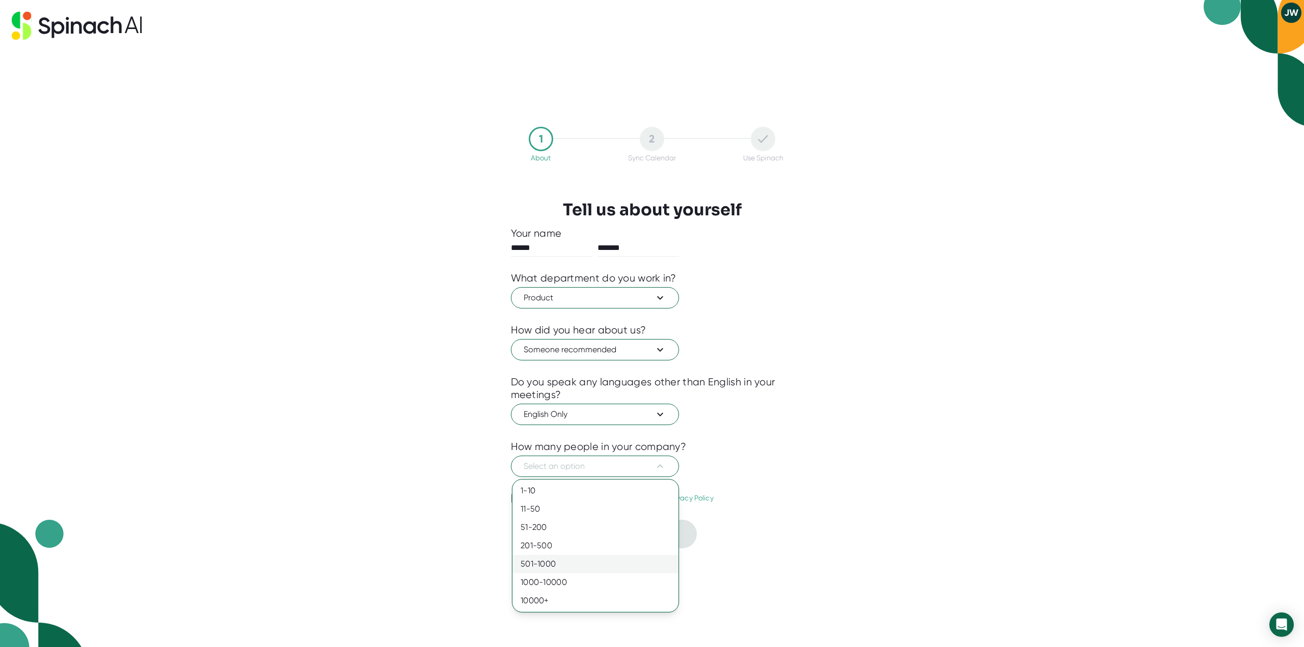
click at [555, 568] on div "501-1000" at bounding box center [595, 564] width 166 height 18
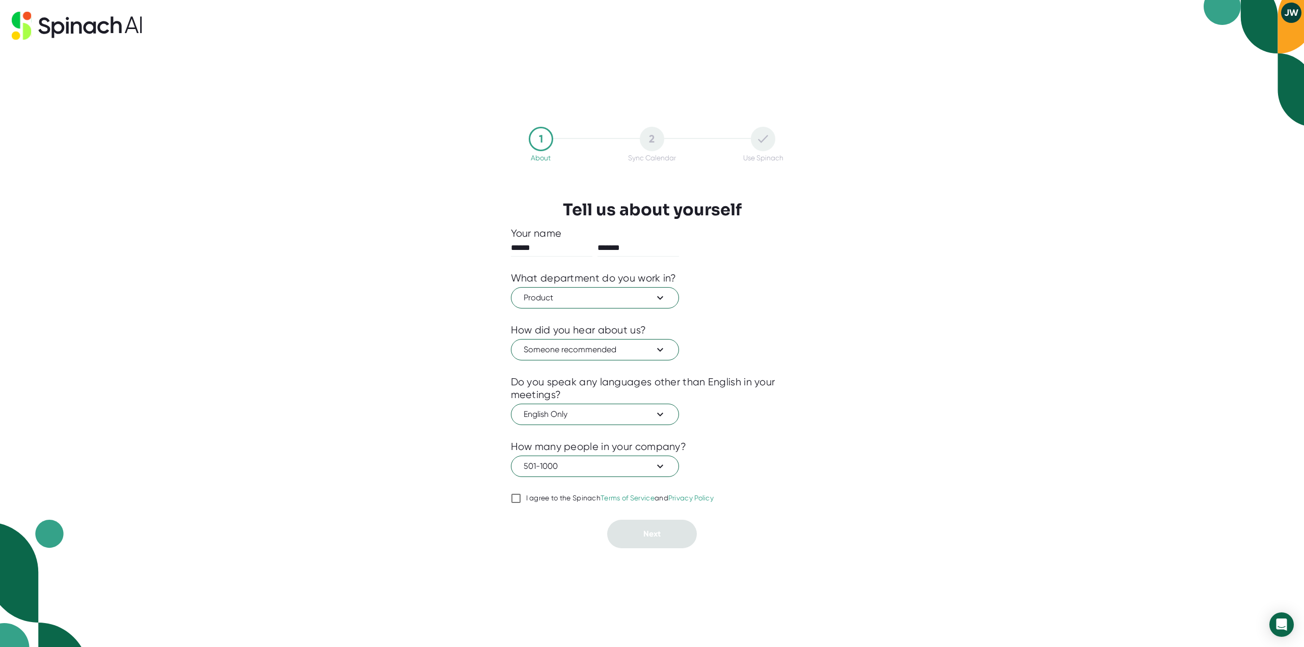
click at [522, 503] on label "I agree to the Spinach Terms of Service and Privacy Policy" at bounding box center [612, 498] width 203 height 12
click at [521, 503] on input "I agree to the Spinach Terms of Service and Privacy Policy" at bounding box center [516, 498] width 10 height 12
checkbox input "true"
click at [643, 538] on span "Next" at bounding box center [651, 534] width 17 height 10
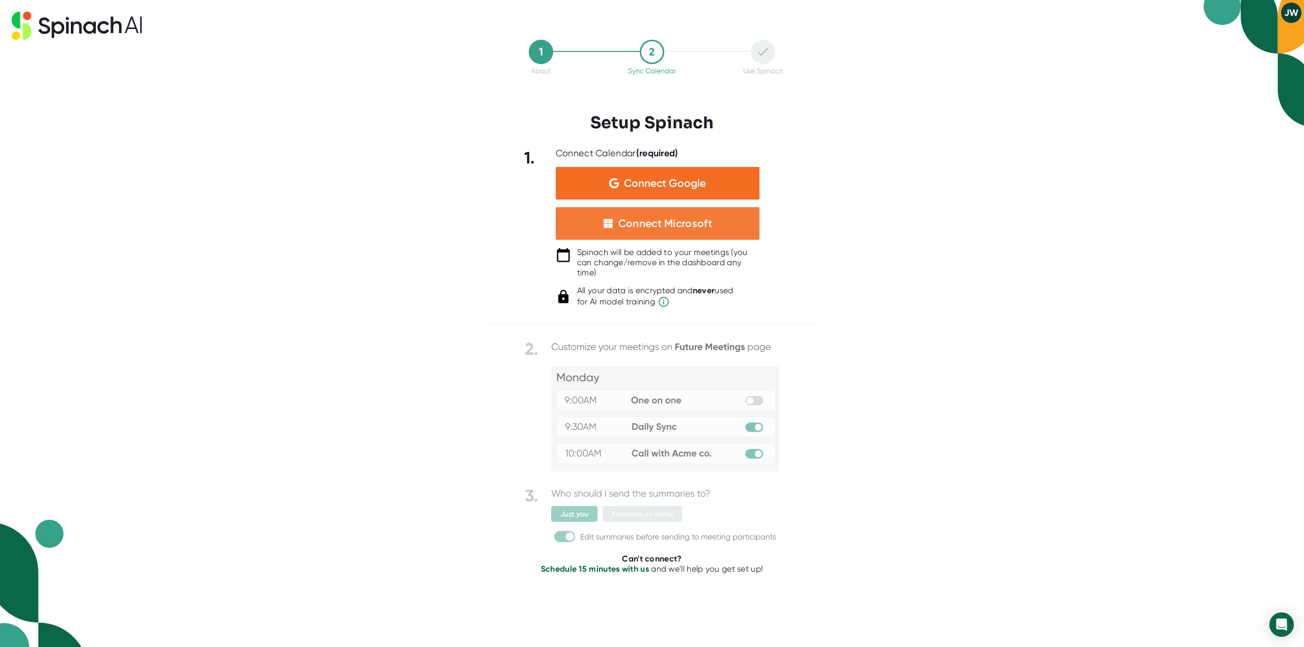
click at [681, 223] on div "Connect Microsoft" at bounding box center [665, 223] width 94 height 13
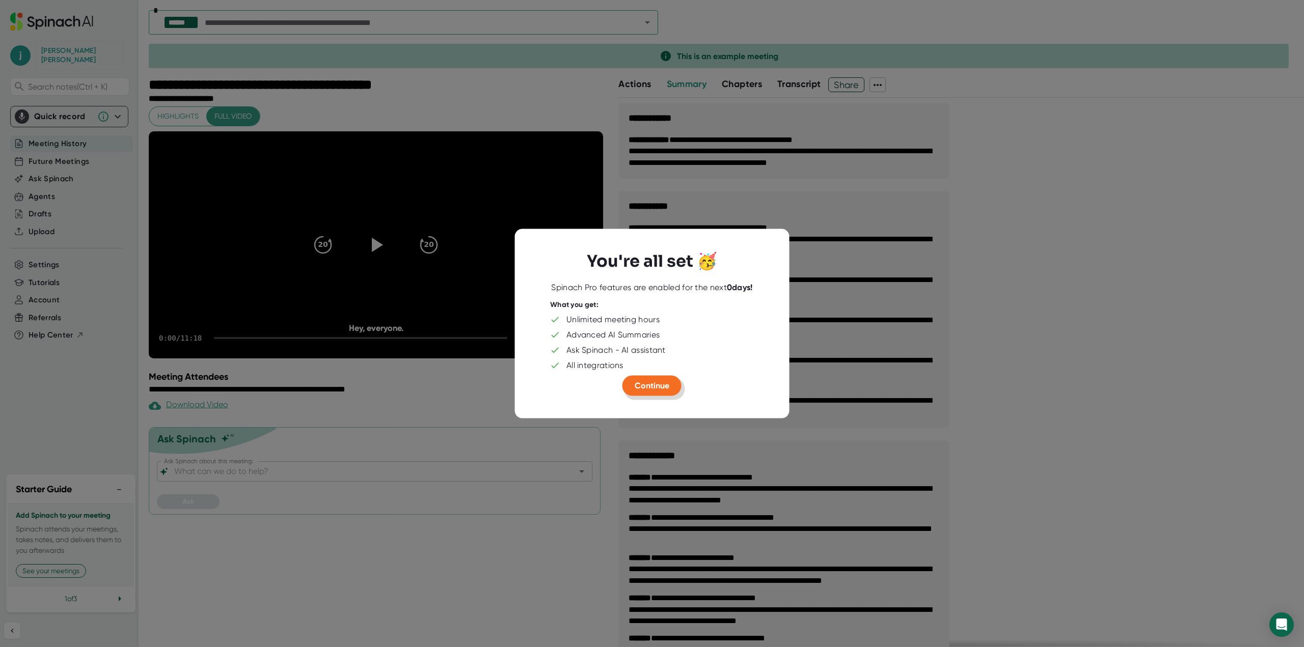
click at [636, 384] on span "Continue" at bounding box center [651, 385] width 35 height 10
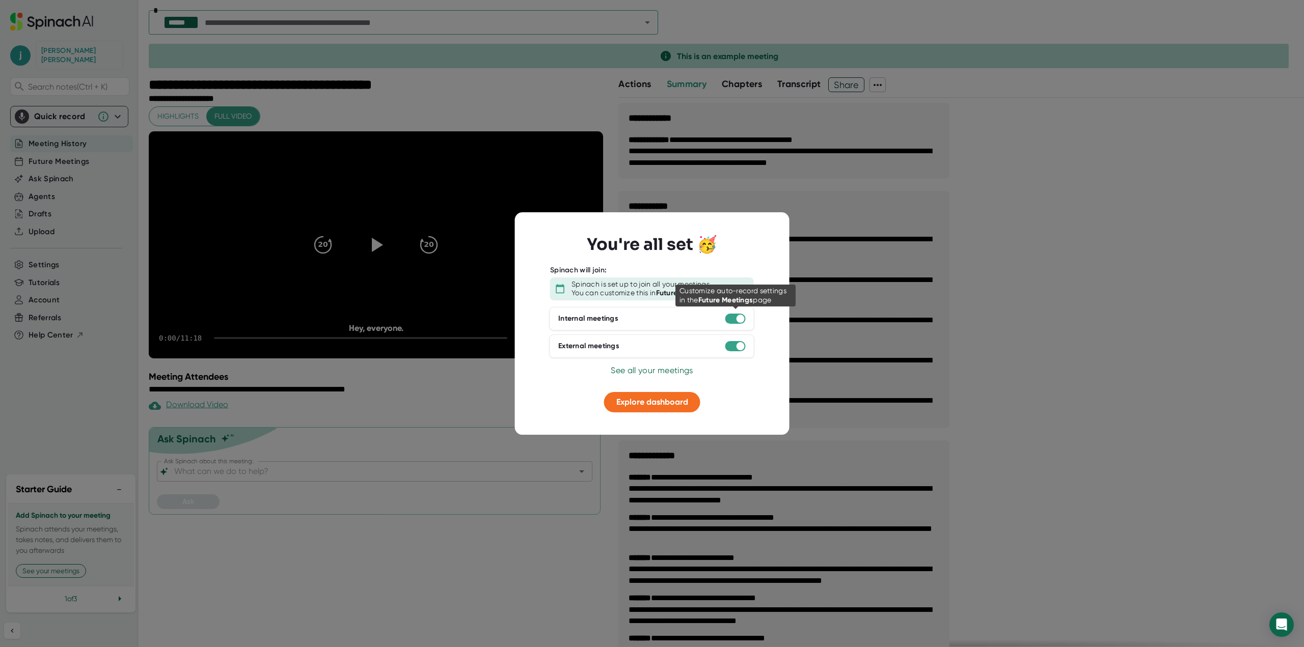
click at [736, 318] on div at bounding box center [735, 319] width 20 height 10
click at [736, 344] on div at bounding box center [735, 346] width 20 height 10
click at [664, 404] on span "Explore dashboard" at bounding box center [652, 402] width 72 height 10
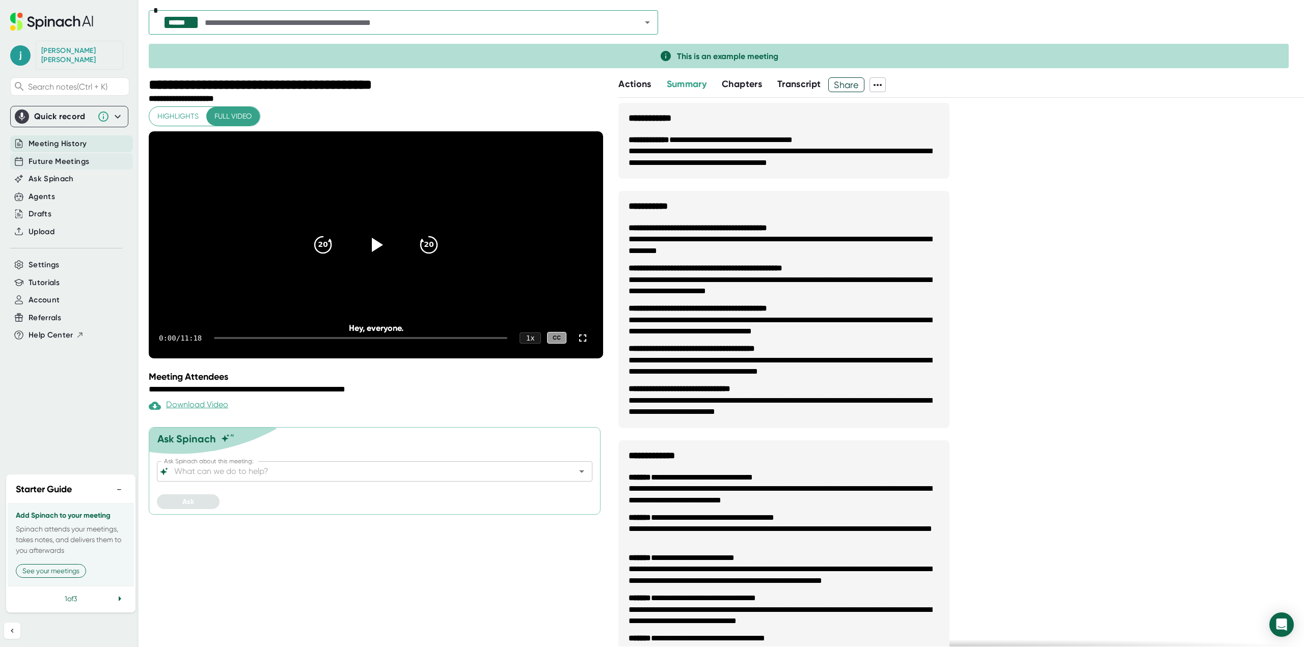
click at [73, 156] on span "Future Meetings" at bounding box center [59, 162] width 61 height 12
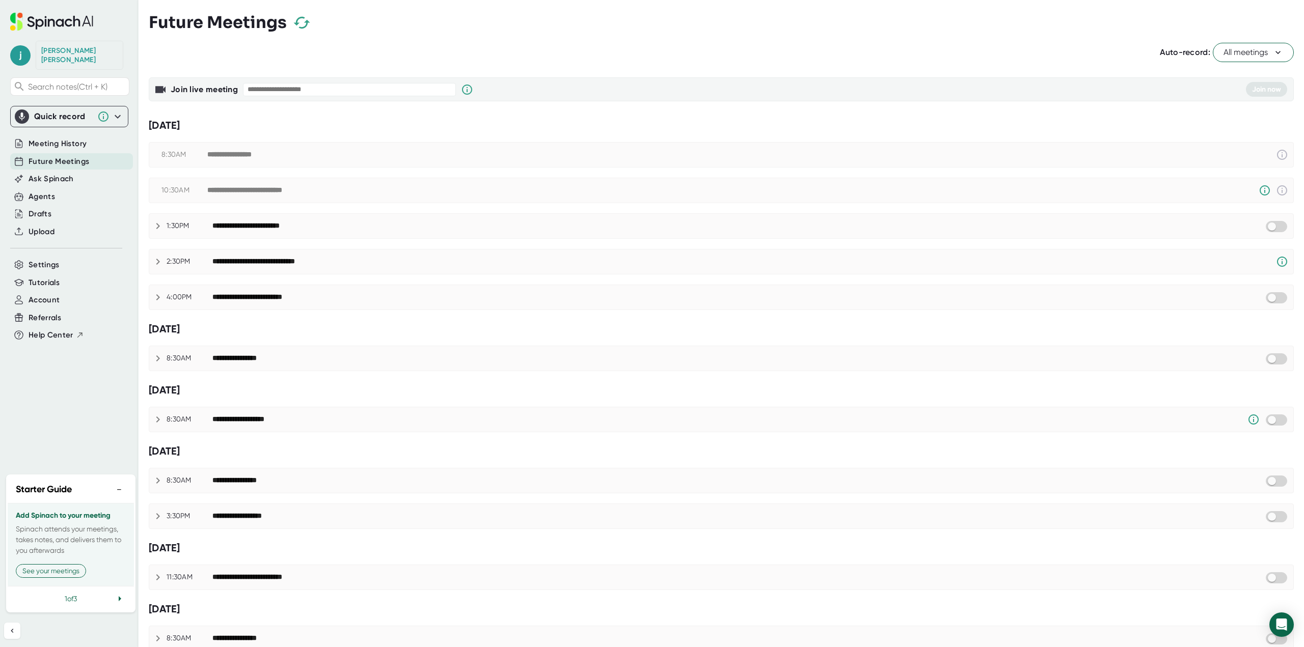
click at [1263, 232] on div "**********" at bounding box center [721, 226] width 1144 height 24
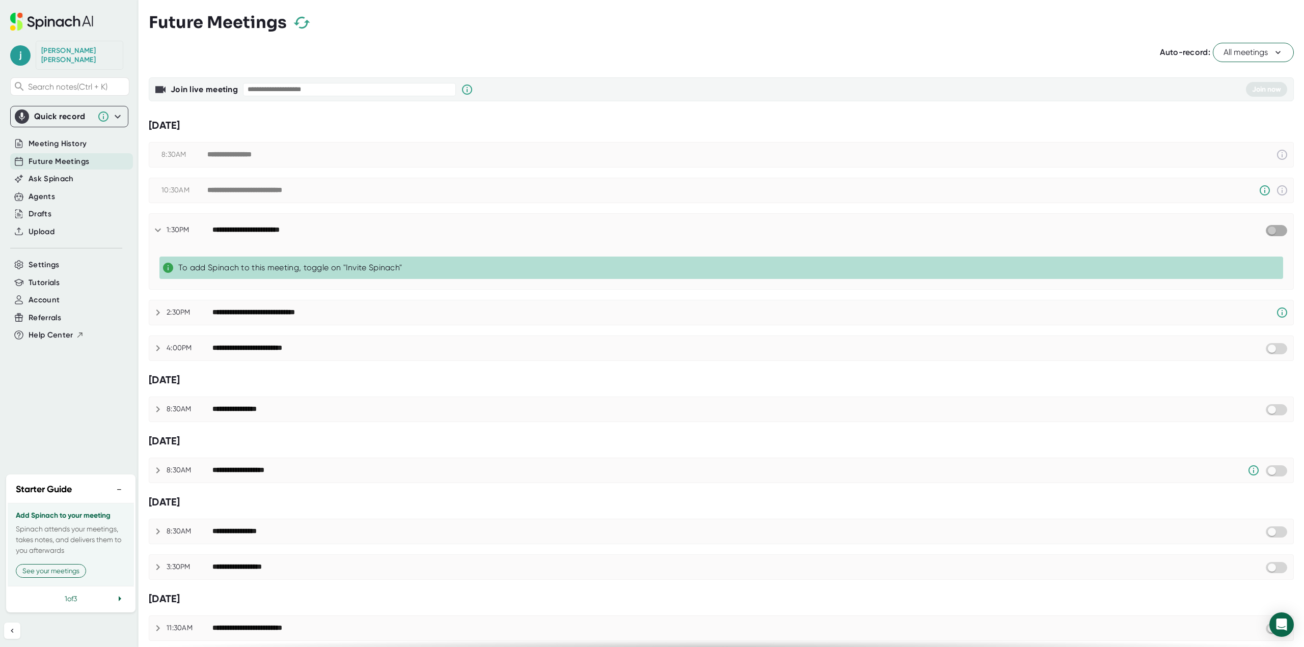
click at [1266, 231] on input "checkbox" at bounding box center [1271, 230] width 29 height 9
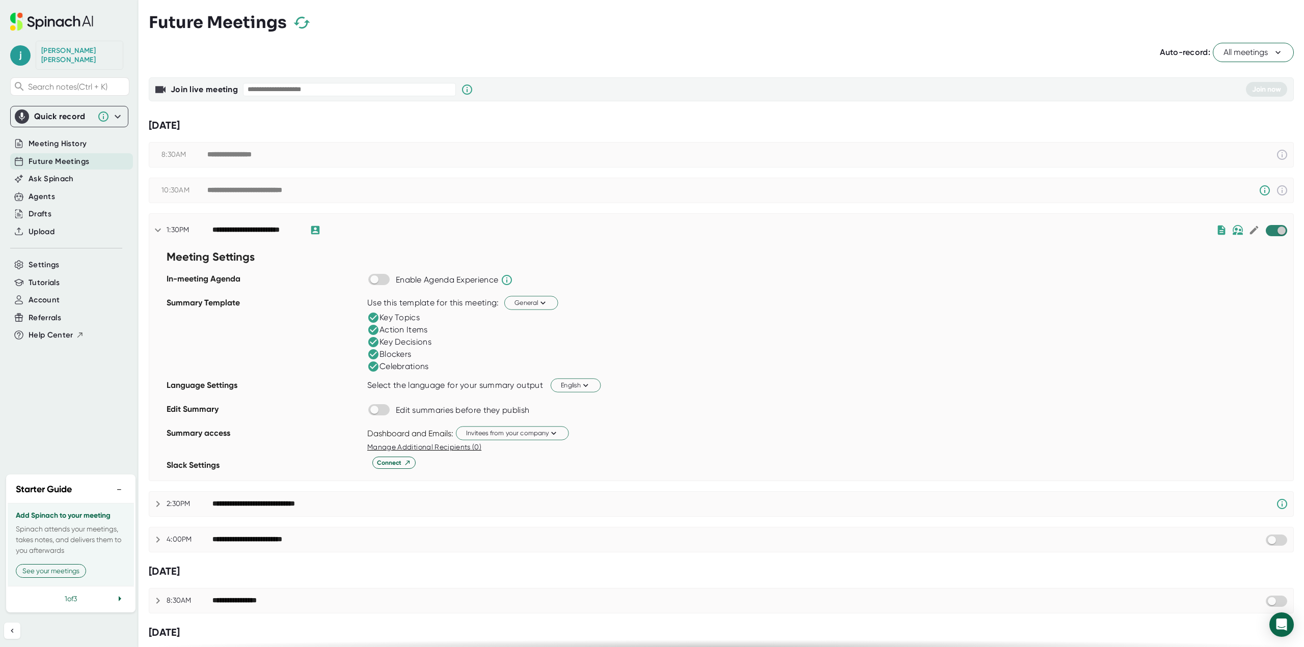
click at [1269, 231] on input "checkbox" at bounding box center [1280, 230] width 29 height 9
checkbox input "true"
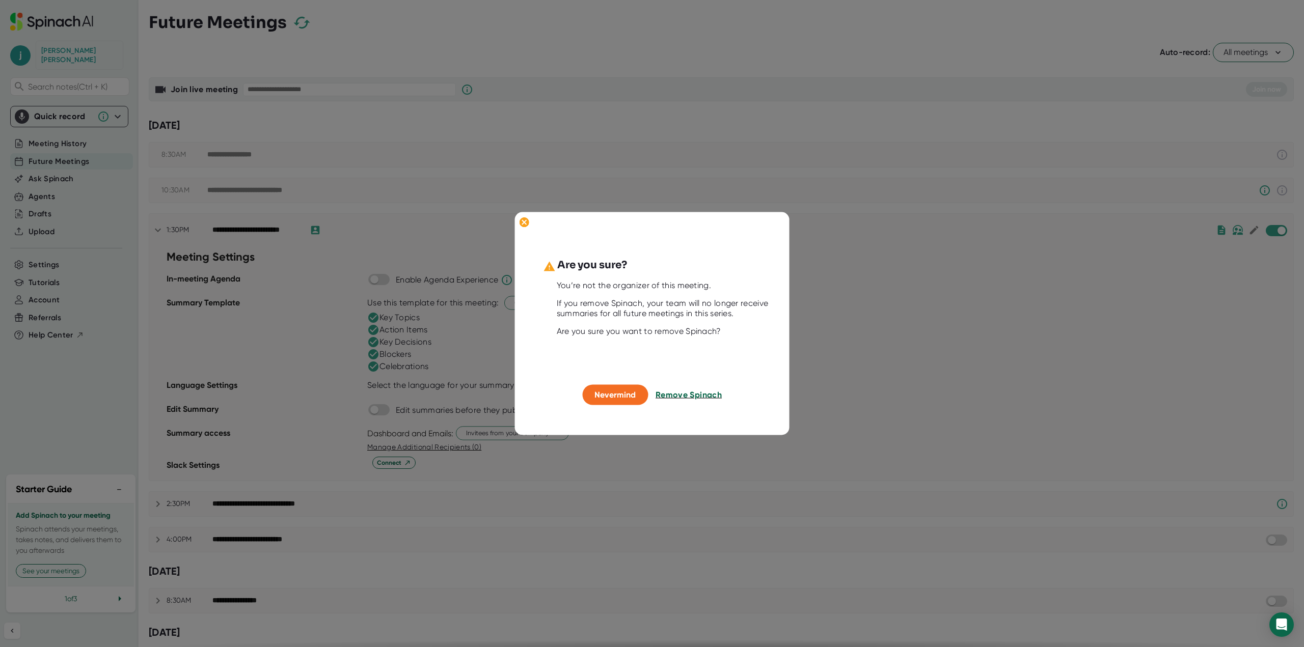
click at [691, 394] on span "Remove Spinach" at bounding box center [688, 395] width 66 height 10
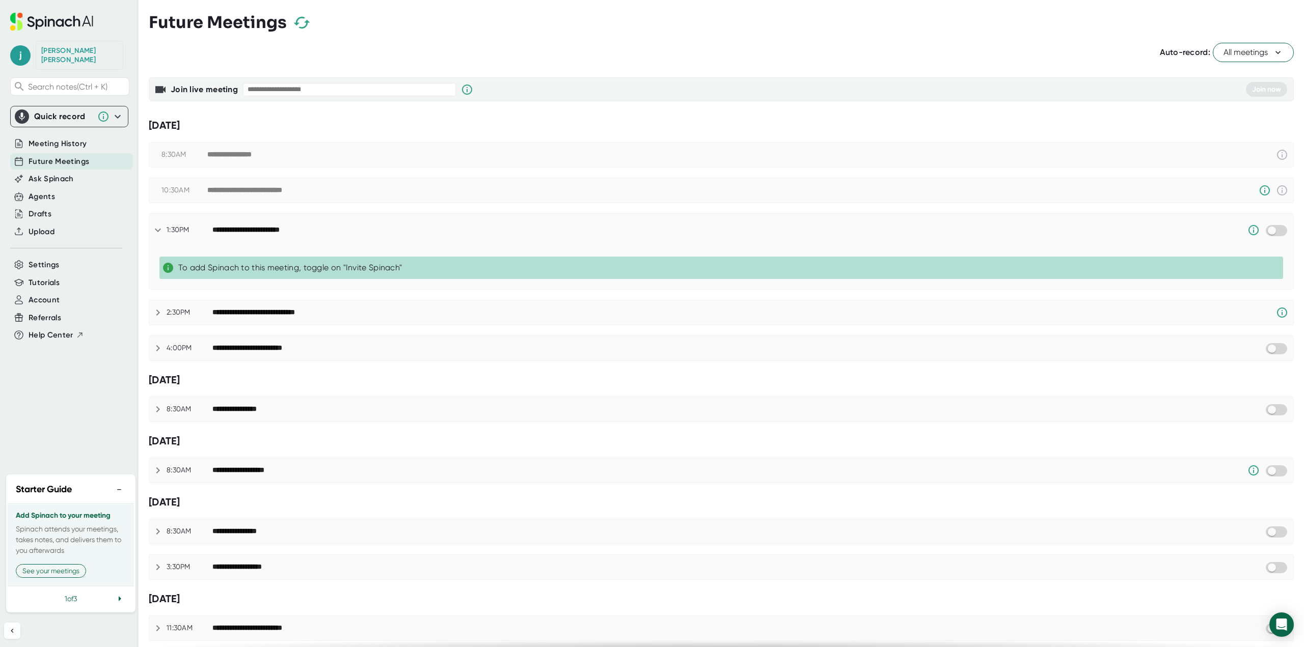
click at [209, 316] on div "2:30PM" at bounding box center [190, 312] width 46 height 9
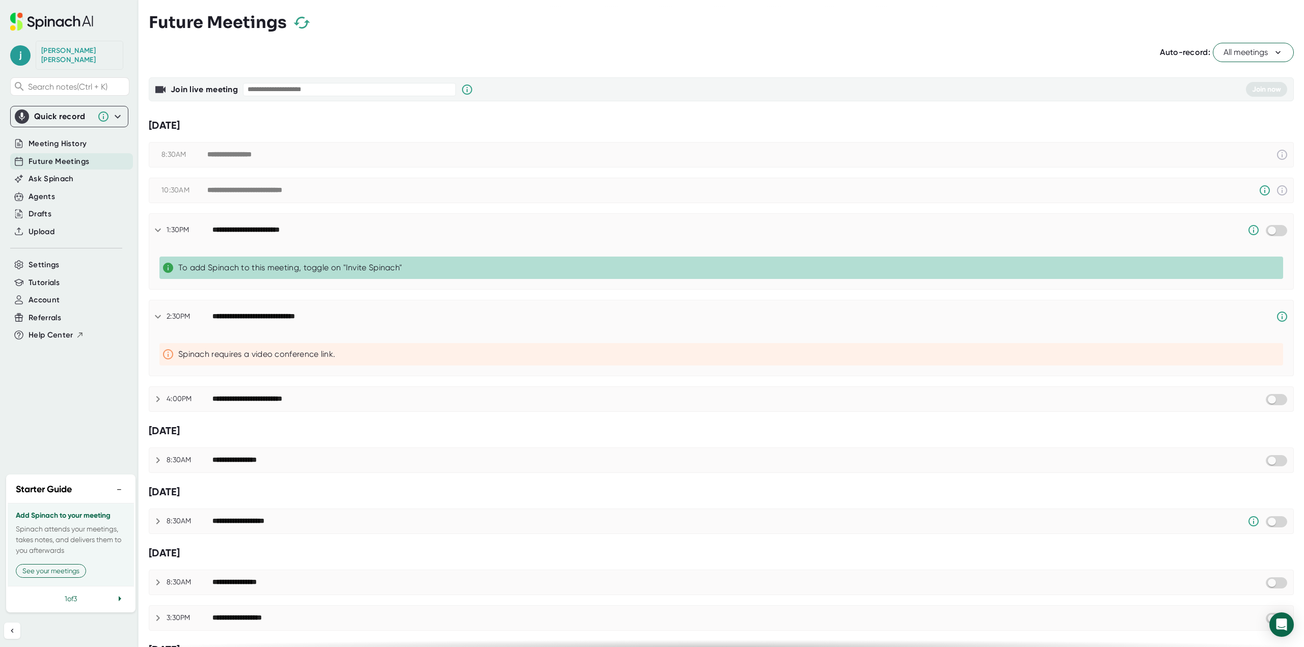
click at [209, 318] on div "2:30PM" at bounding box center [190, 316] width 46 height 9
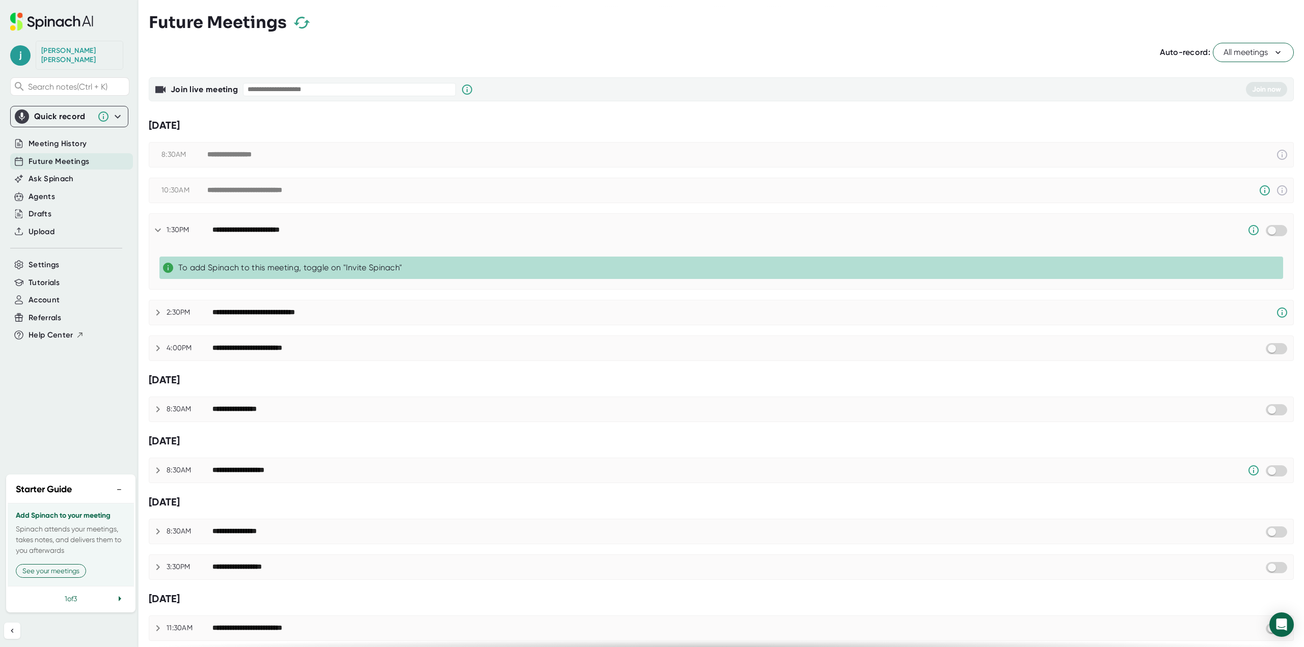
click at [224, 349] on div "**********" at bounding box center [263, 348] width 102 height 9
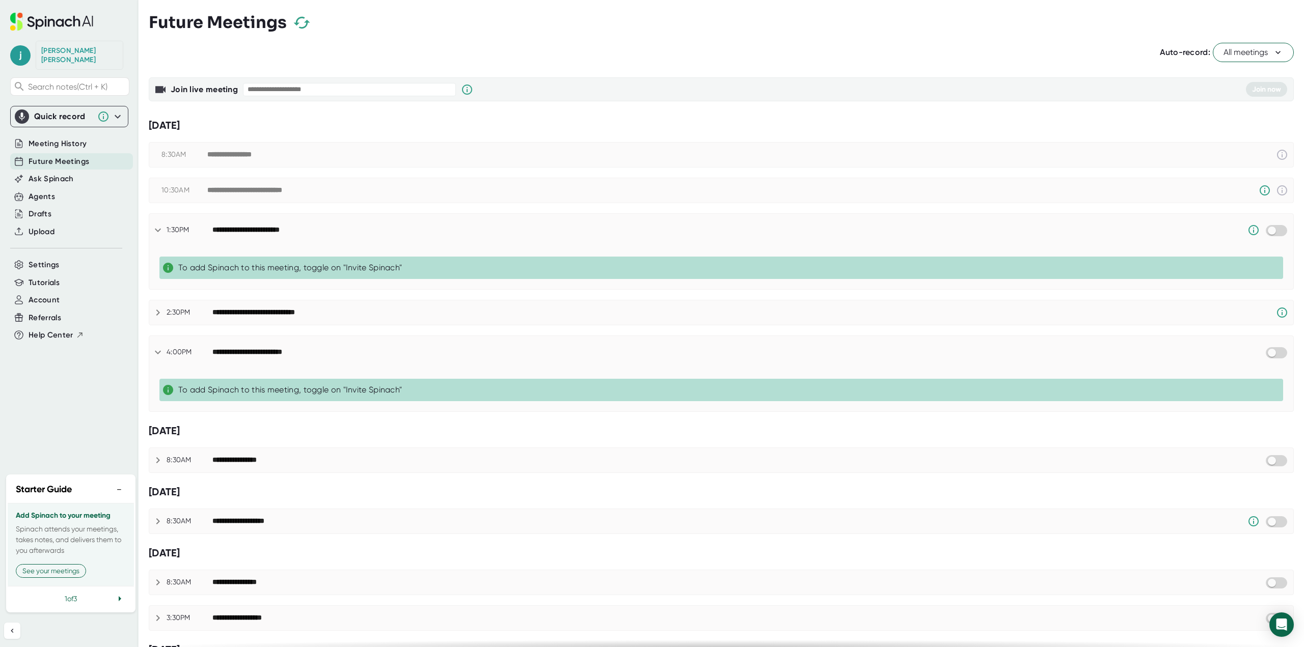
click at [224, 349] on div "**********" at bounding box center [263, 352] width 102 height 9
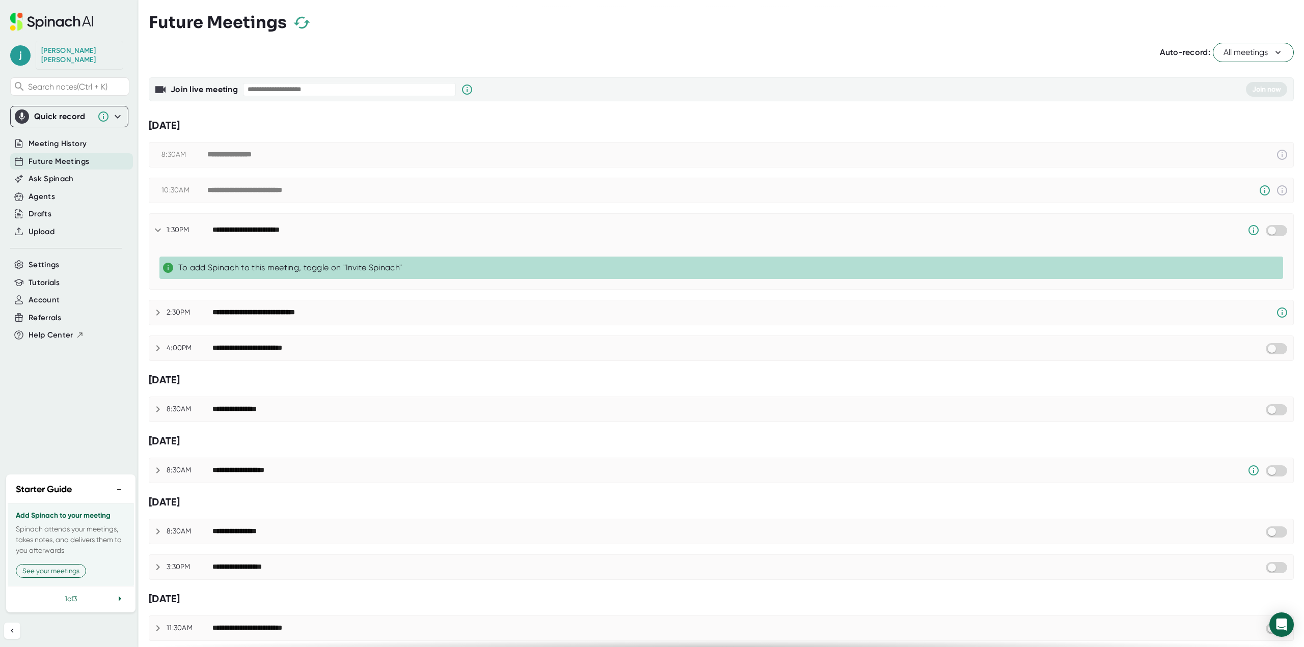
click at [193, 242] on div "**********" at bounding box center [721, 230] width 1144 height 33
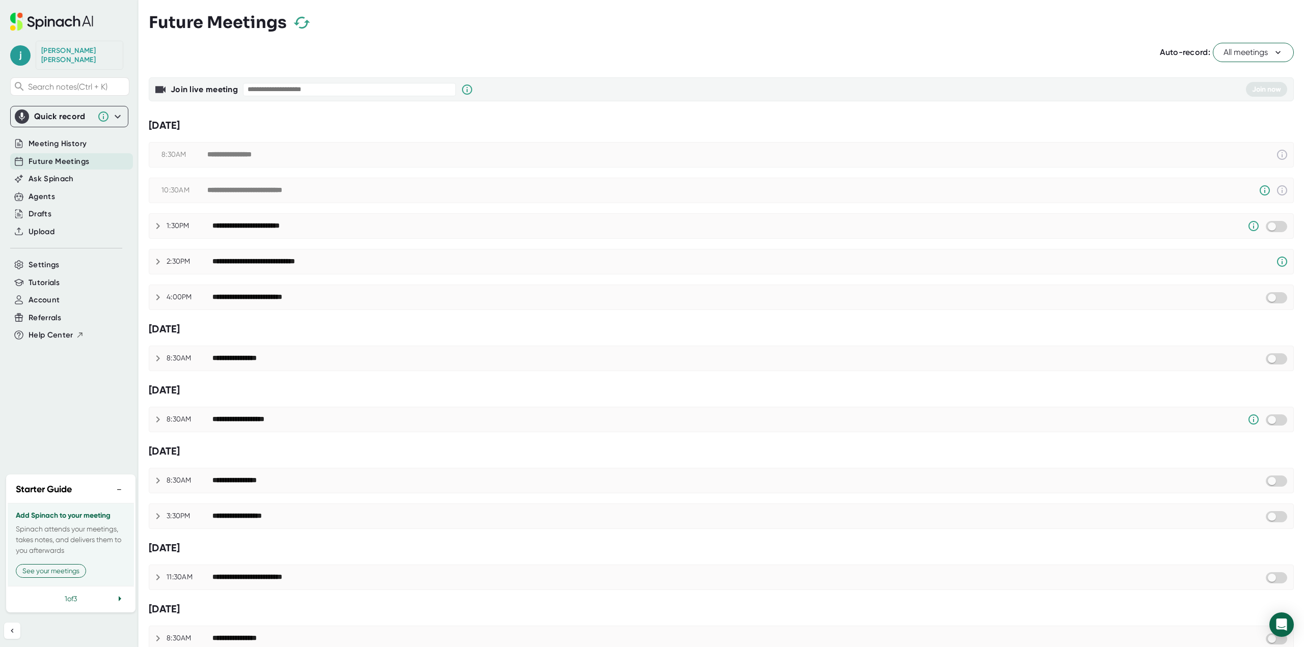
click at [120, 111] on icon at bounding box center [118, 117] width 12 height 12
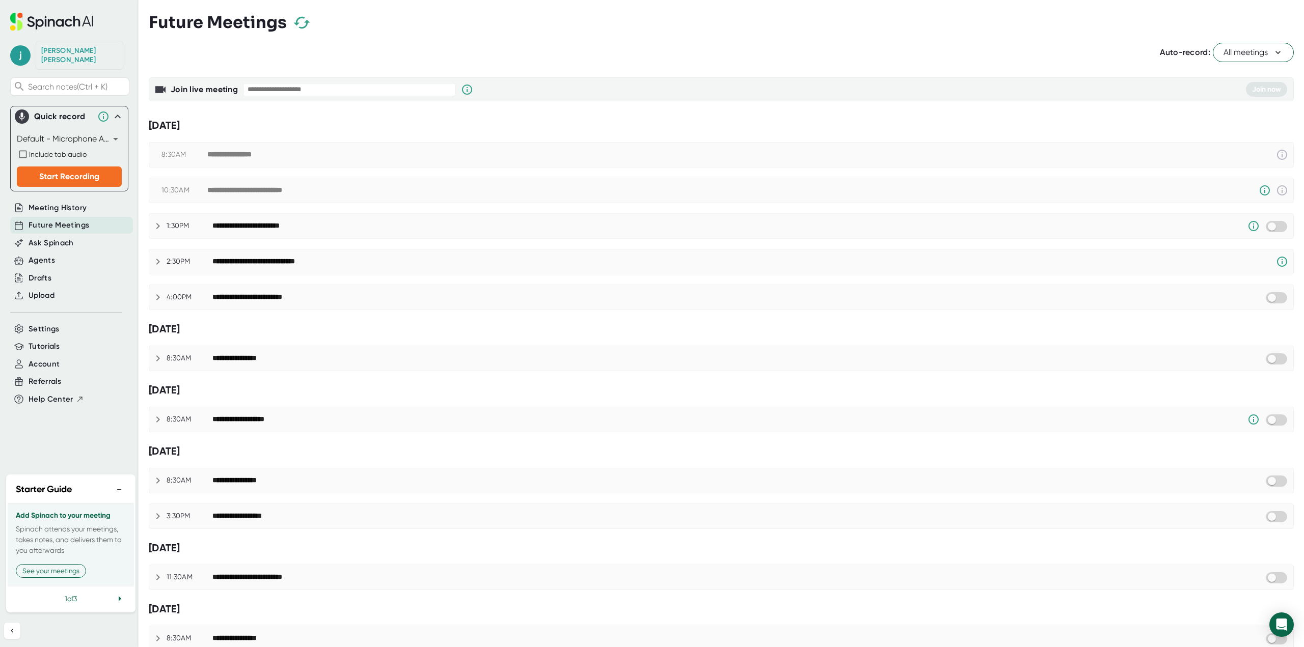
click at [119, 115] on icon at bounding box center [118, 117] width 6 height 4
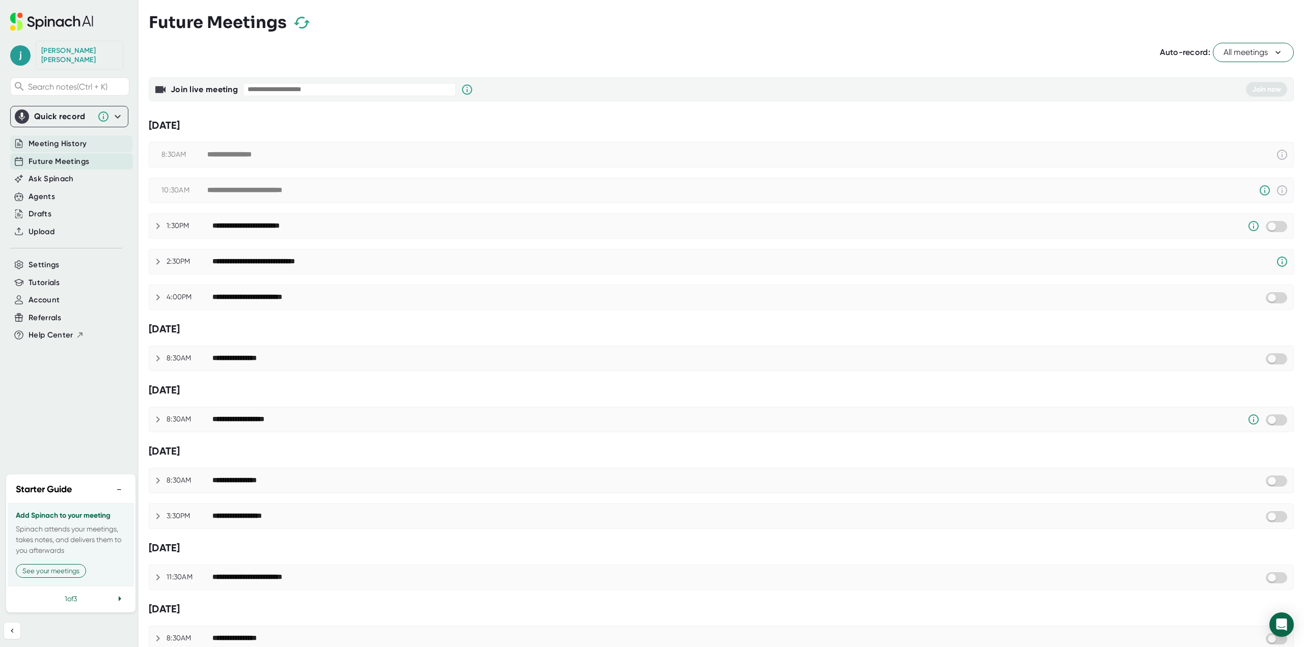
click at [74, 138] on span "Meeting History" at bounding box center [58, 144] width 58 height 12
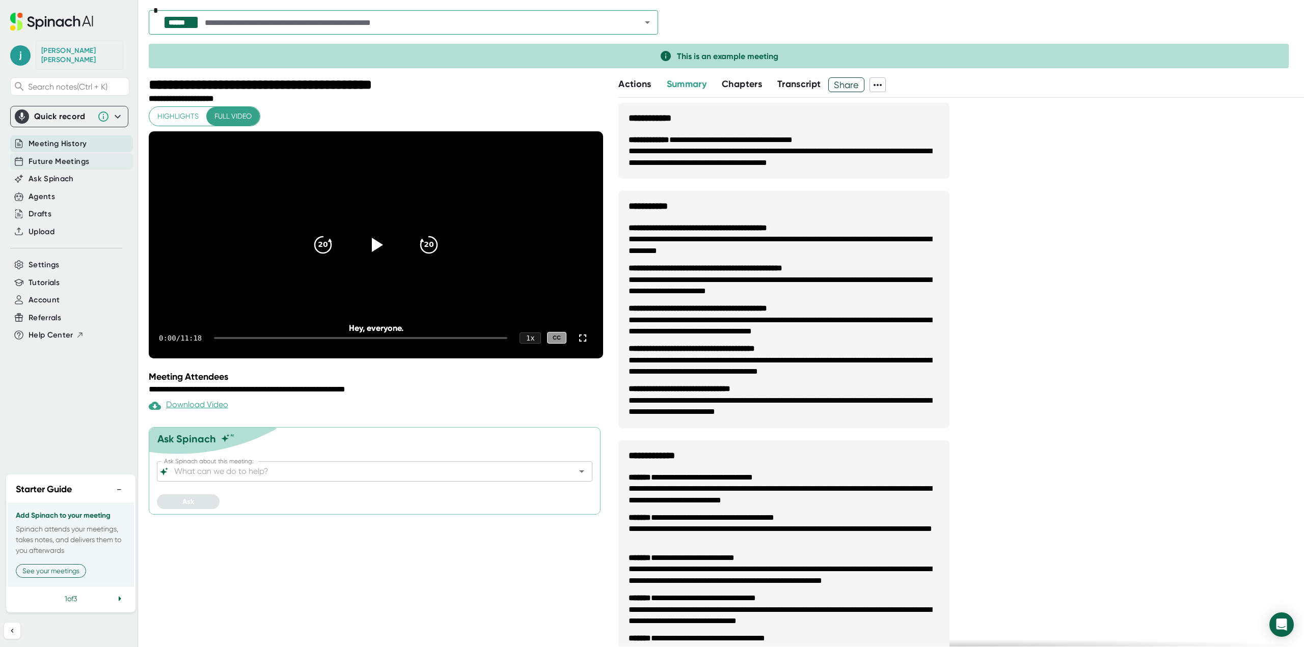
click at [76, 156] on span "Future Meetings" at bounding box center [59, 162] width 61 height 12
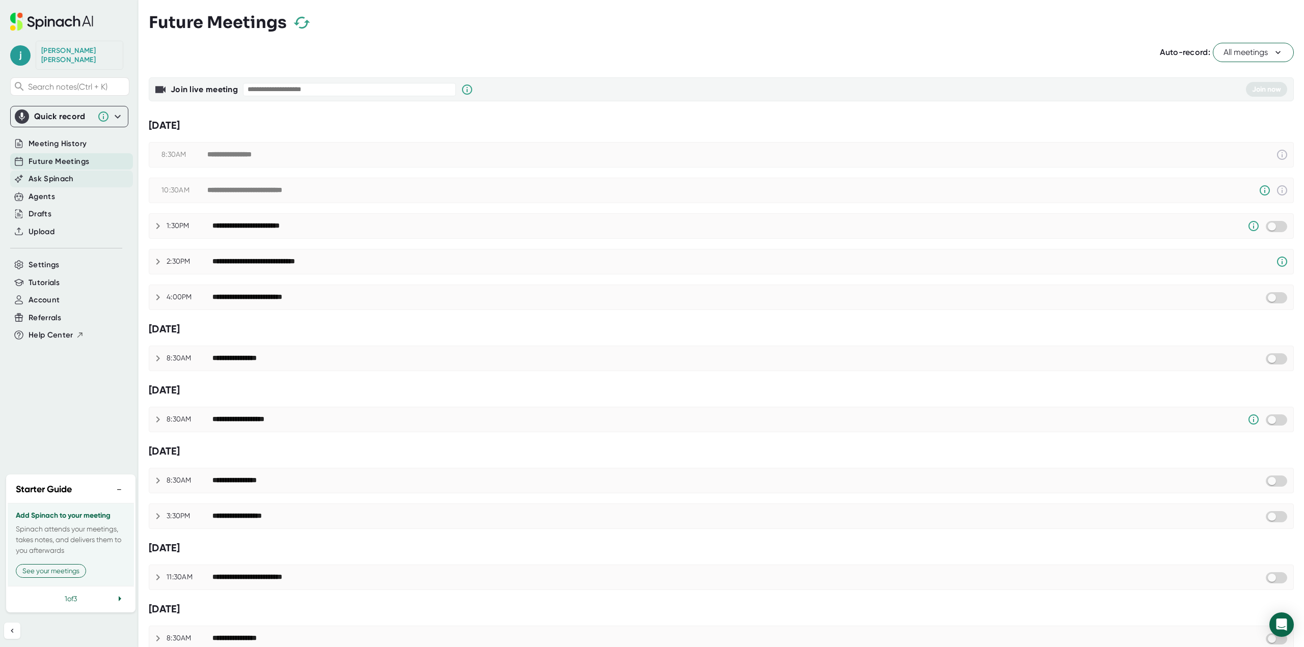
click at [77, 171] on div "Ask Spinach" at bounding box center [71, 179] width 123 height 17
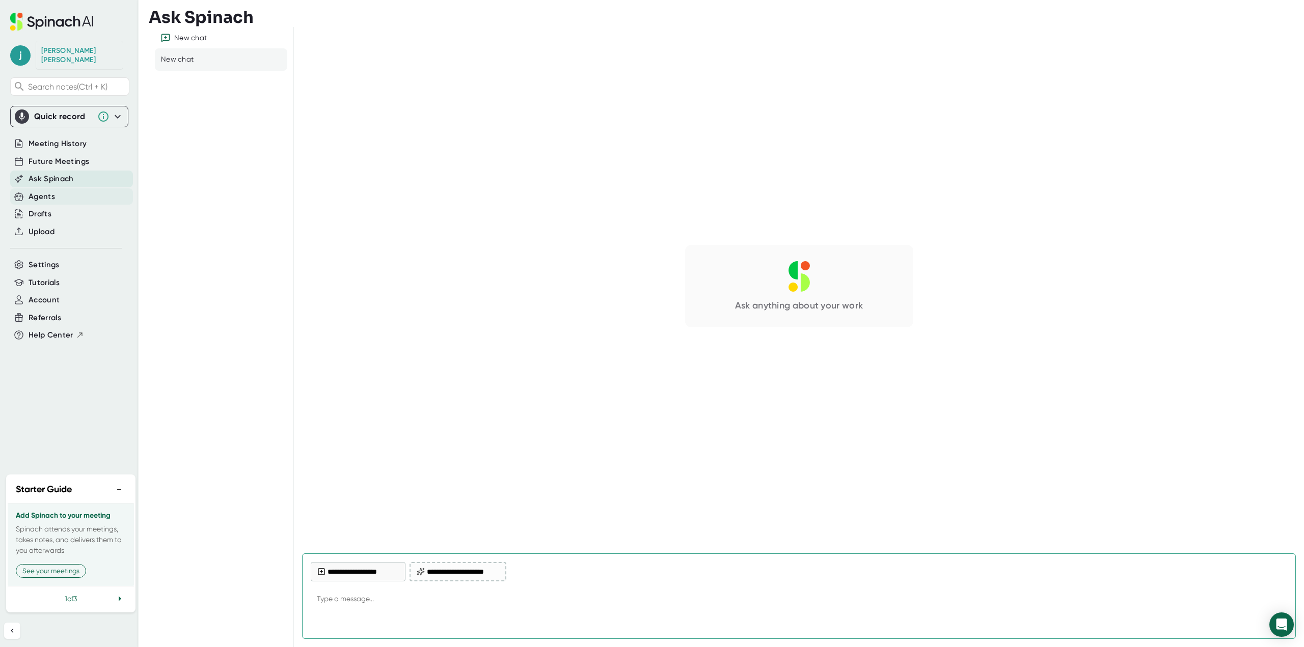
type textarea "x"
click at [56, 191] on div "Agents" at bounding box center [71, 196] width 123 height 17
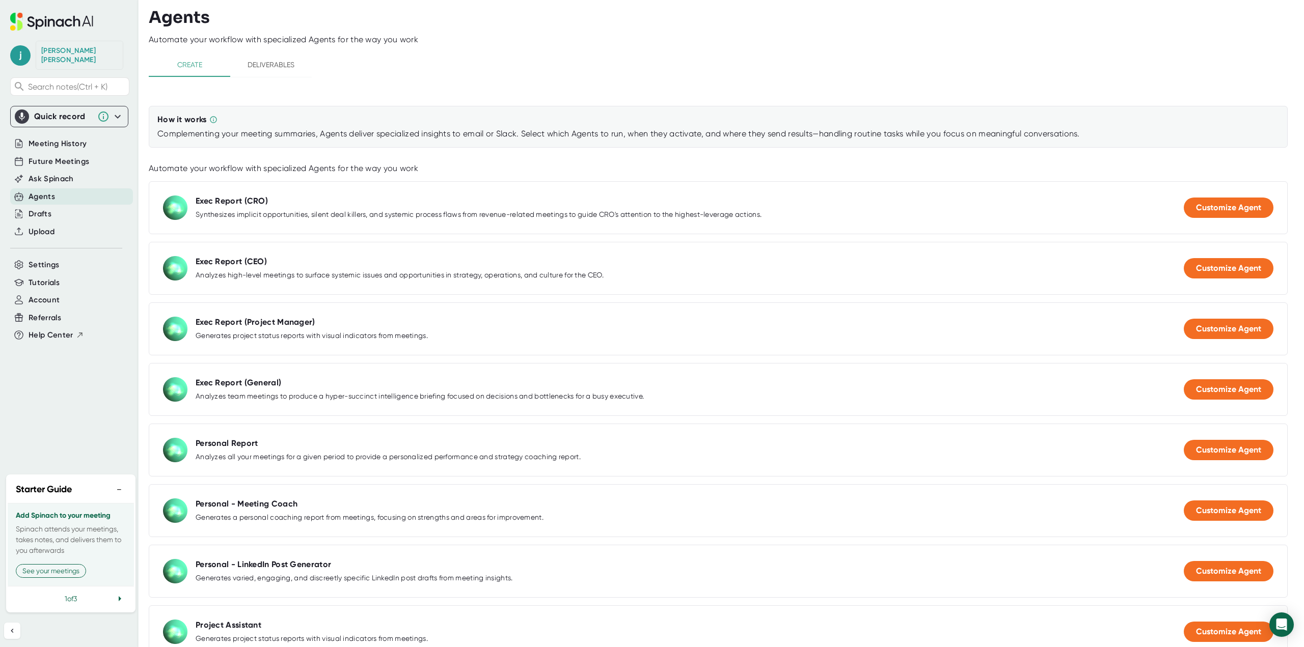
click at [244, 56] on button "Deliverables" at bounding box center [270, 64] width 81 height 24
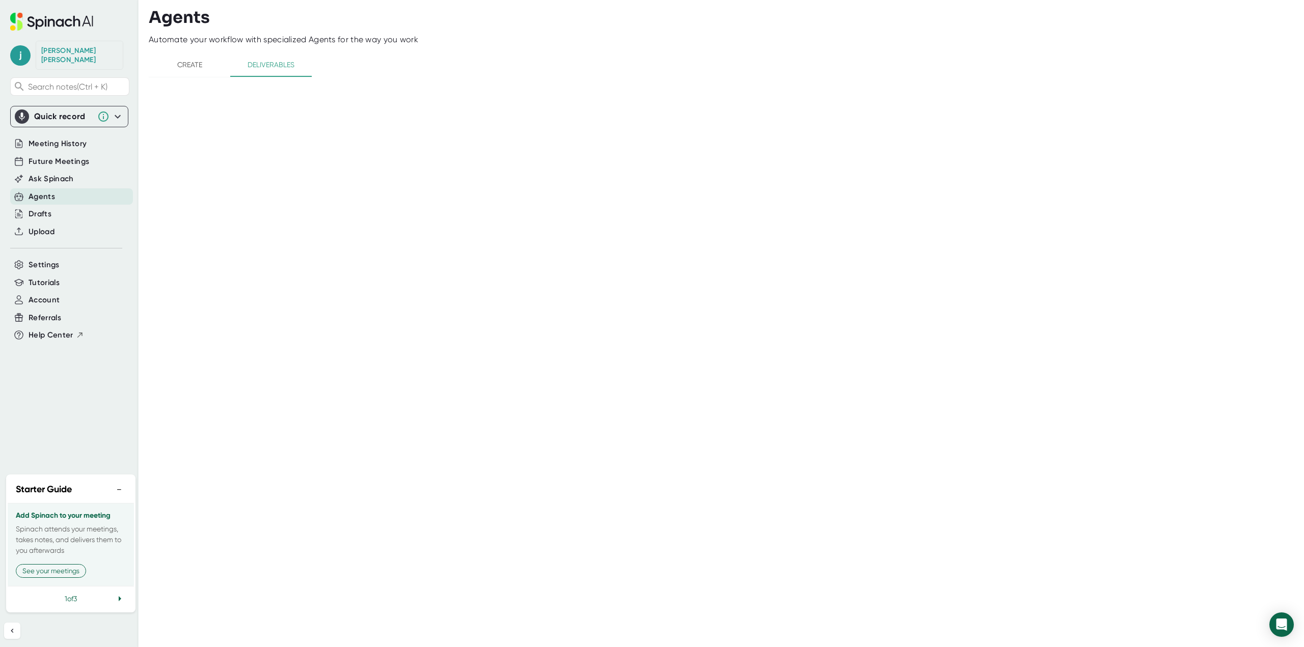
click at [200, 70] on span "Create" at bounding box center [189, 65] width 69 height 13
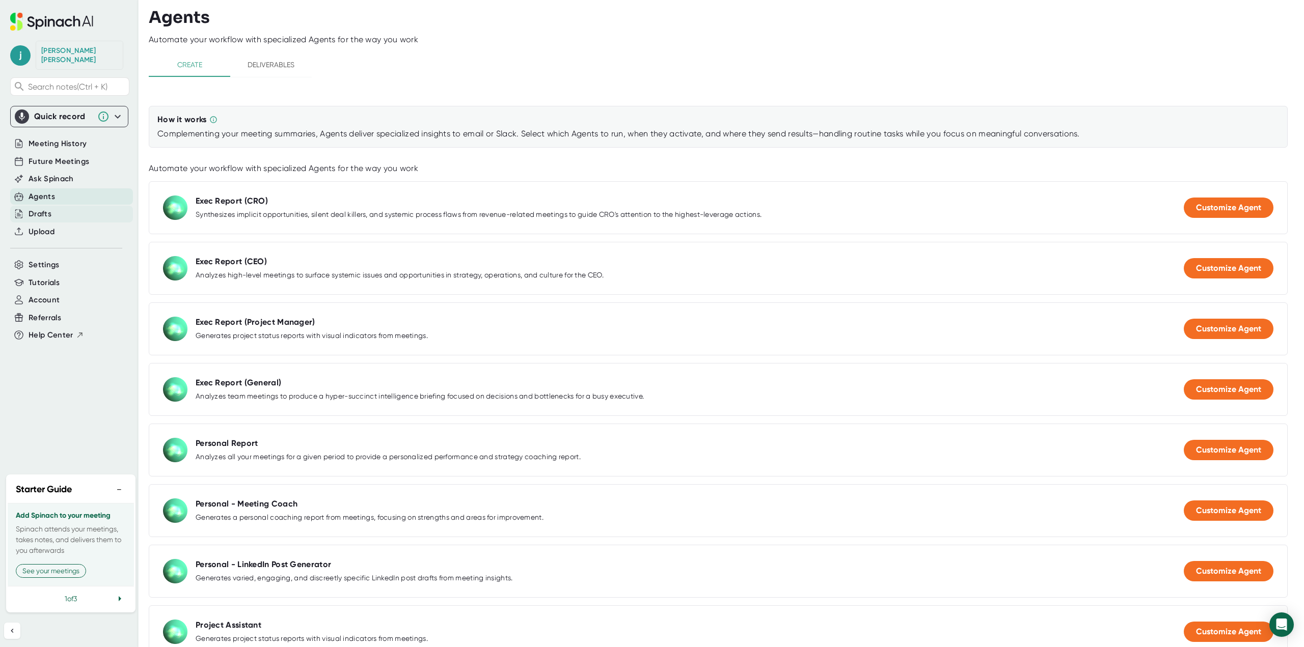
click at [35, 212] on div "Drafts" at bounding box center [71, 214] width 123 height 17
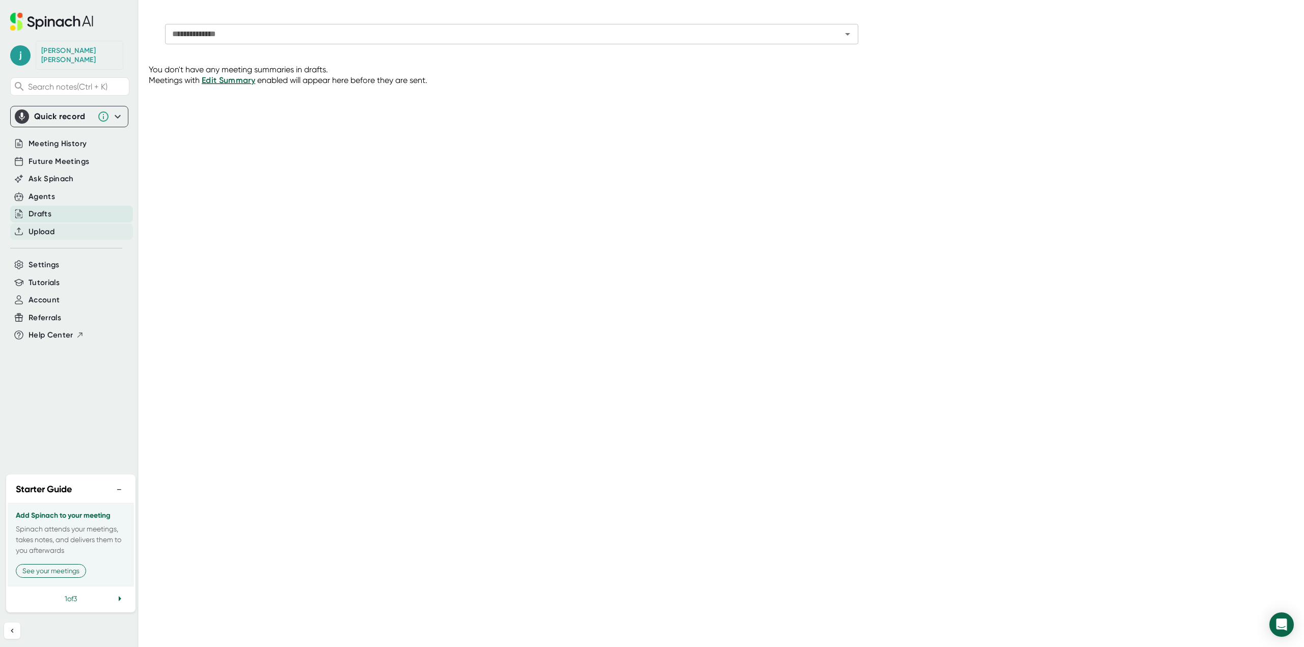
click at [61, 227] on div "Upload" at bounding box center [71, 232] width 123 height 17
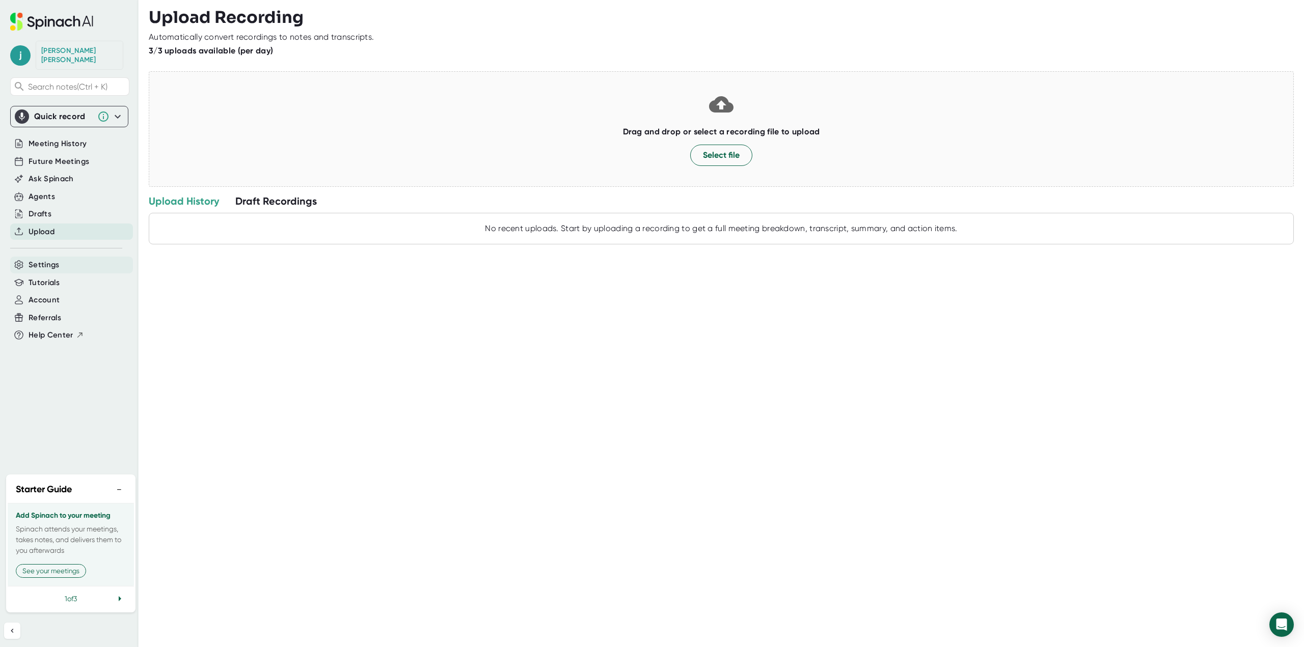
click at [63, 257] on div "Settings" at bounding box center [71, 265] width 123 height 17
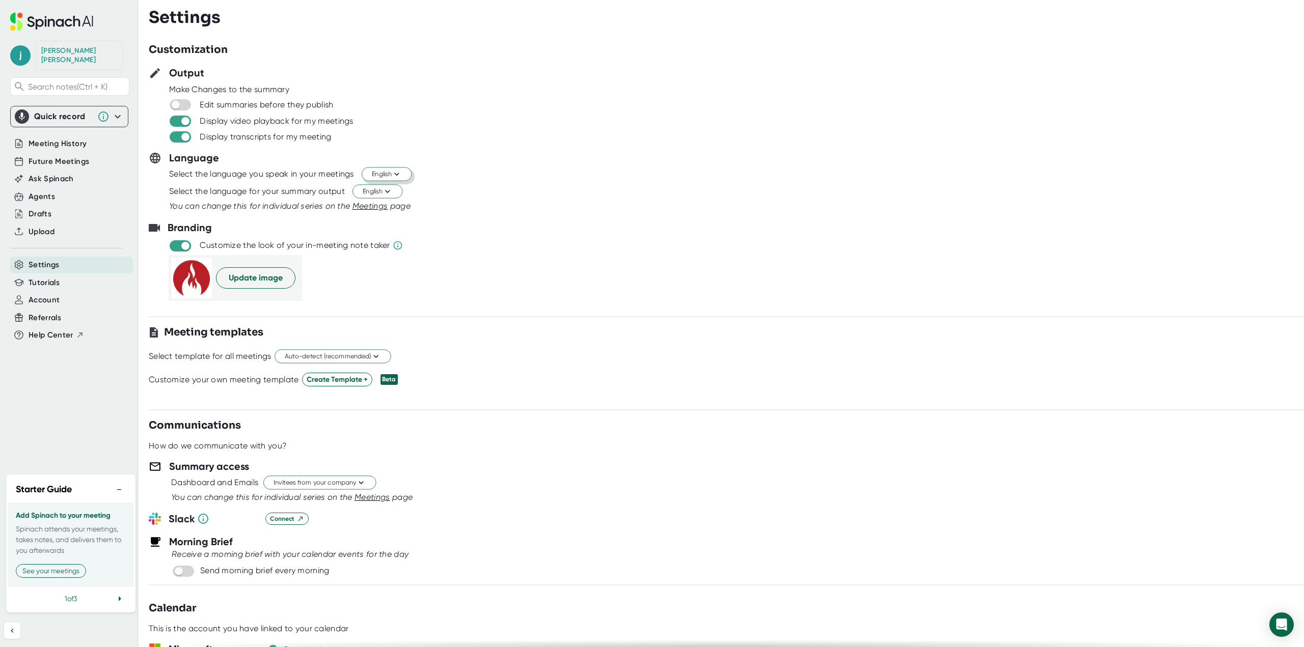
click at [383, 173] on span "English" at bounding box center [387, 175] width 30 height 10
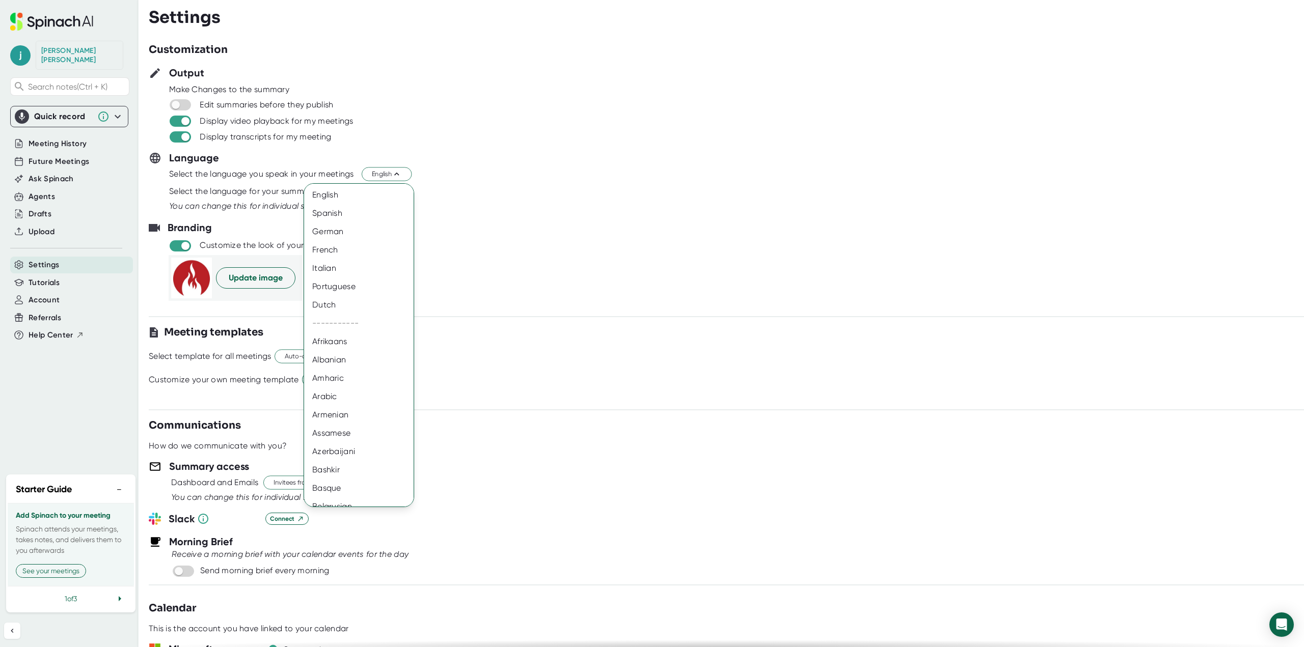
click at [387, 173] on div at bounding box center [652, 323] width 1304 height 647
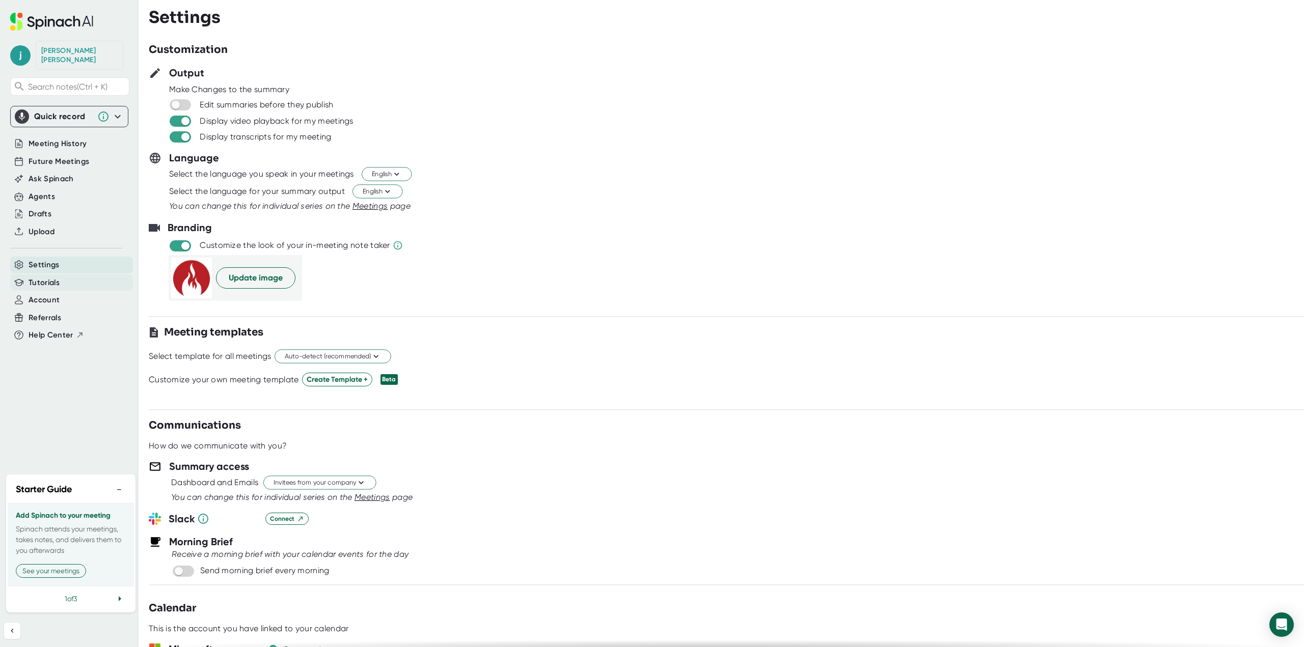
click at [40, 274] on div "Tutorials" at bounding box center [71, 282] width 123 height 17
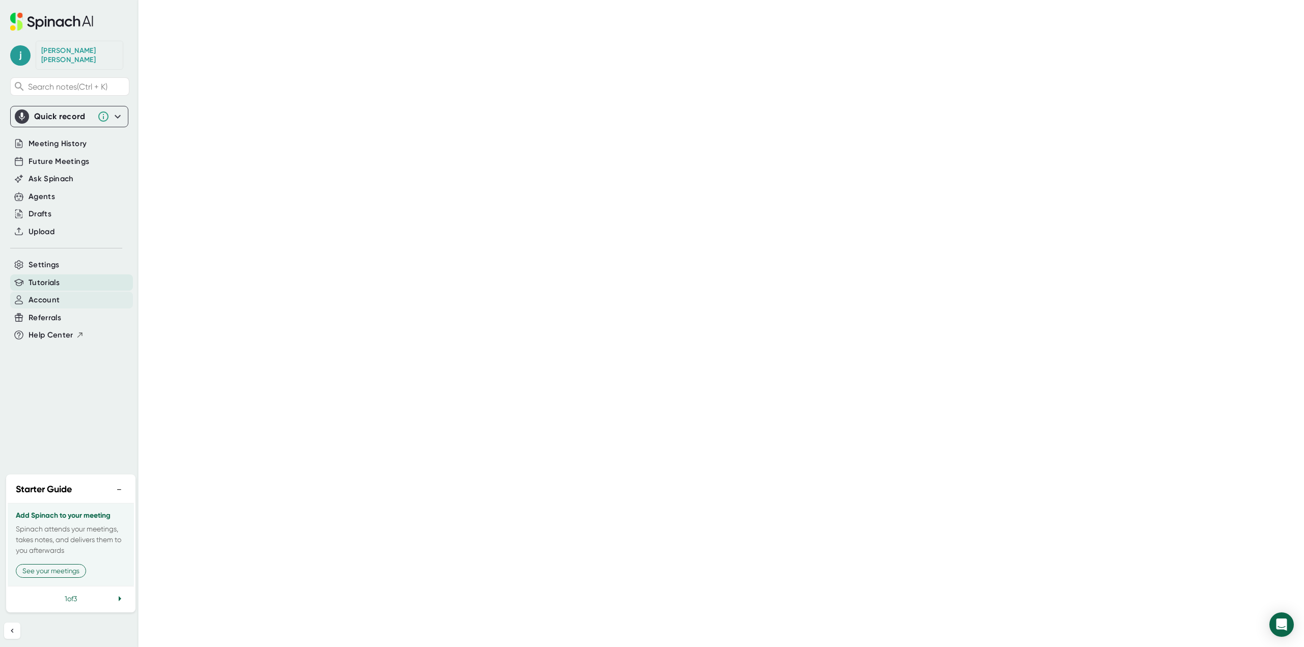
click at [48, 294] on span "Account" at bounding box center [44, 300] width 31 height 12
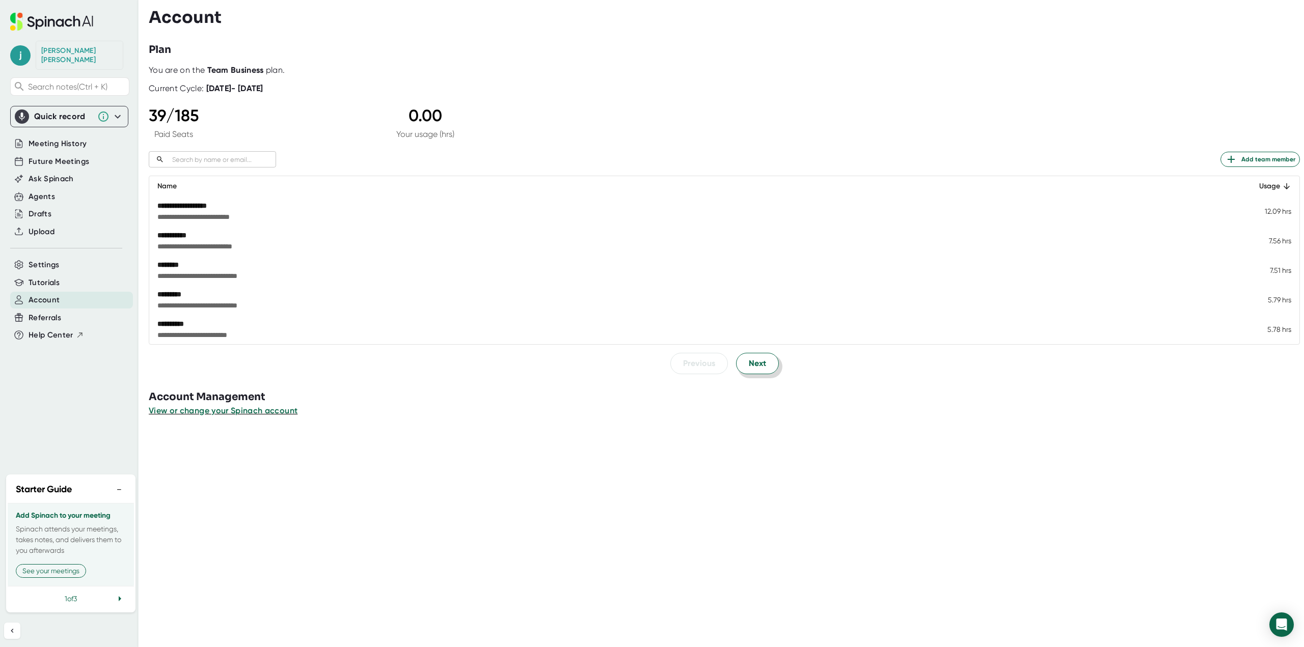
click at [753, 366] on span "Next" at bounding box center [757, 363] width 17 height 12
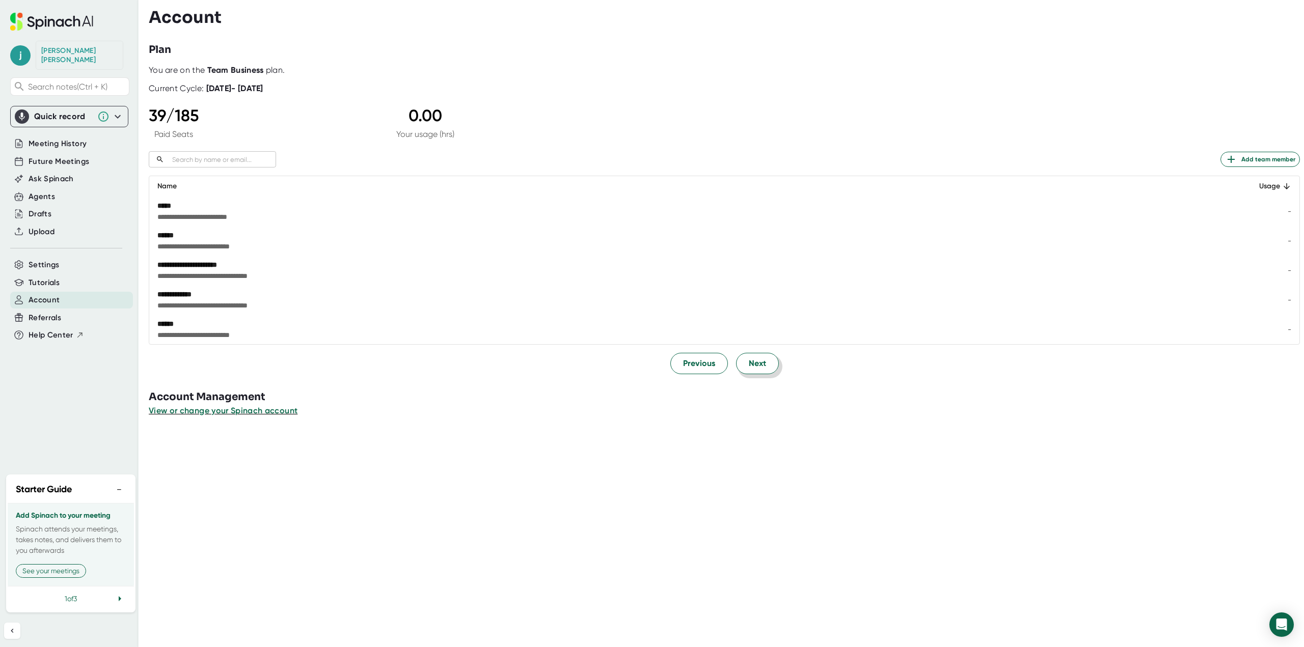
click at [753, 365] on span "Next" at bounding box center [757, 363] width 17 height 12
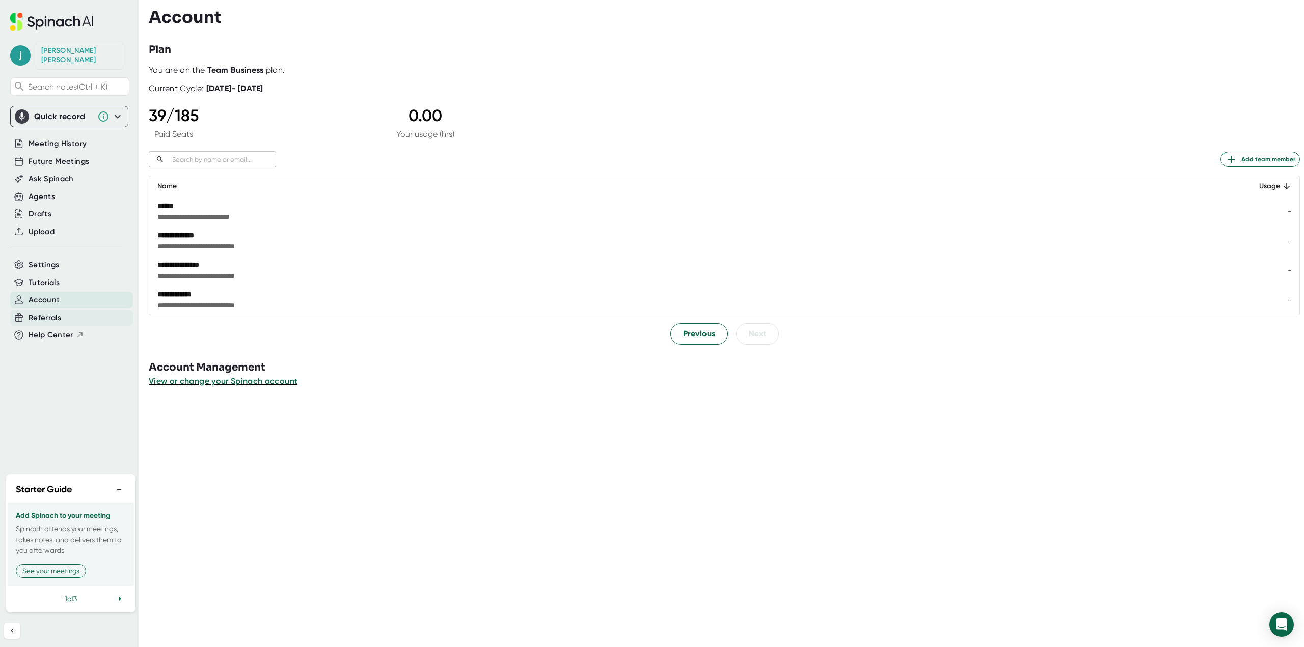
click at [61, 310] on div "Referrals" at bounding box center [71, 318] width 123 height 17
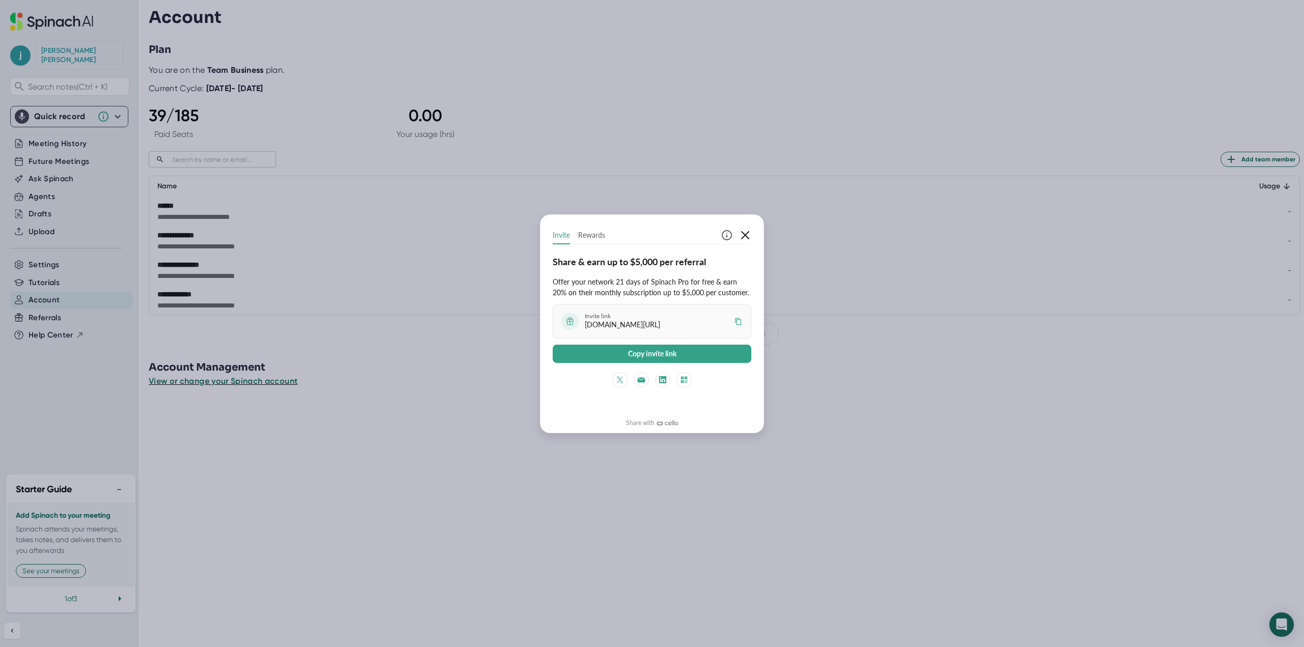
click at [751, 235] on icon "button" at bounding box center [745, 235] width 12 height 12
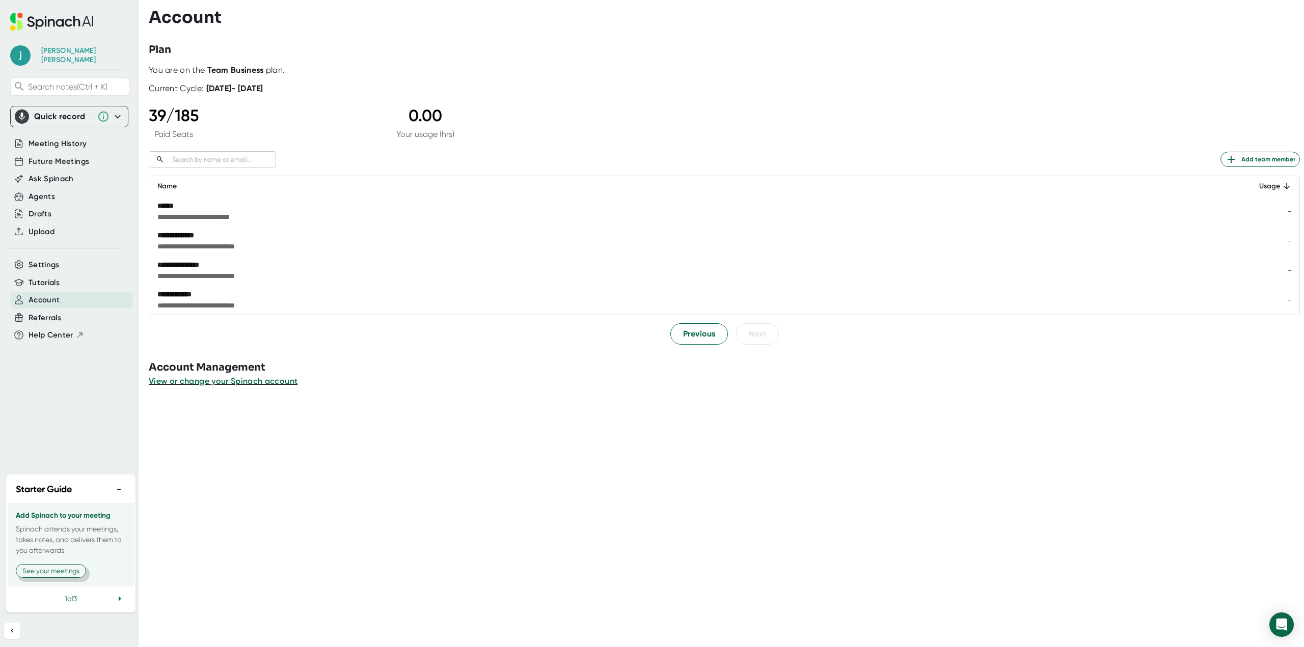
click at [62, 570] on button "See your meetings" at bounding box center [51, 571] width 70 height 14
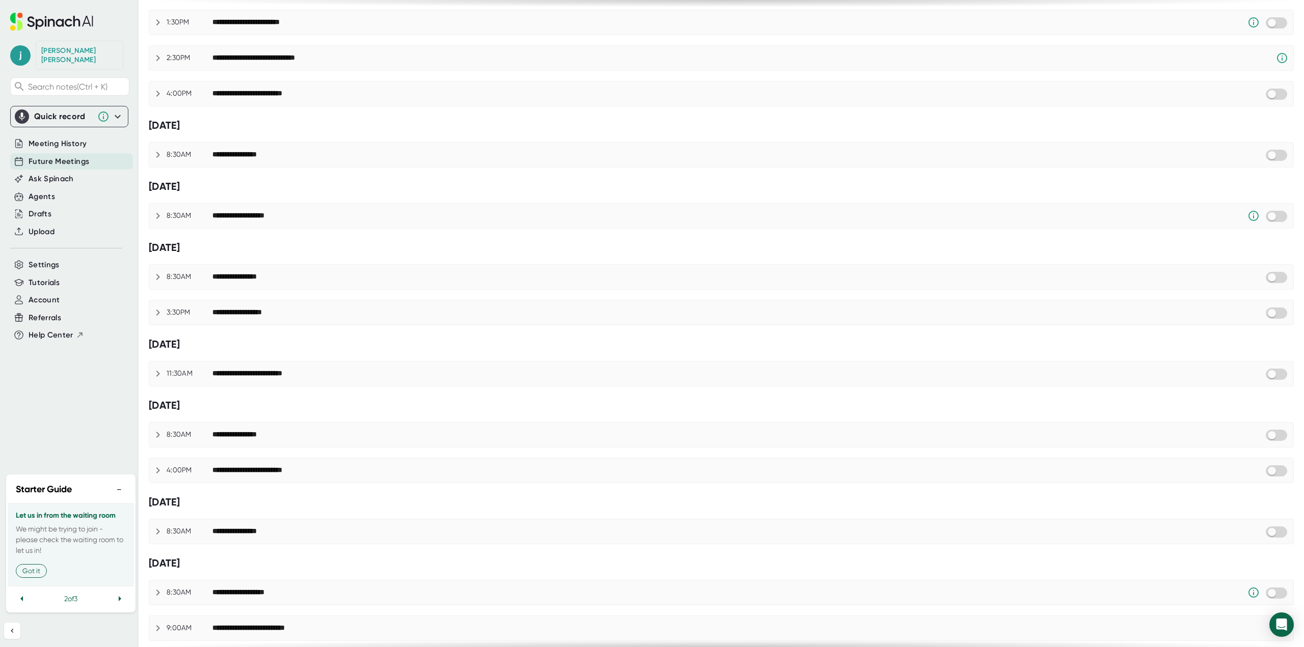
scroll to position [51, 0]
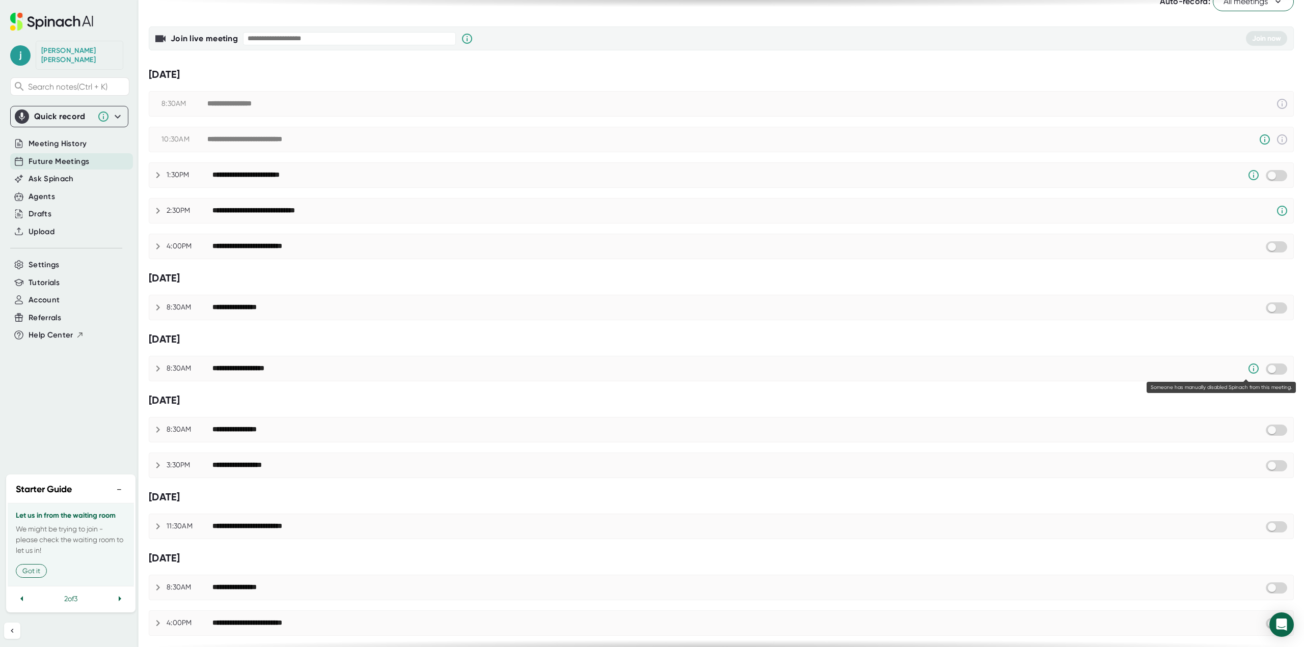
click at [1247, 368] on icon at bounding box center [1253, 369] width 12 height 12
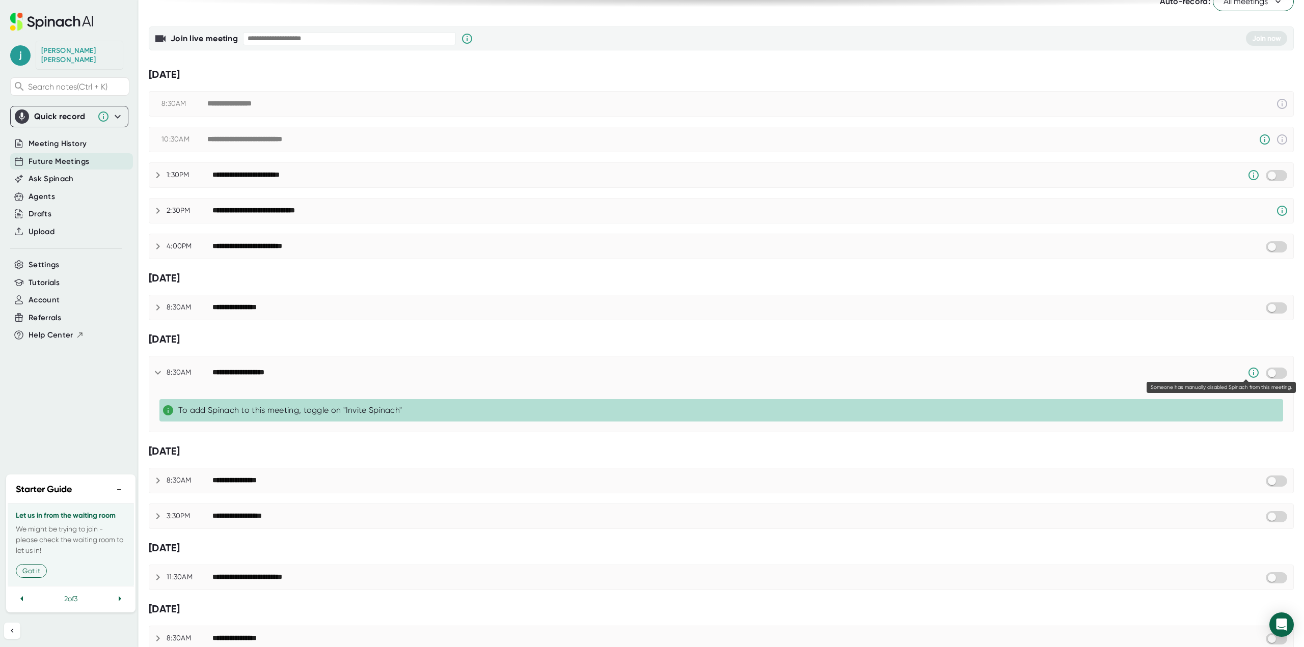
click at [1247, 368] on icon at bounding box center [1253, 373] width 12 height 12
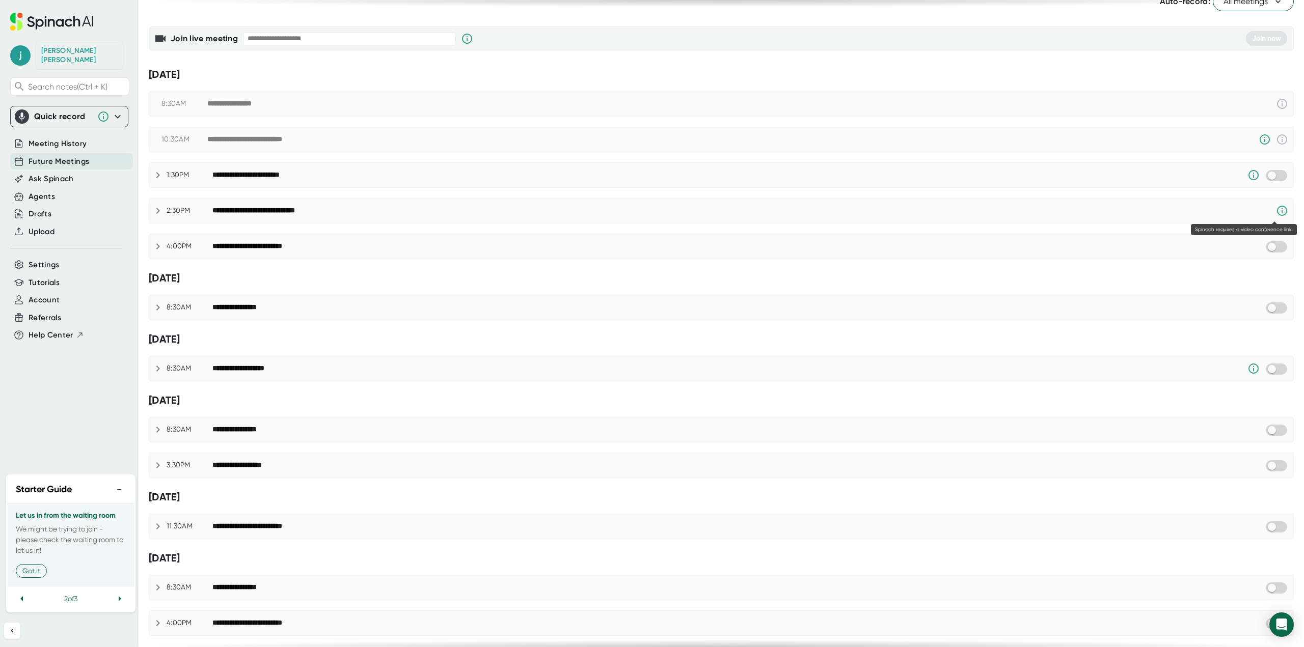
click at [1277, 209] on icon at bounding box center [1282, 211] width 10 height 10
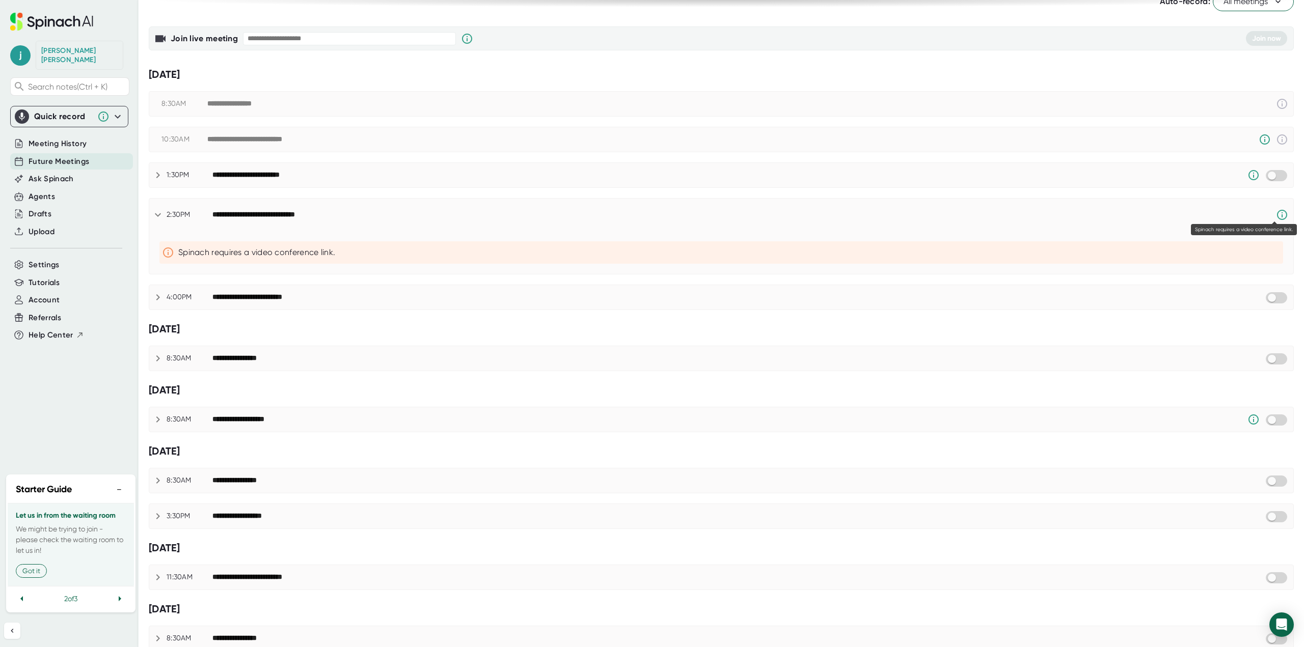
click at [1276, 209] on icon at bounding box center [1282, 215] width 12 height 12
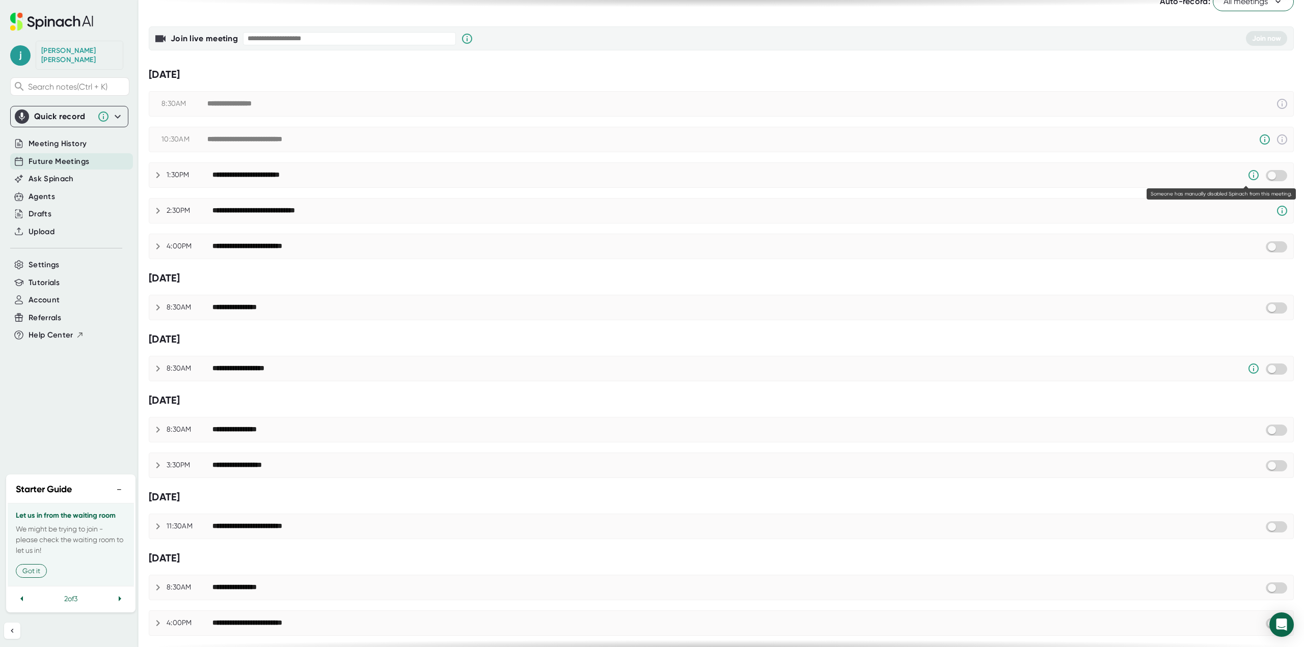
click at [1247, 174] on icon at bounding box center [1253, 175] width 12 height 12
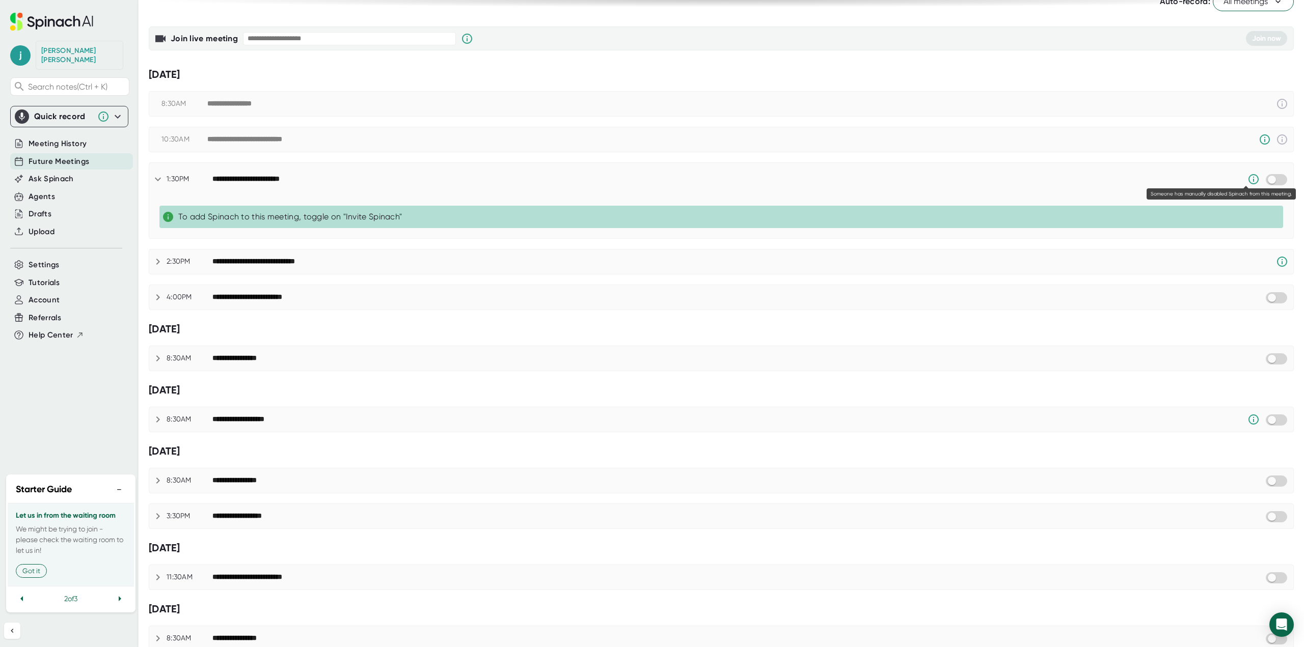
click at [1247, 174] on icon at bounding box center [1253, 179] width 12 height 12
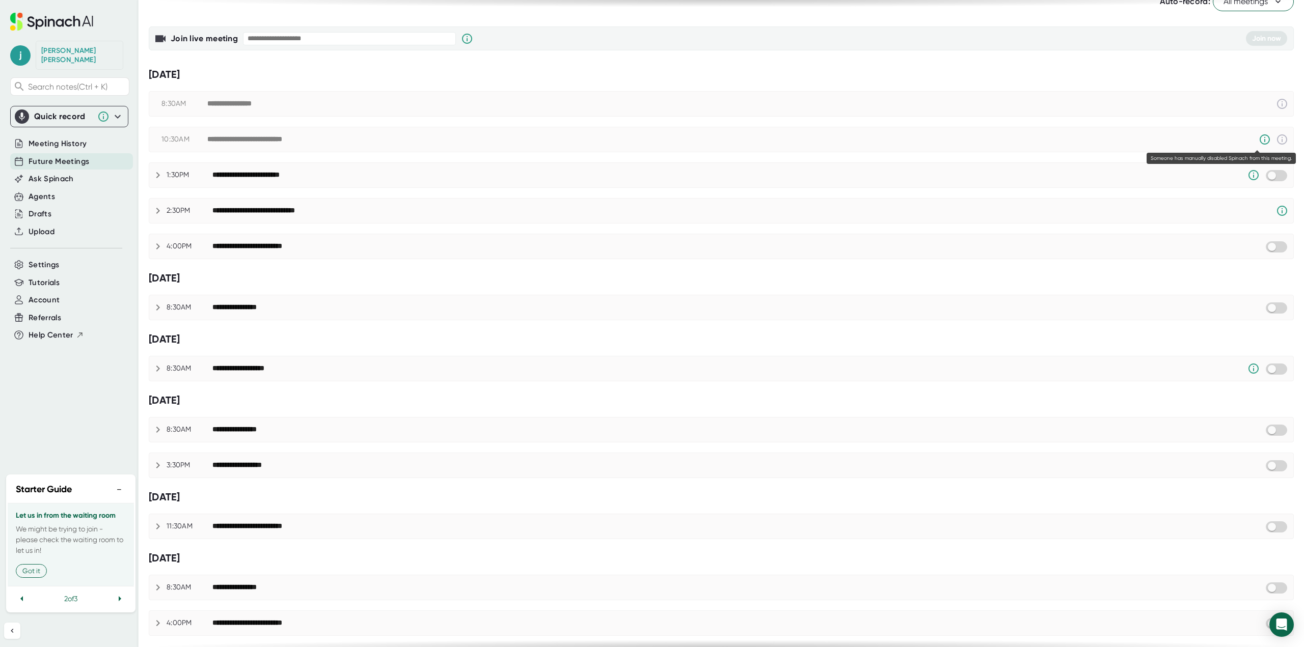
click at [1258, 143] on icon at bounding box center [1264, 139] width 12 height 12
click at [1259, 142] on icon at bounding box center [1264, 139] width 10 height 10
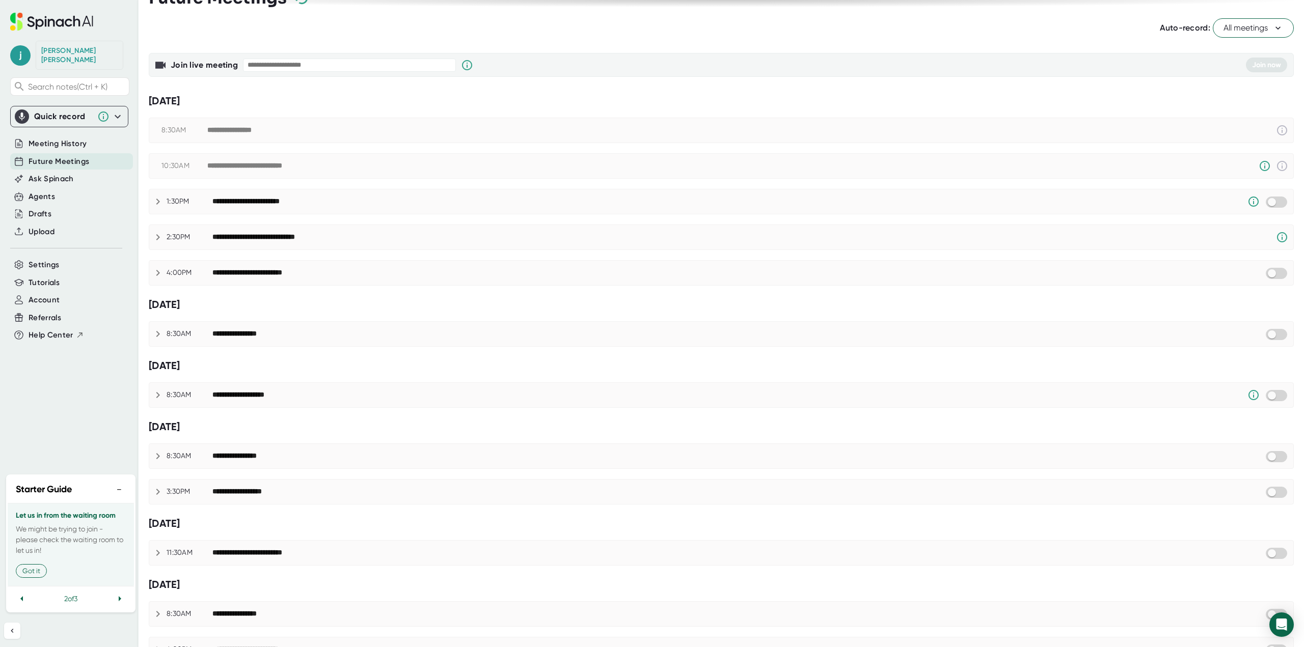
scroll to position [0, 0]
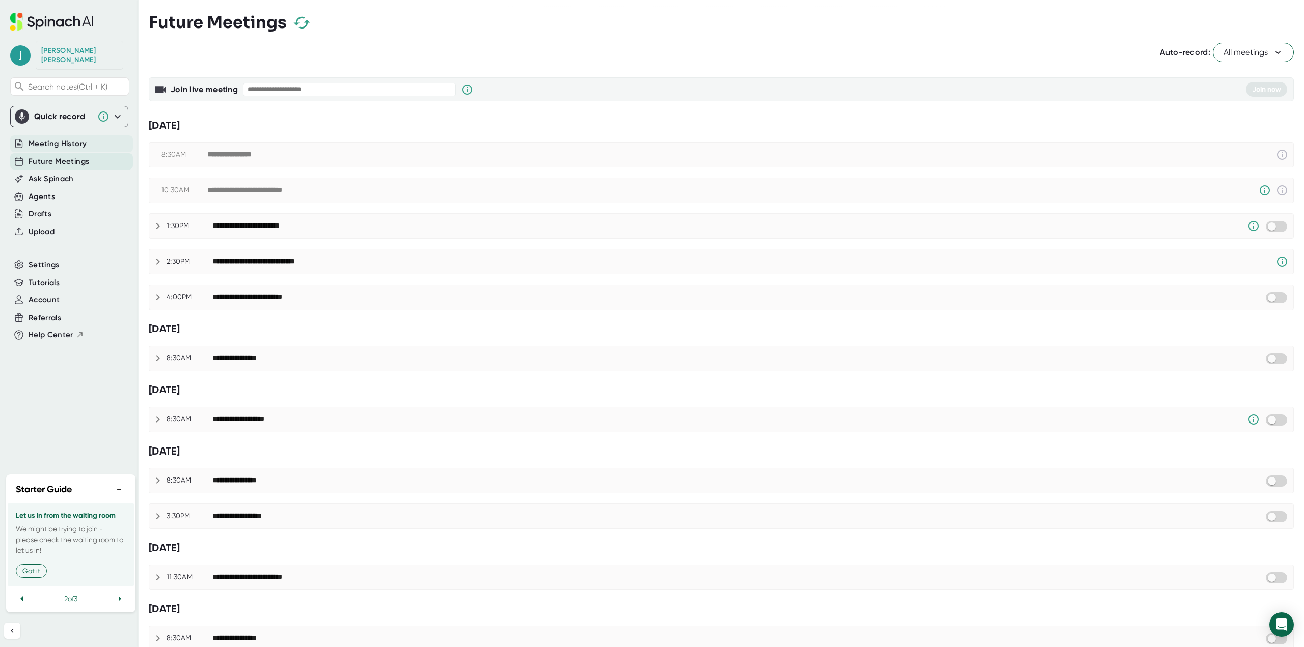
click at [48, 138] on span "Meeting History" at bounding box center [58, 144] width 58 height 12
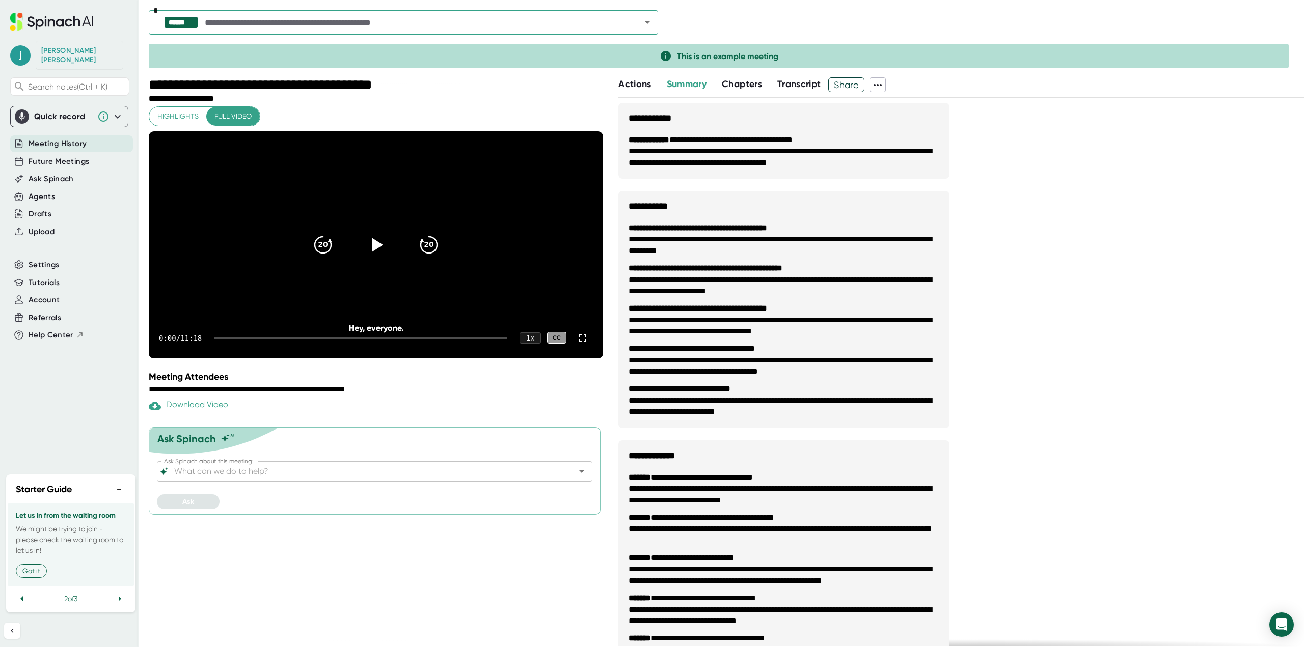
click at [636, 88] on span "Actions" at bounding box center [634, 83] width 33 height 11
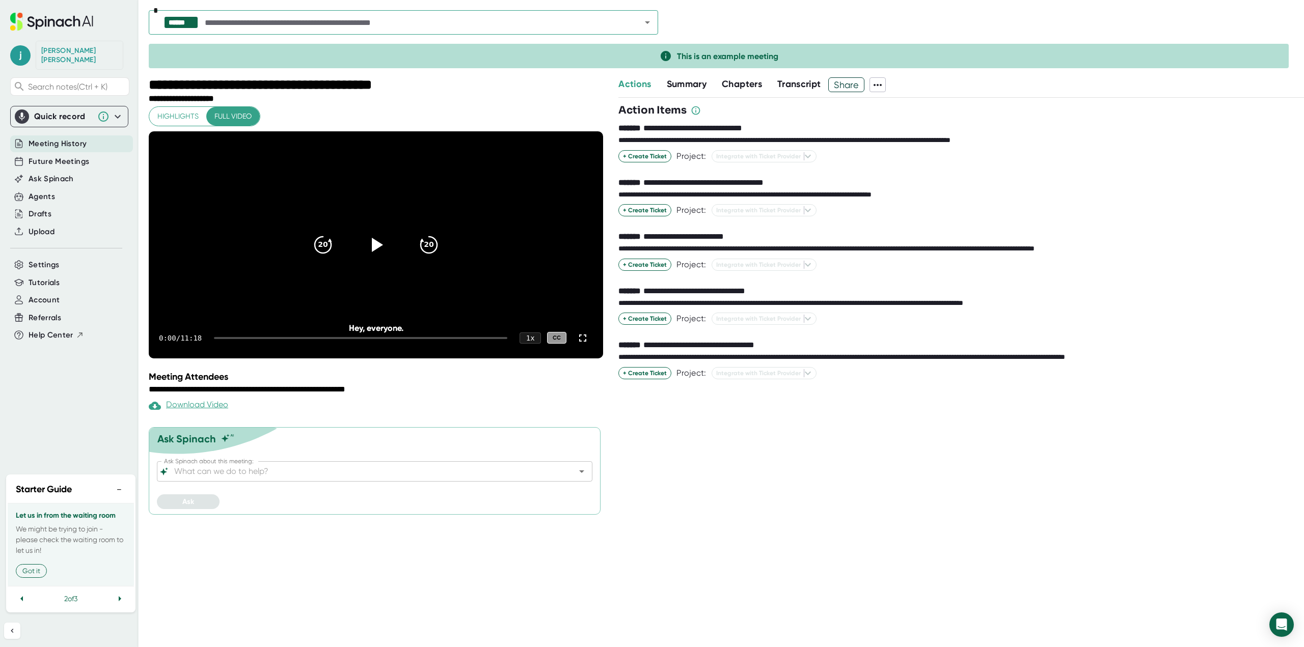
click at [195, 122] on span "Highlights" at bounding box center [177, 116] width 41 height 13
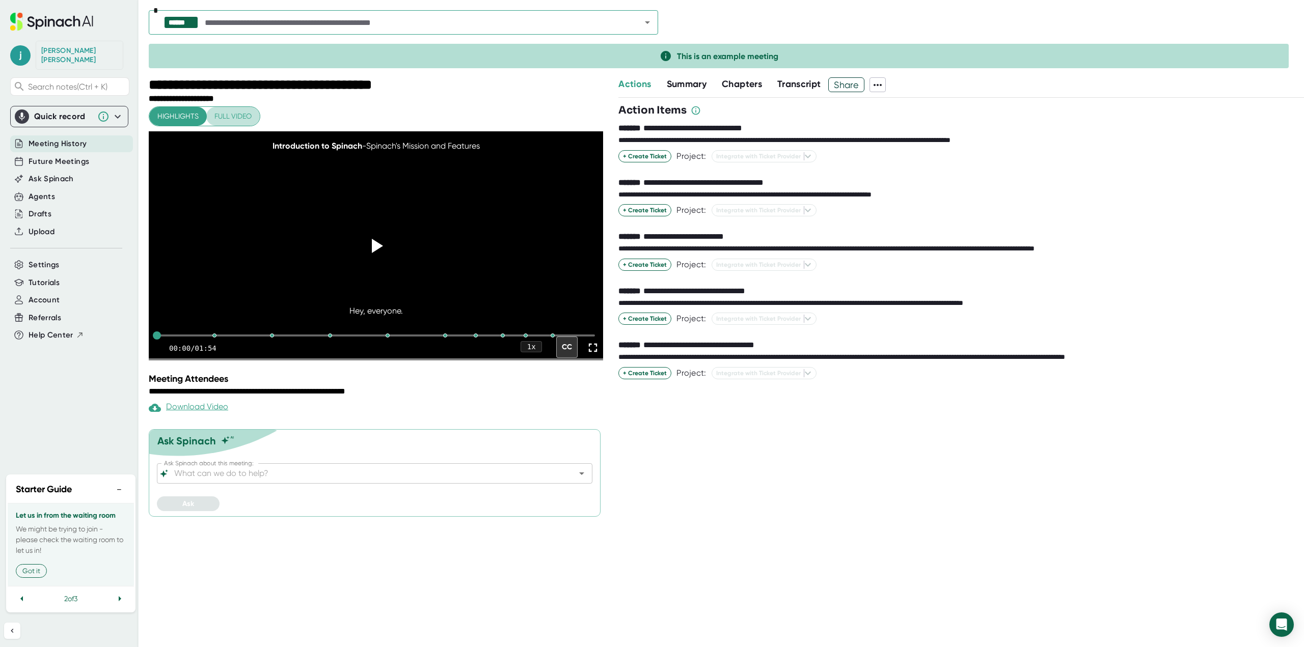
click at [227, 118] on span "Full video" at bounding box center [232, 116] width 37 height 13
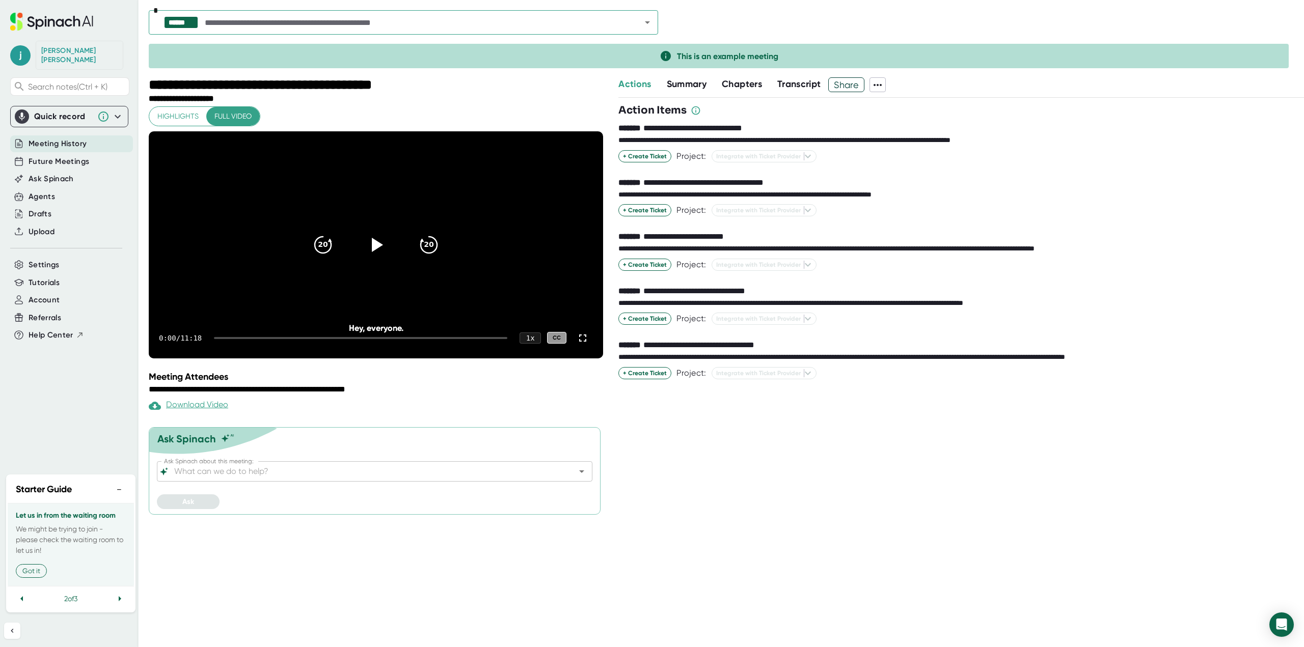
click at [189, 118] on span "Highlights" at bounding box center [177, 116] width 41 height 13
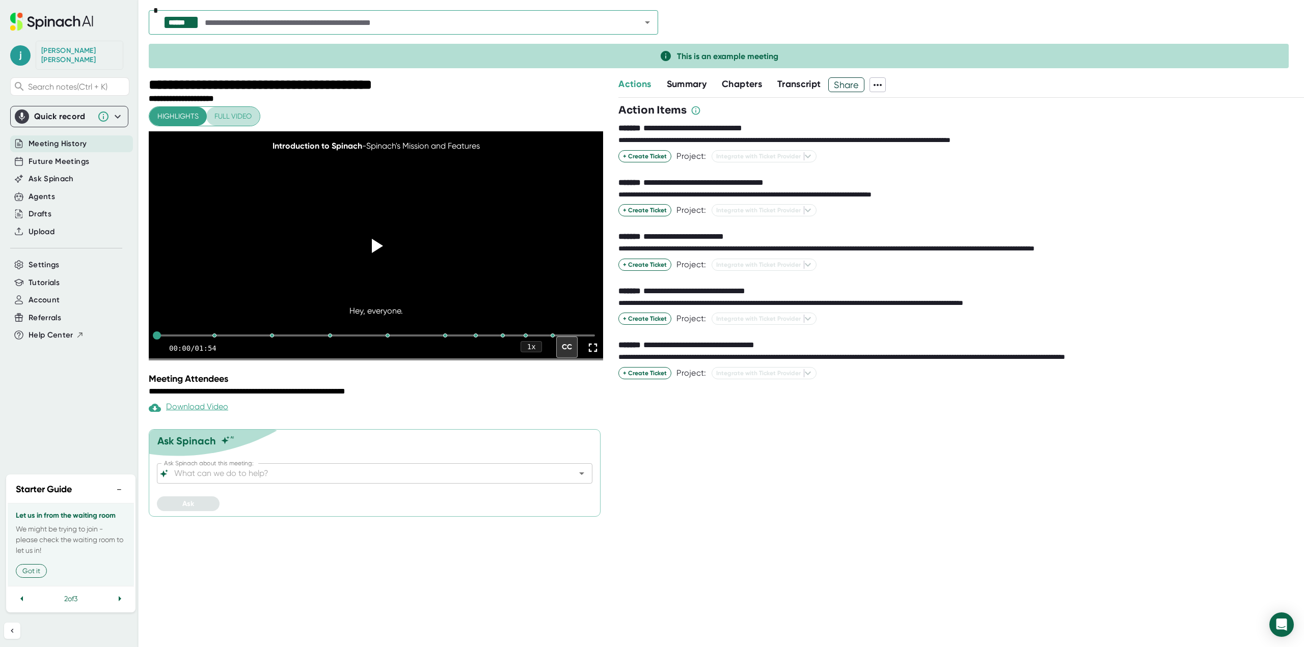
click at [215, 119] on span "Full video" at bounding box center [232, 116] width 37 height 13
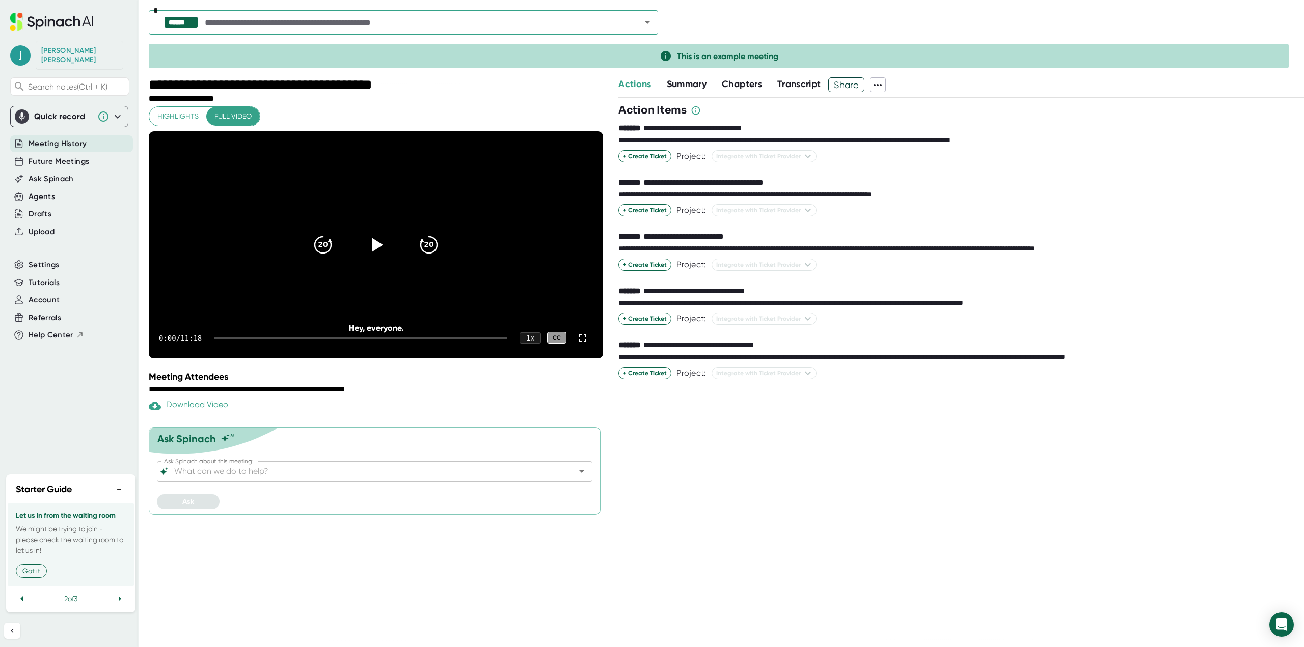
click at [693, 89] on span "Summary" at bounding box center [687, 83] width 40 height 11
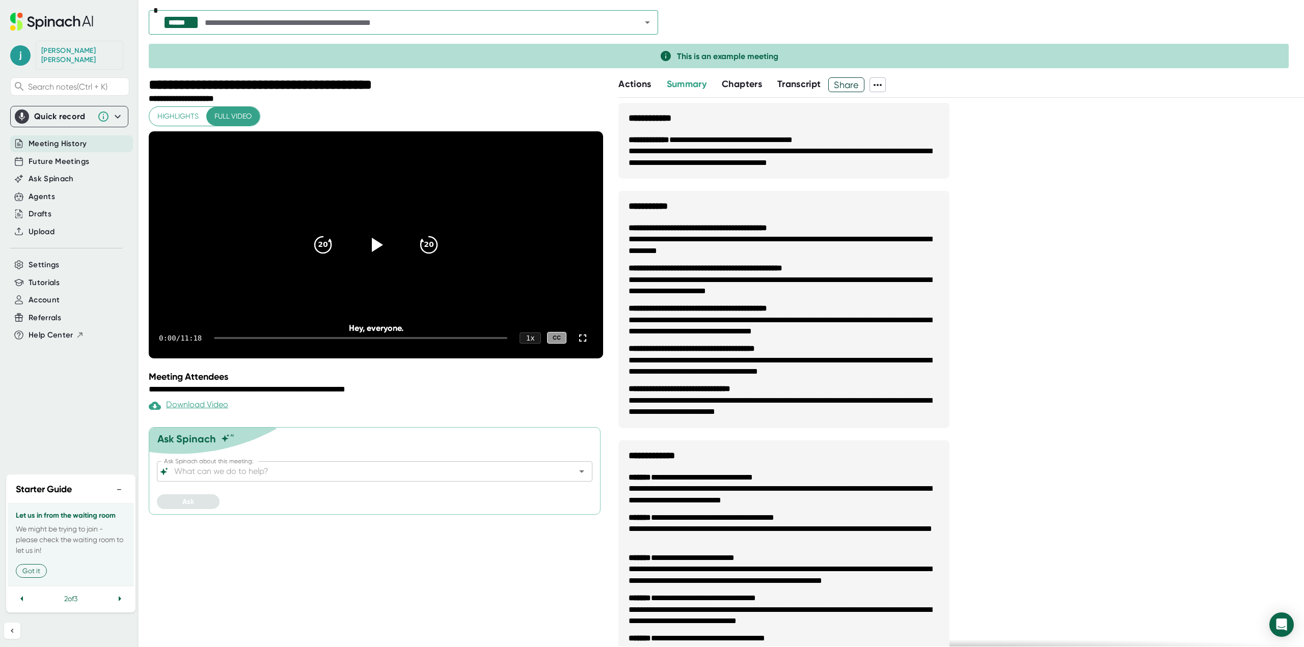
click at [755, 87] on span "Chapters" at bounding box center [742, 83] width 40 height 11
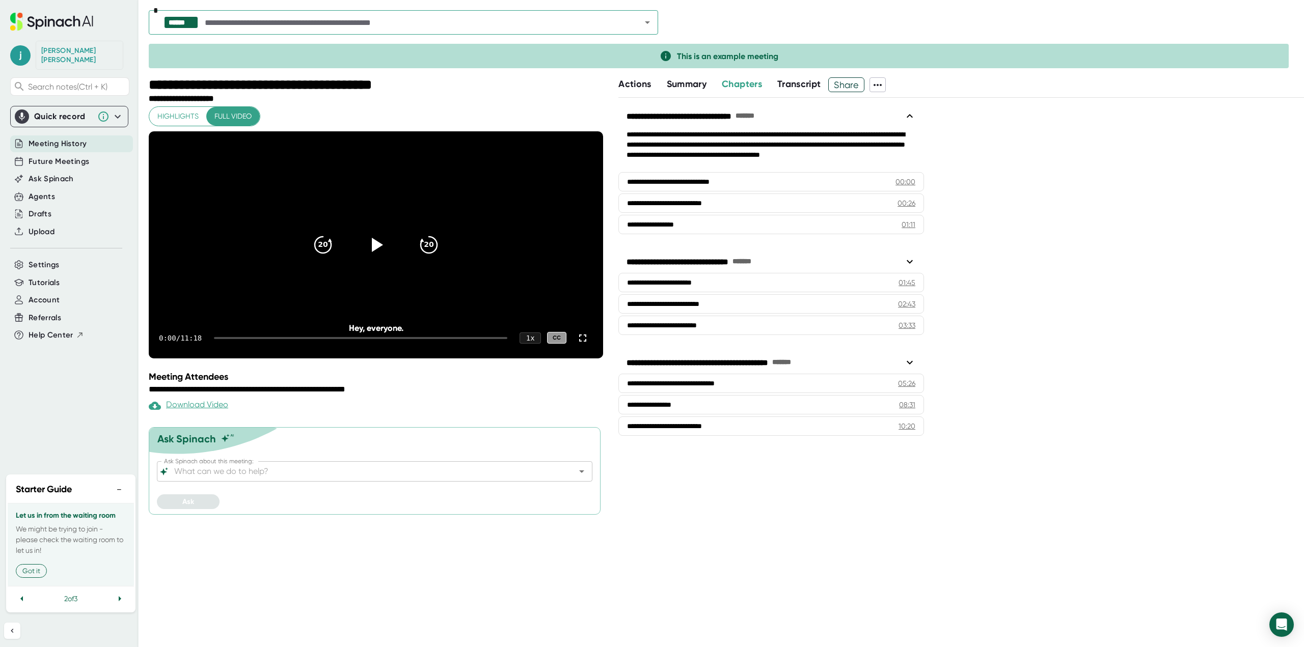
click at [800, 92] on div "Transcript" at bounding box center [799, 84] width 44 height 15
click at [802, 86] on span "Transcript" at bounding box center [799, 83] width 44 height 11
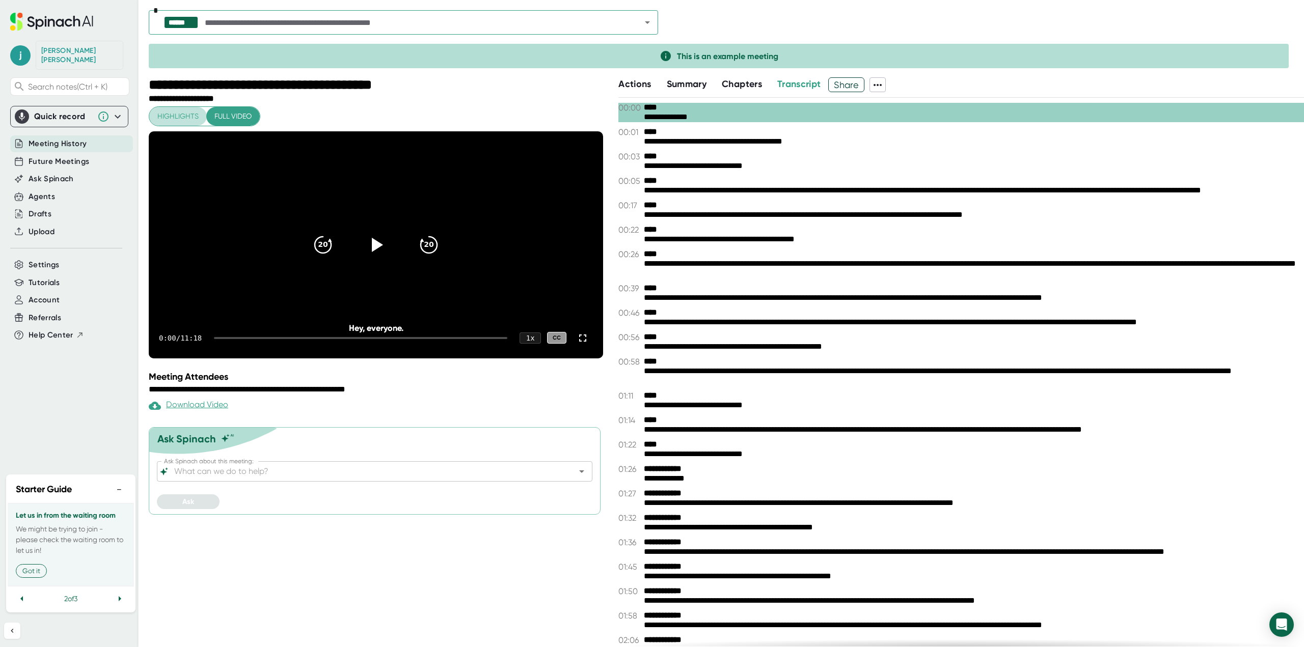
click at [179, 113] on span "Highlights" at bounding box center [177, 116] width 41 height 13
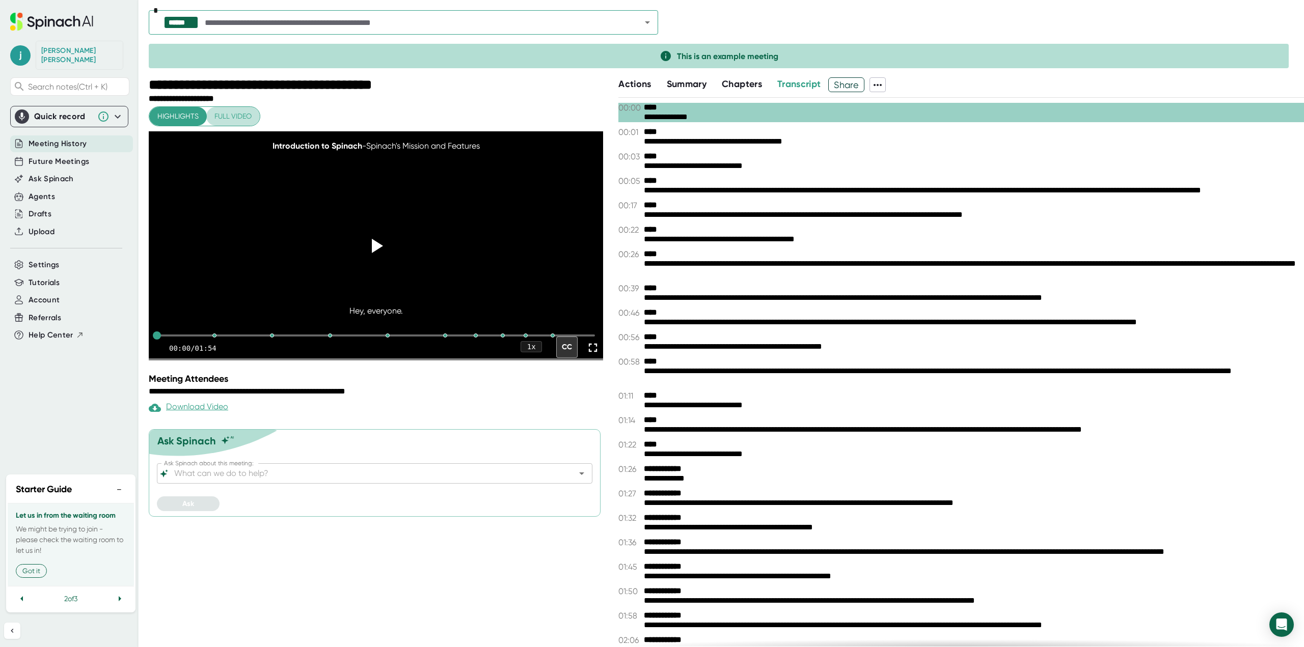
click at [233, 118] on span "Full video" at bounding box center [232, 116] width 37 height 13
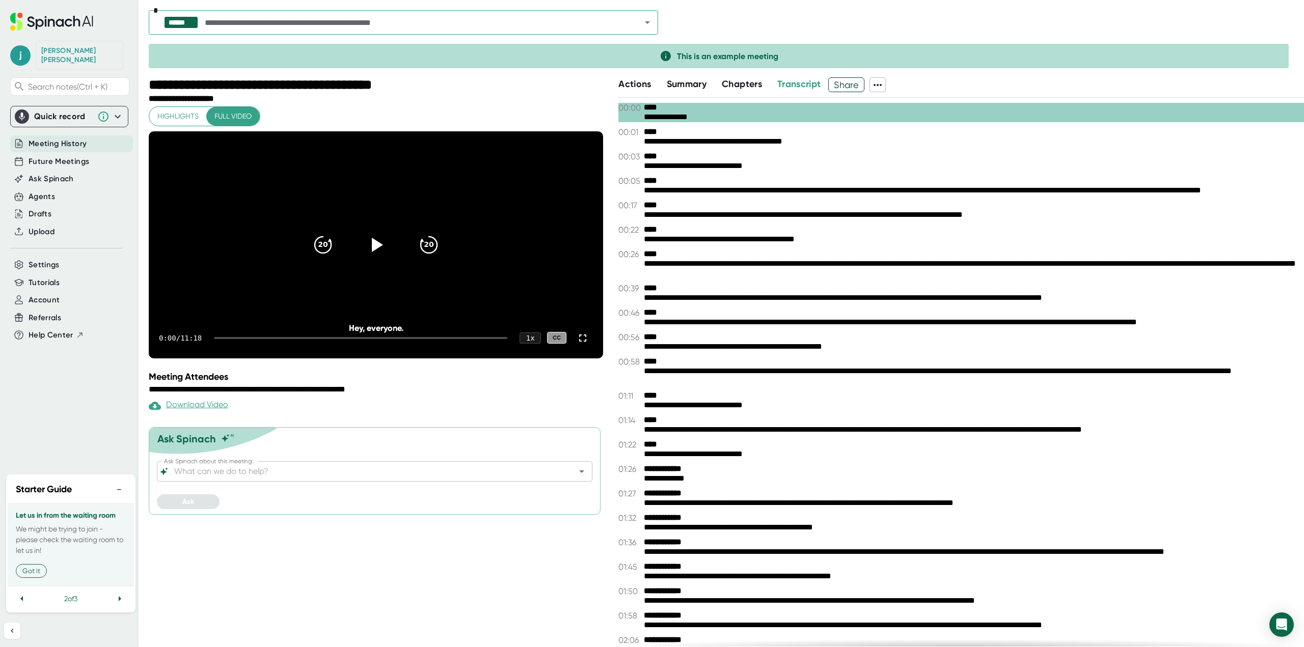
click at [632, 86] on span "Actions" at bounding box center [634, 83] width 33 height 11
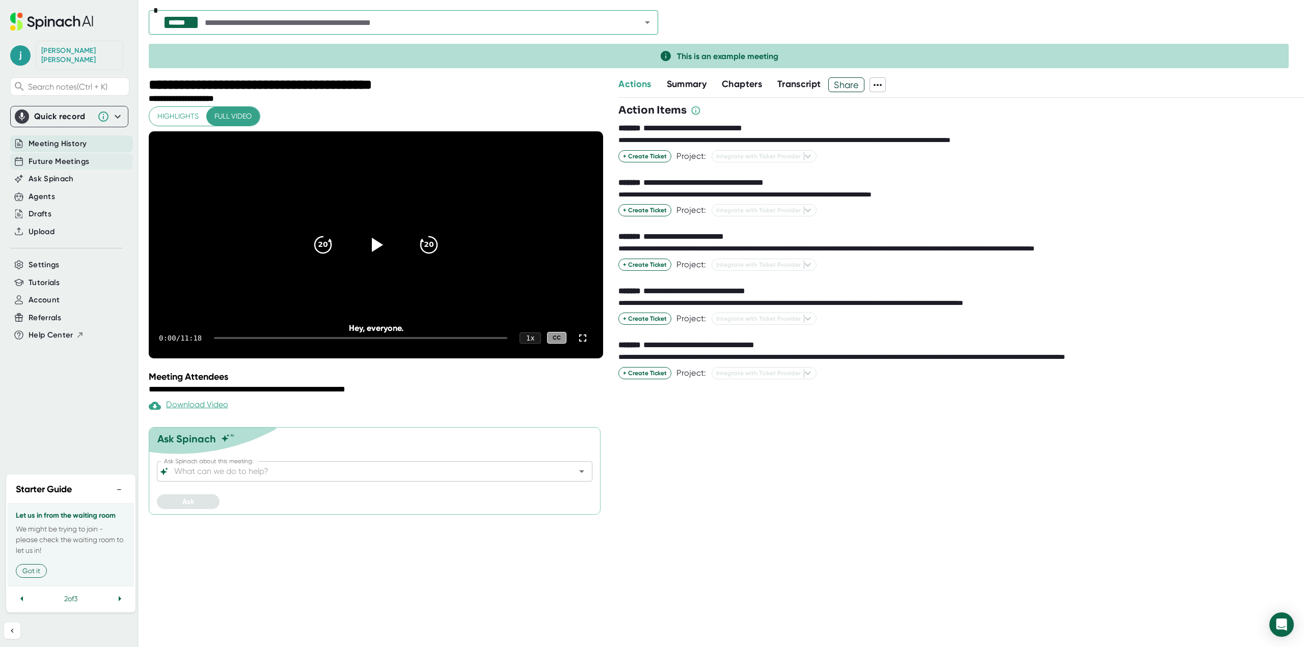
click at [71, 156] on span "Future Meetings" at bounding box center [59, 162] width 61 height 12
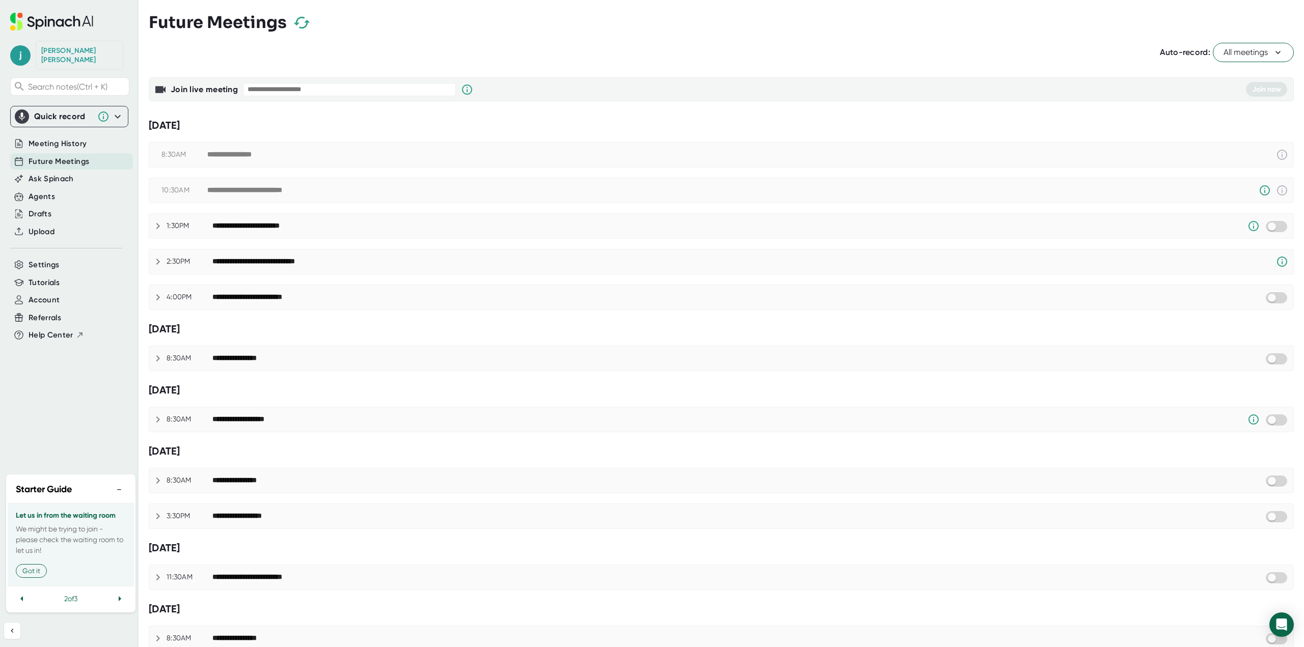
click at [123, 111] on icon at bounding box center [118, 117] width 12 height 12
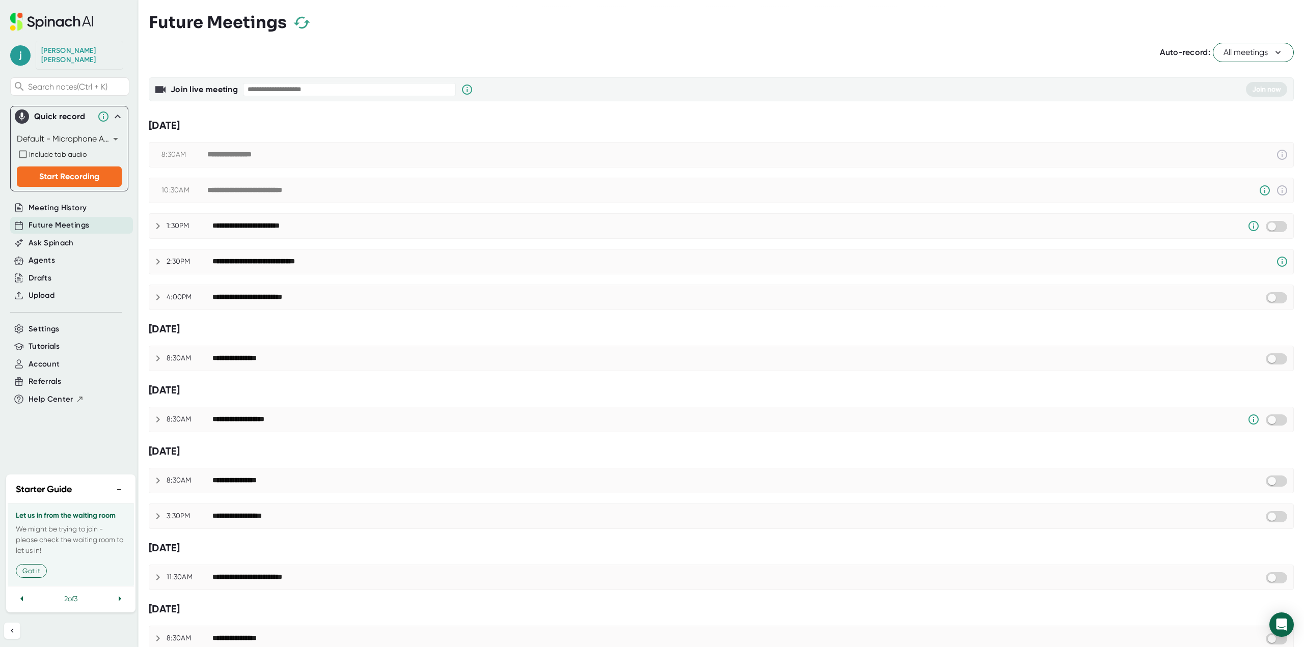
click at [123, 111] on icon at bounding box center [118, 117] width 12 height 12
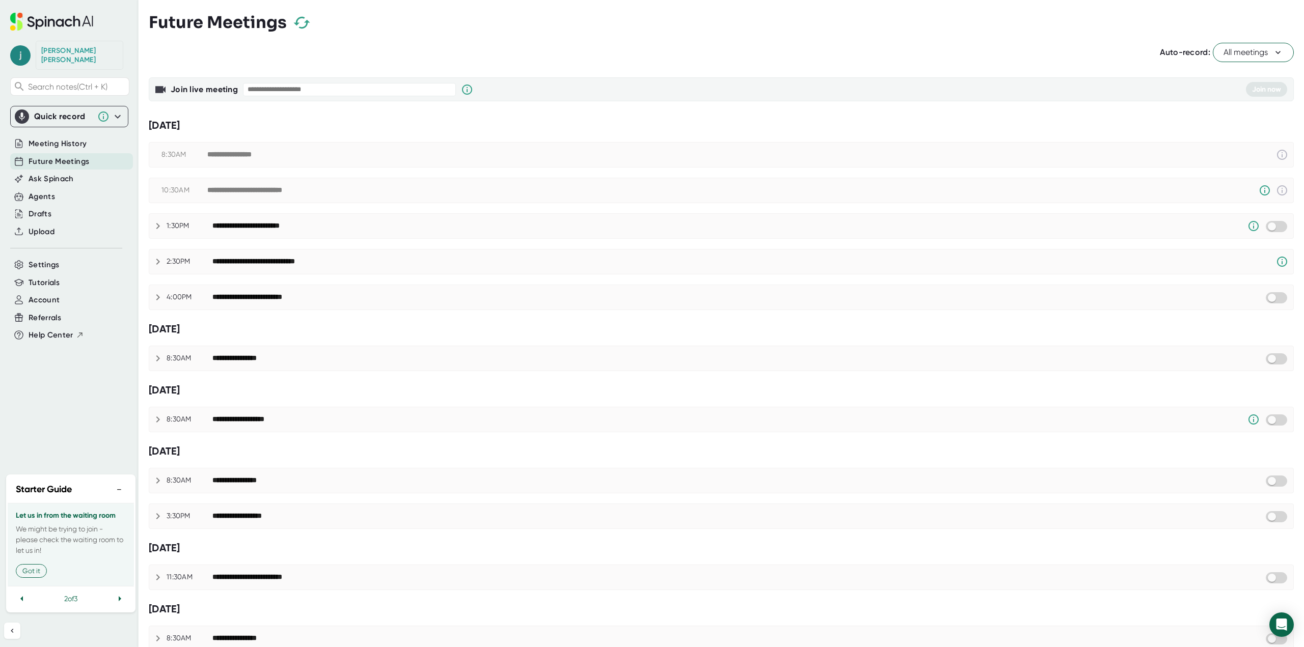
click at [24, 48] on span "j" at bounding box center [20, 55] width 20 height 20
click at [38, 96] on b "Edit Profile" at bounding box center [49, 96] width 33 height 9
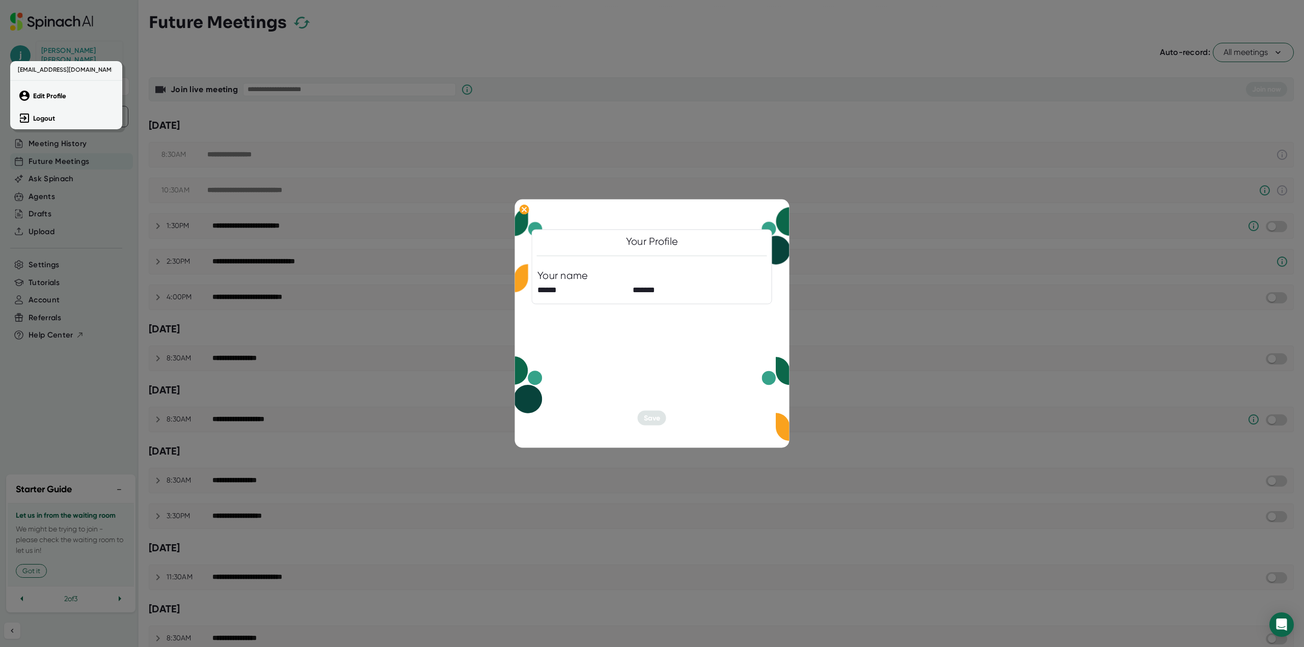
click at [1007, 350] on div at bounding box center [652, 323] width 1304 height 647
click at [391, 259] on div at bounding box center [652, 323] width 1304 height 647
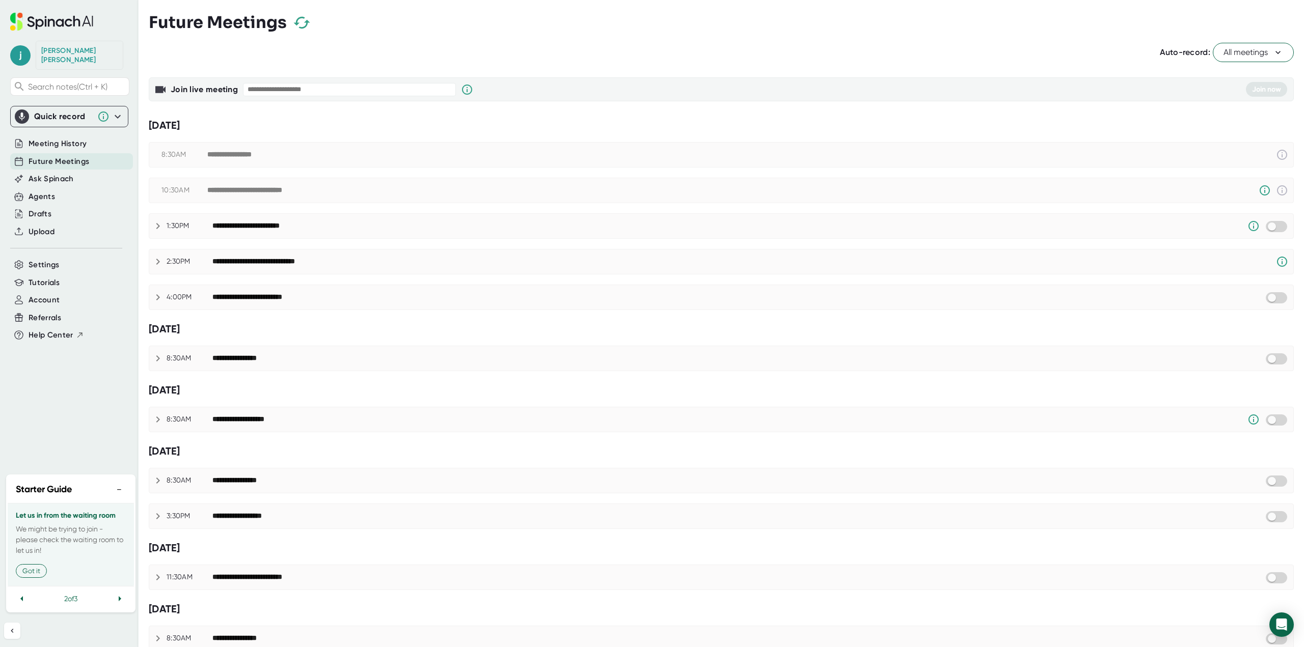
click at [1235, 51] on span "All meetings" at bounding box center [1253, 52] width 60 height 12
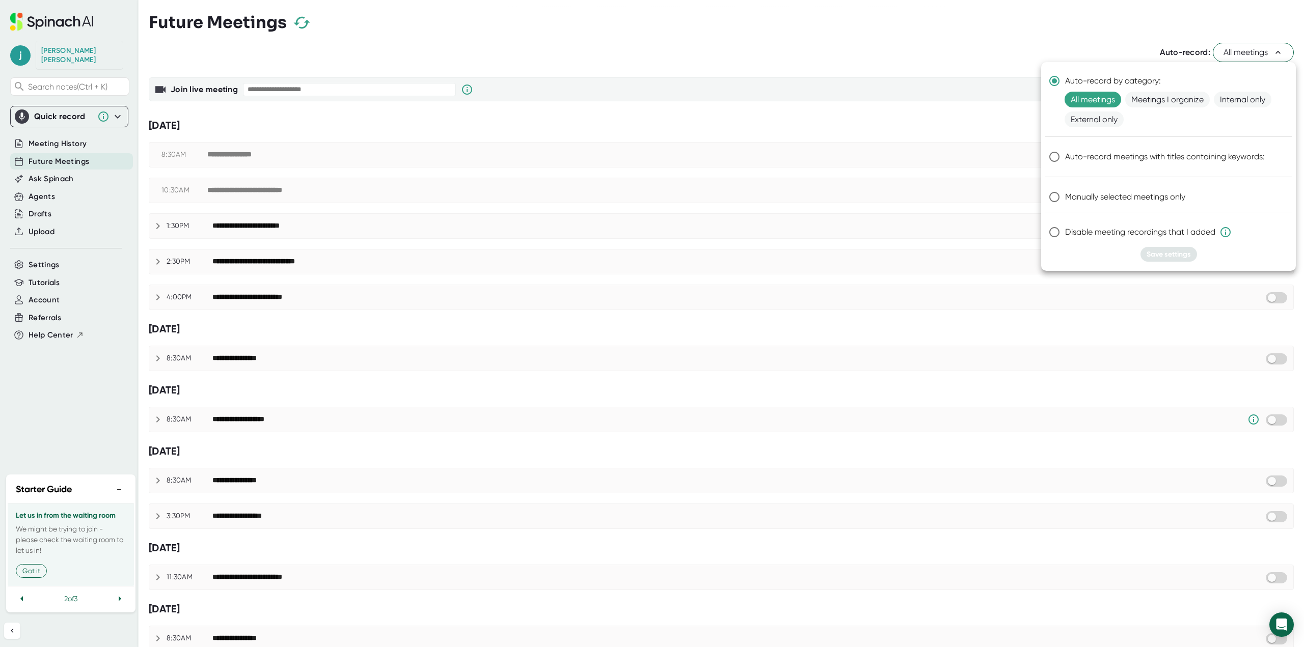
click at [1230, 51] on div at bounding box center [652, 323] width 1304 height 647
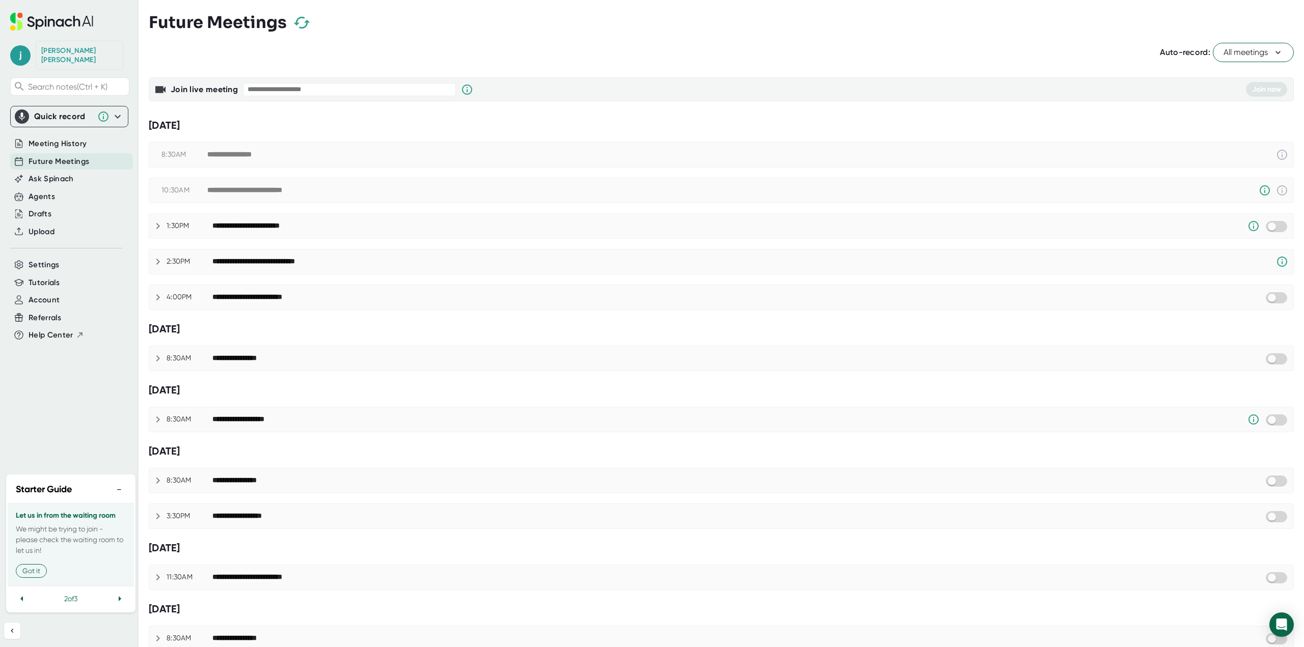
click at [148, 293] on div "**********" at bounding box center [652, 323] width 1304 height 647
click at [153, 297] on icon at bounding box center [158, 297] width 12 height 12
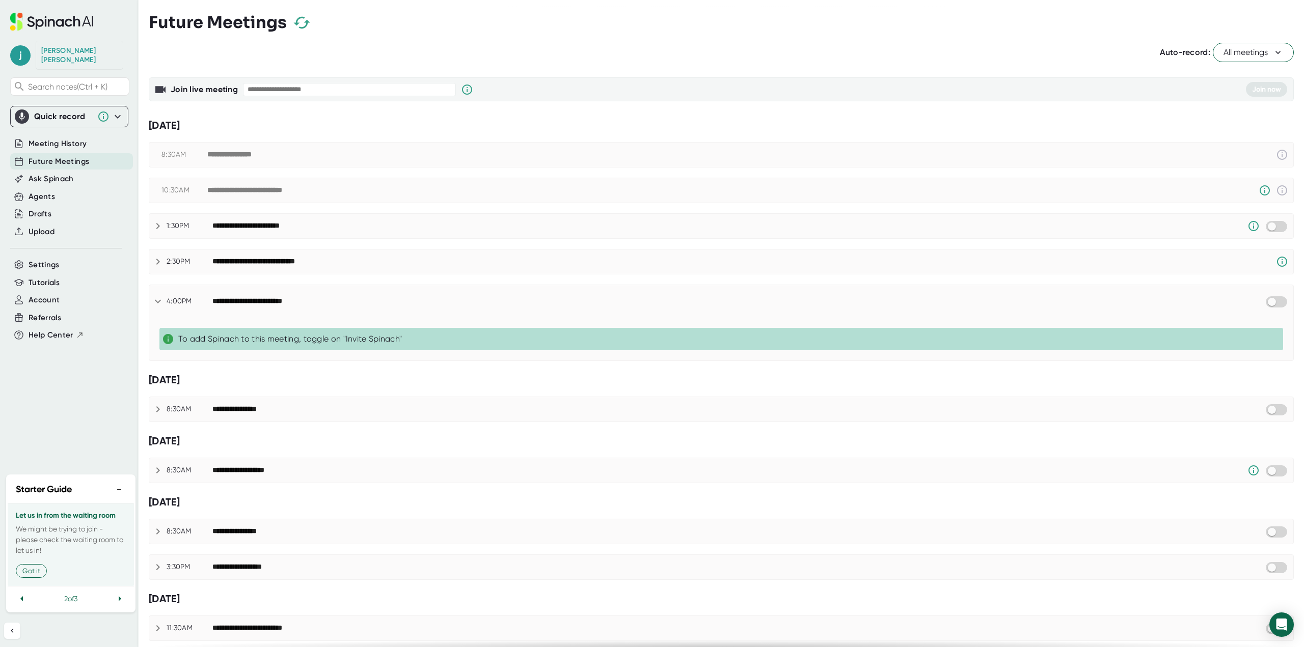
click at [1248, 40] on div "**********" at bounding box center [721, 597] width 1145 height 1118
click at [1248, 49] on span "All meetings" at bounding box center [1253, 52] width 60 height 12
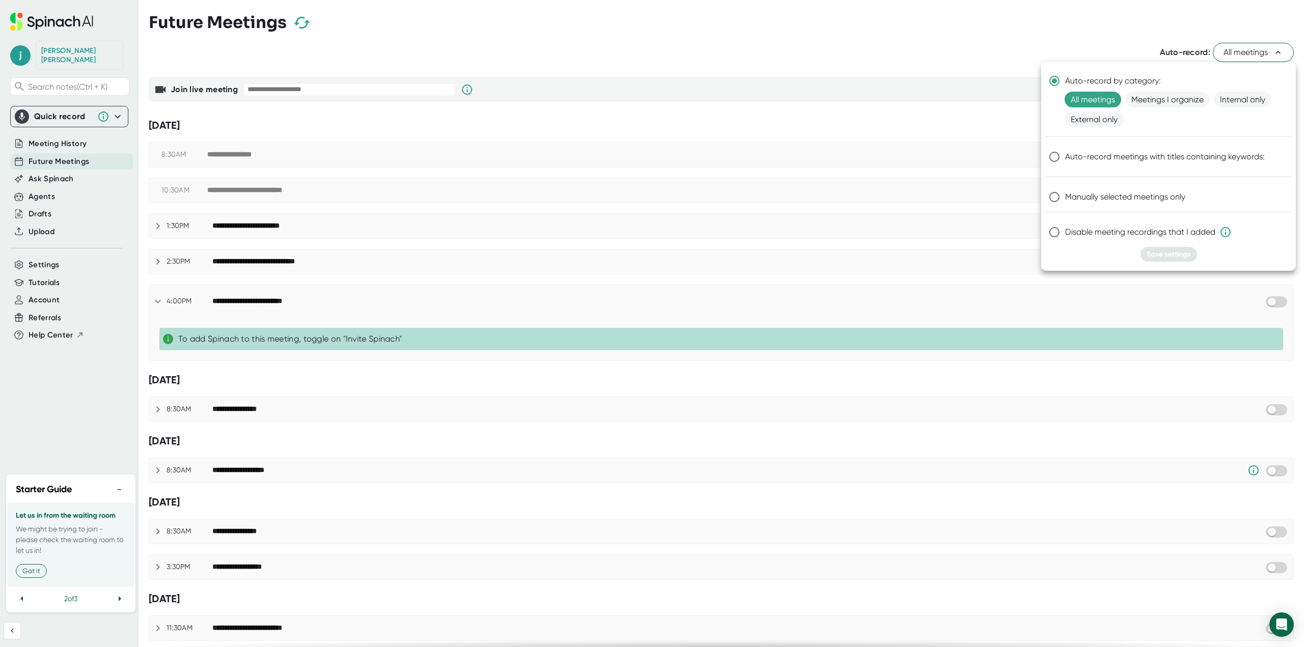
click at [1054, 155] on input "Auto-record meetings with titles containing keywords:" at bounding box center [1053, 156] width 21 height 21
radio input "true"
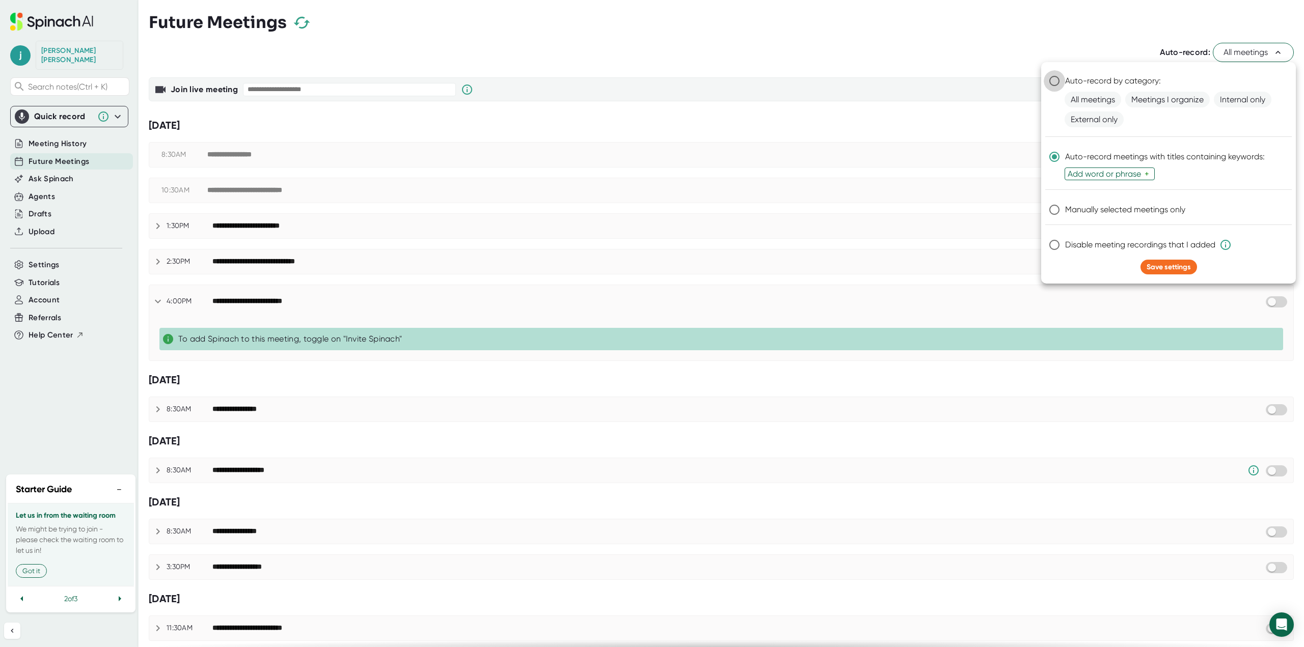
click at [1056, 84] on input "Auto-record by category:" at bounding box center [1053, 80] width 21 height 21
radio input "true"
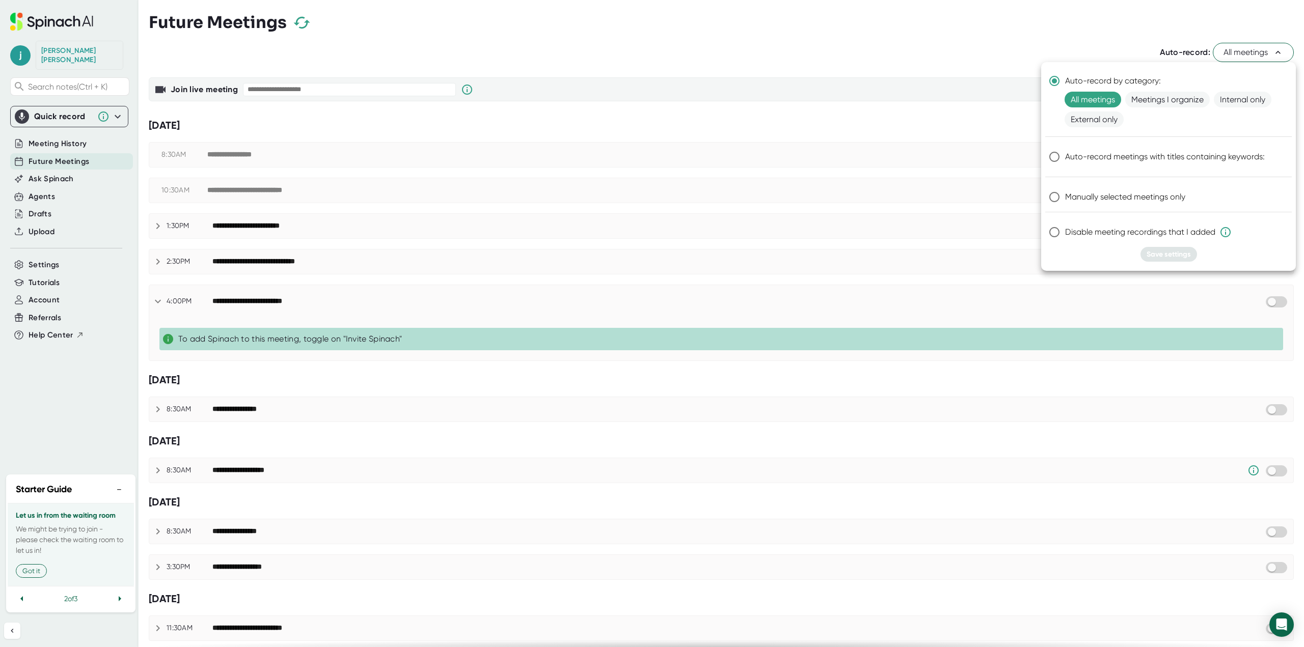
click at [980, 47] on div at bounding box center [652, 323] width 1304 height 647
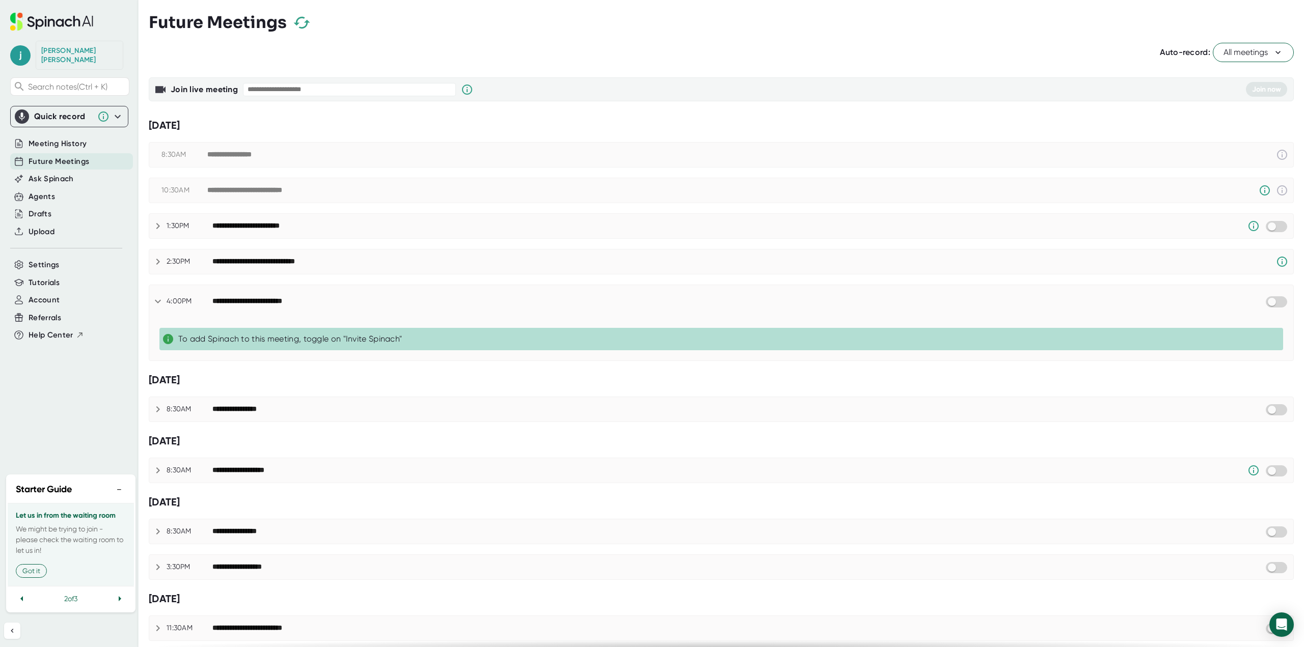
click at [1257, 56] on span "All meetings" at bounding box center [1253, 52] width 60 height 12
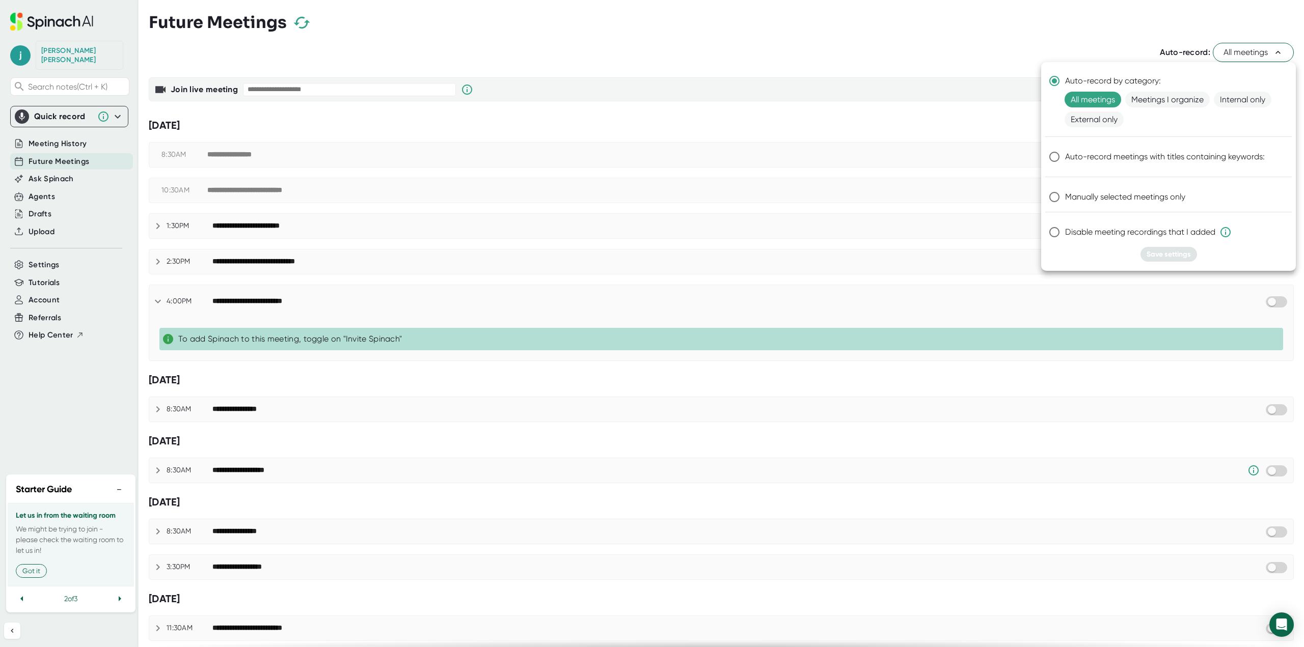
click at [1257, 56] on div at bounding box center [652, 323] width 1304 height 647
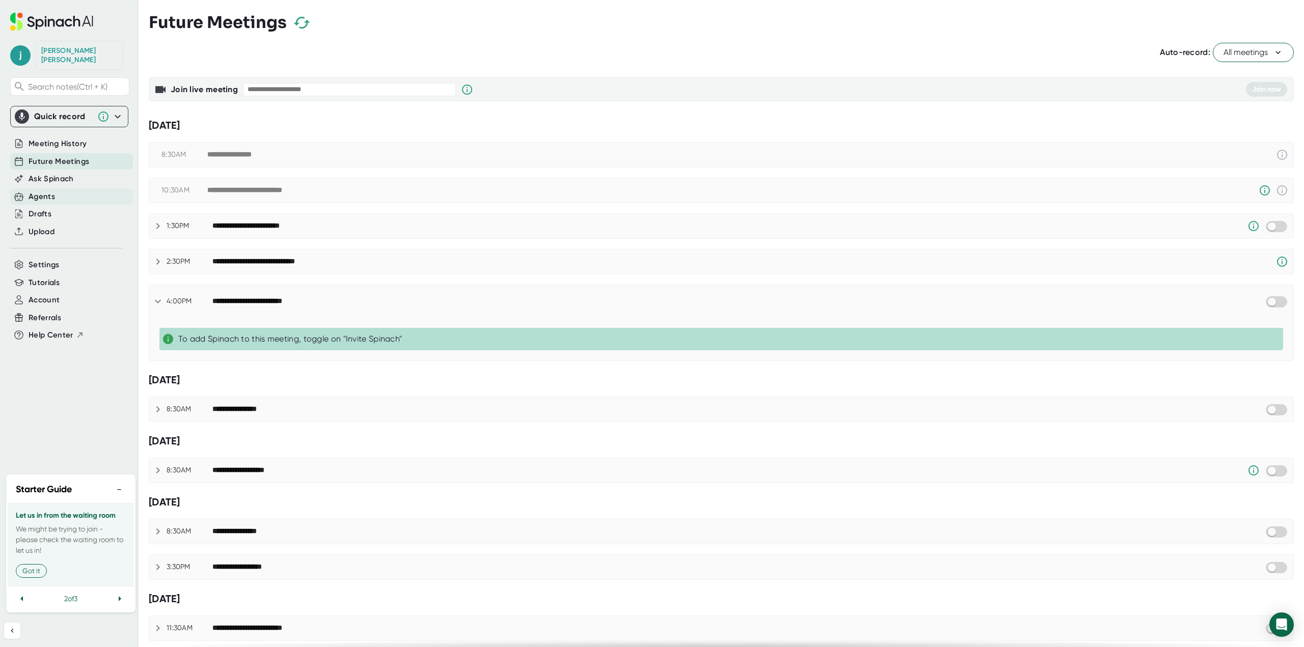
click at [62, 176] on div "Ask Spinach" at bounding box center [71, 179] width 123 height 17
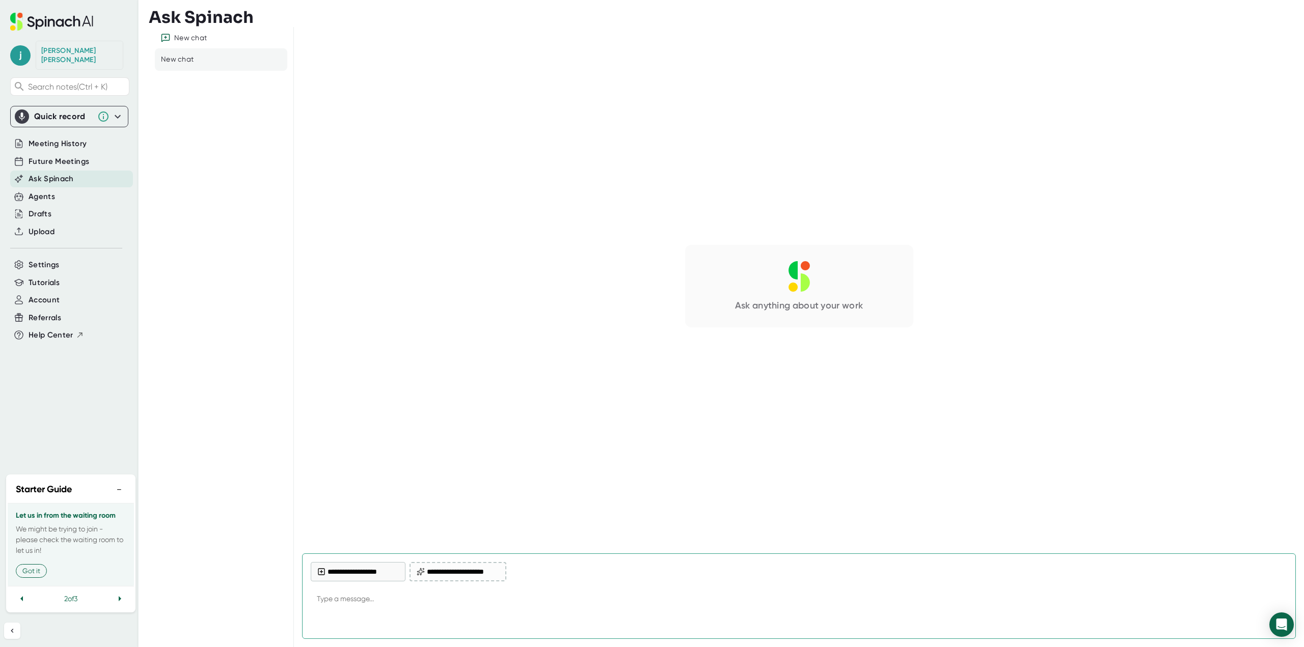
type textarea "x"
click at [410, 605] on textarea at bounding box center [799, 600] width 976 height 24
type textarea "d"
type textarea "x"
type textarea "do"
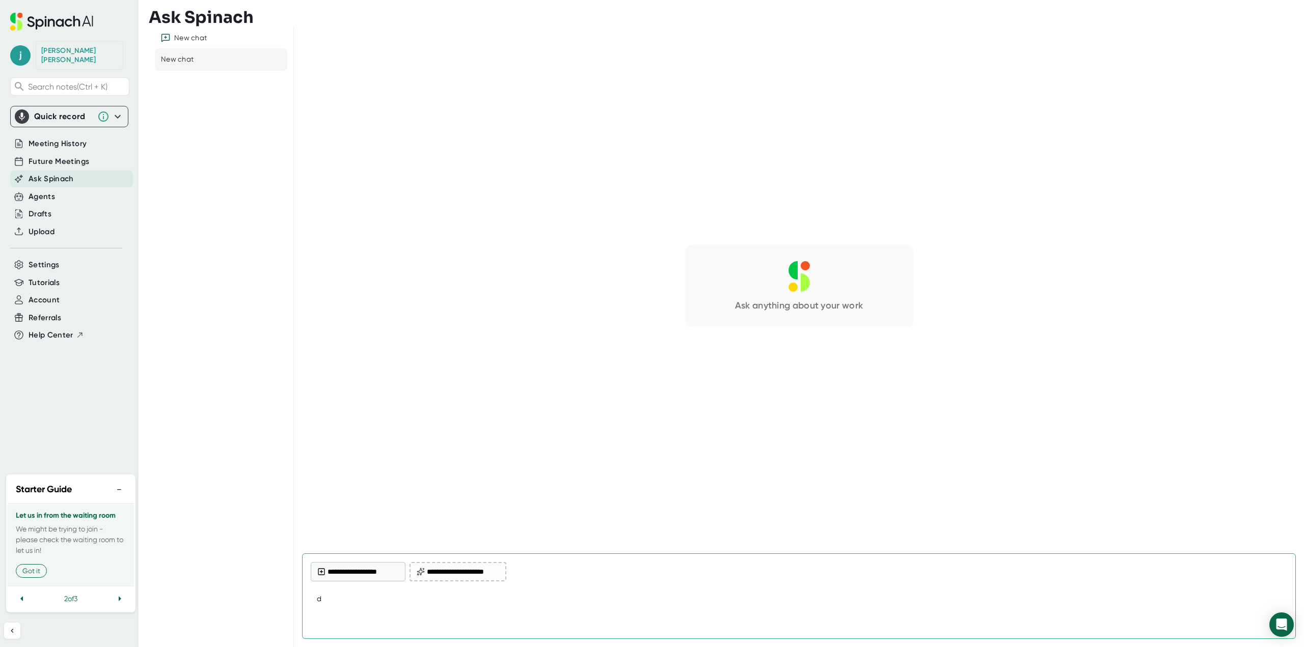
type textarea "x"
type textarea "doe"
type textarea "x"
type textarea "does"
type textarea "x"
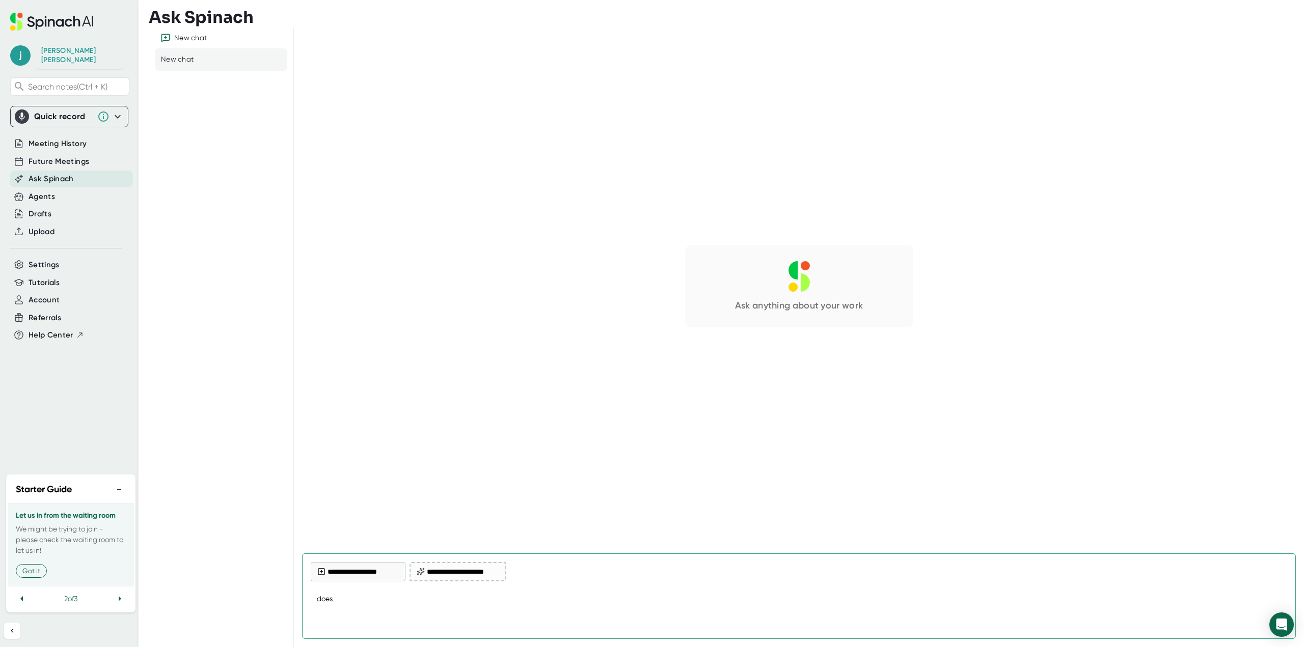
type textarea "does"
type textarea "x"
type textarea "does a"
type textarea "x"
type textarea "does au"
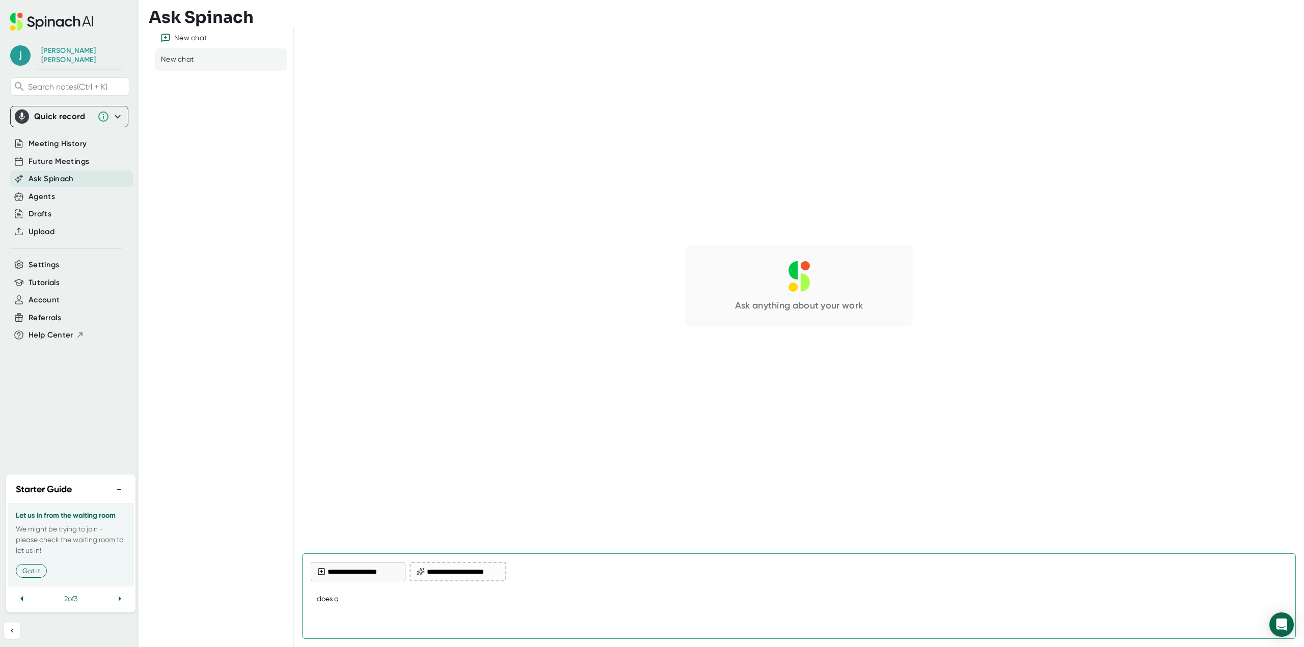
type textarea "x"
type textarea "does aut"
type textarea "x"
type textarea "does auto"
type textarea "x"
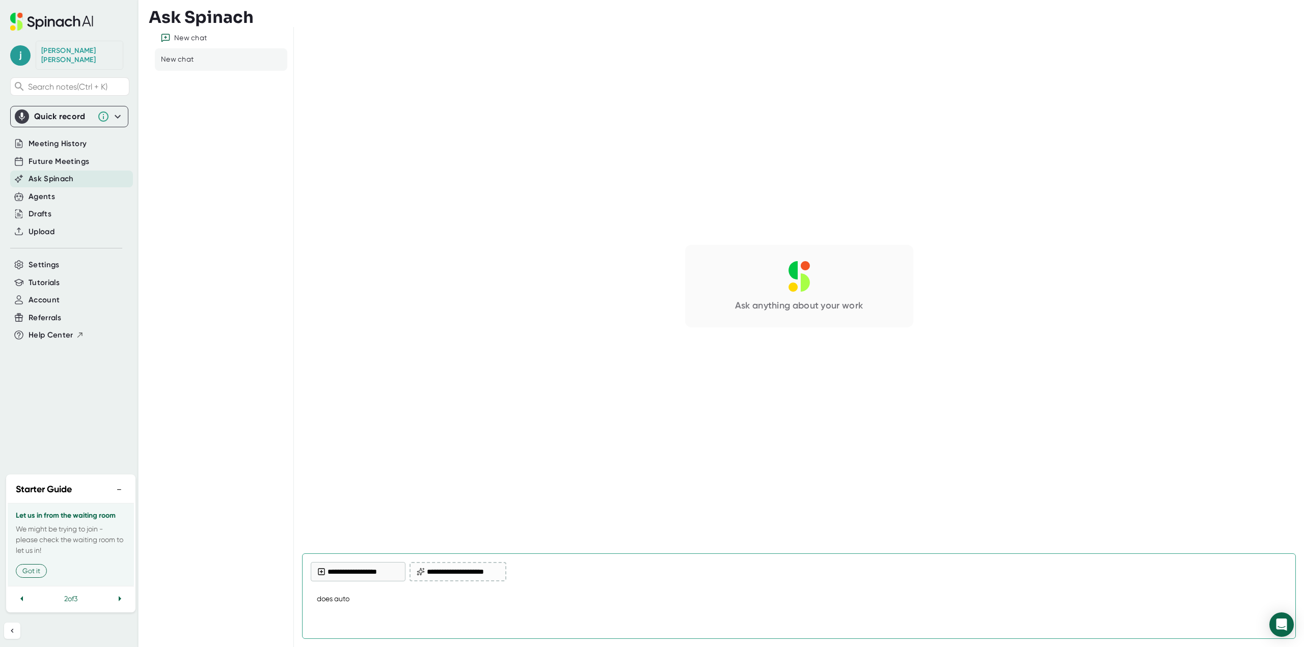
type textarea "does auto"
type textarea "x"
type textarea "does auto r"
type textarea "x"
type textarea "does auto re"
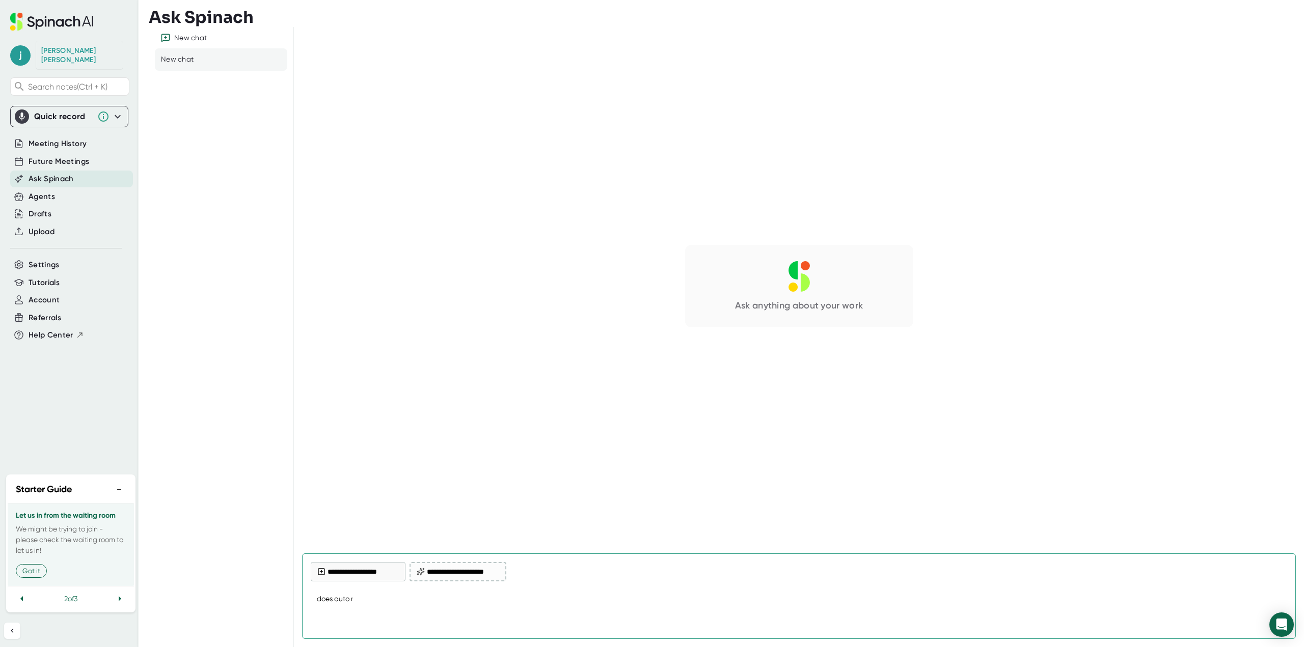
type textarea "x"
type textarea "does auto rec"
type textarea "x"
type textarea "does auto reco"
type textarea "x"
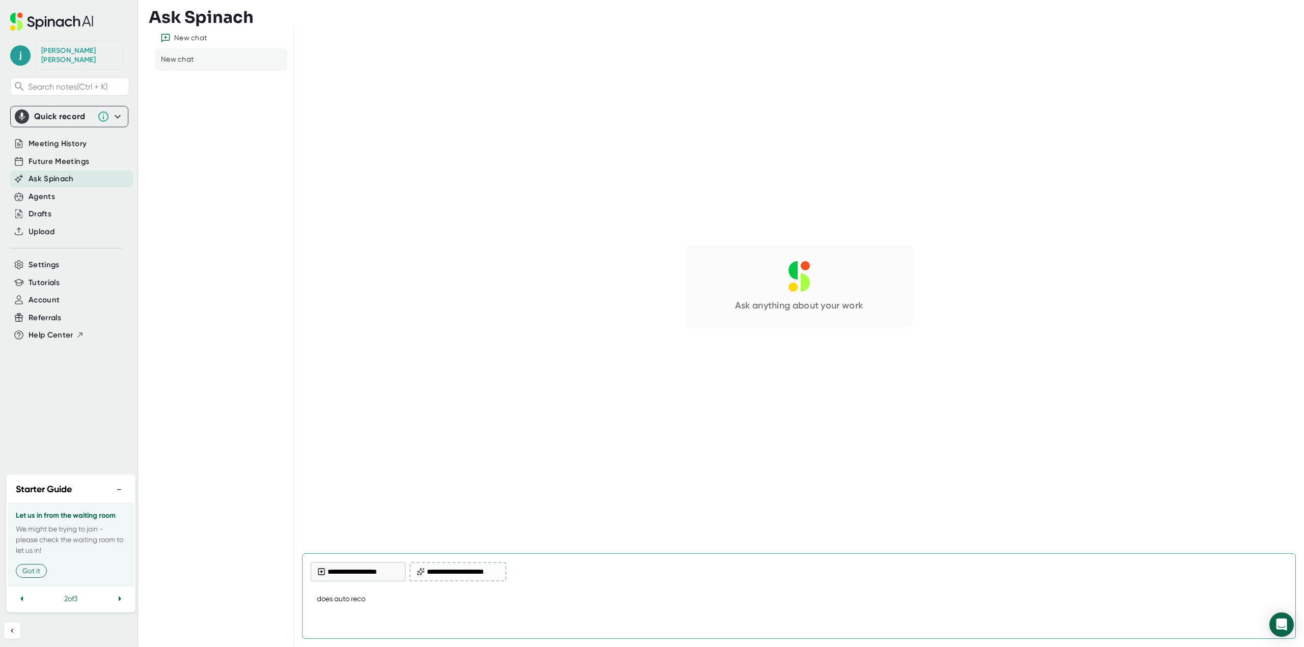
type textarea "does auto recor"
type textarea "x"
type textarea "does auto record"
type textarea "x"
type textarea "does auto record"
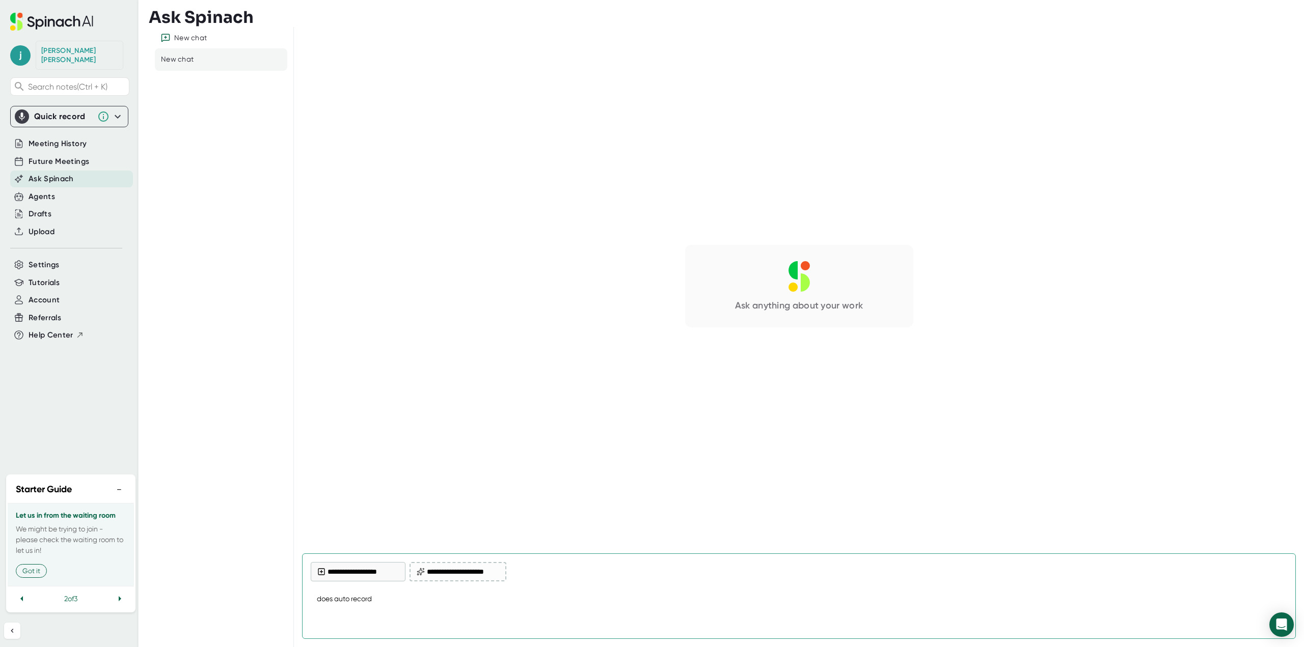
type textarea "x"
type textarea "does auto record m"
type textarea "x"
type textarea "does auto record me"
type textarea "x"
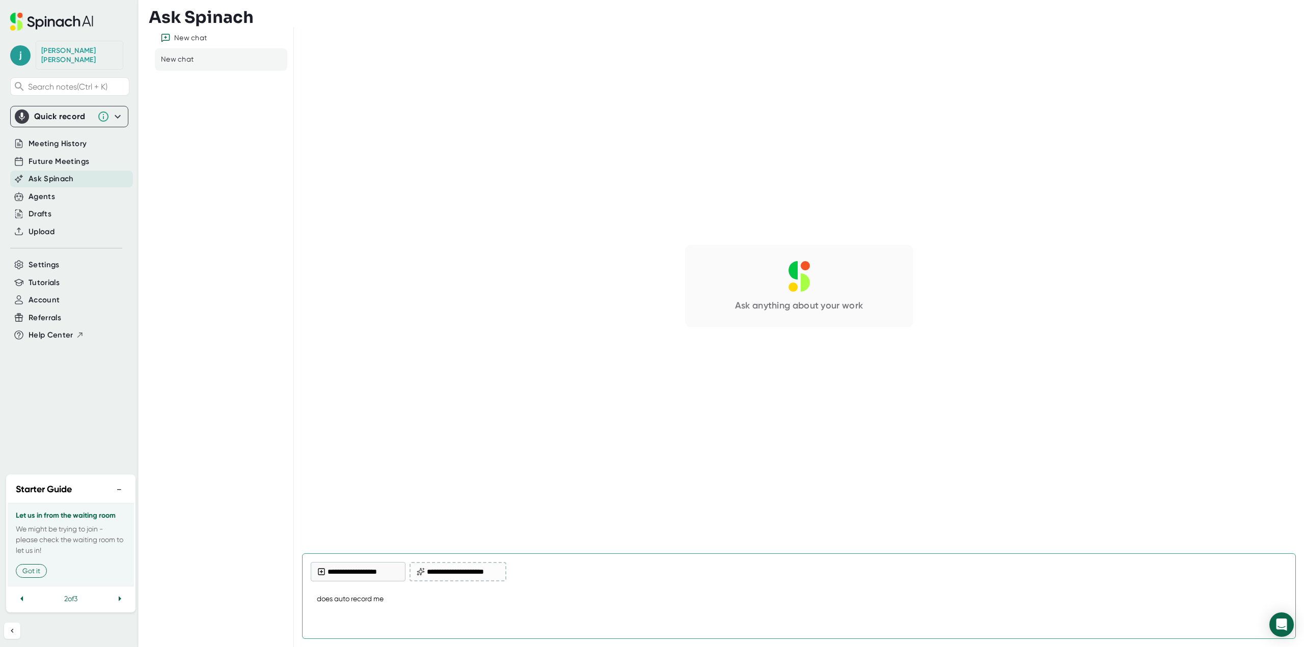
type textarea "does auto record mea"
type textarea "x"
type textarea "does auto record mean"
type textarea "x"
type textarea "does auto record mean"
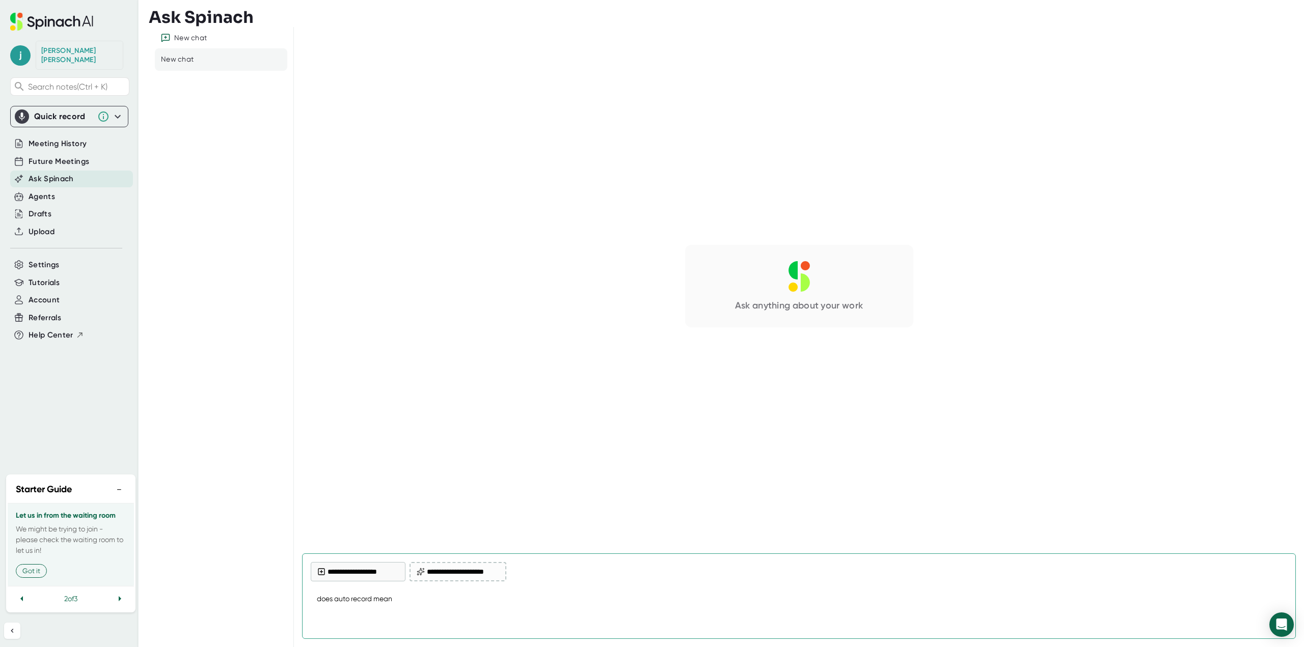
type textarea "x"
type textarea "does auto record mean t"
type textarea "x"
type textarea "does auto record mean th"
type textarea "x"
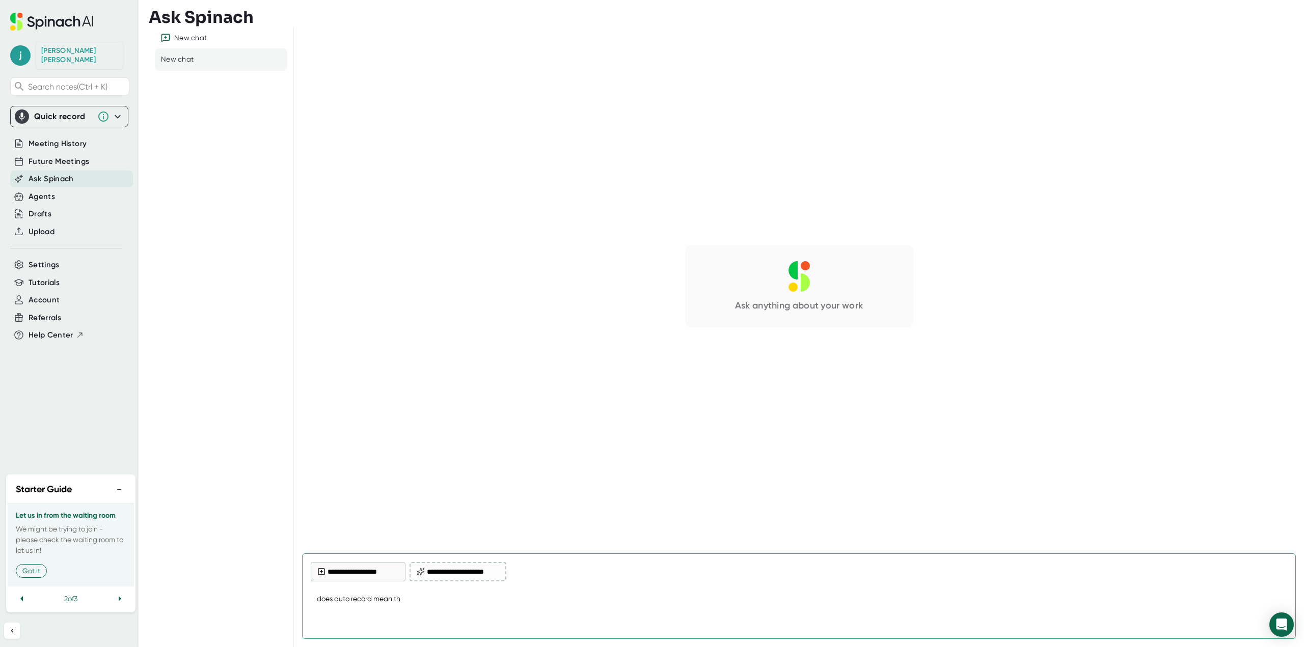
type textarea "does auto record mean tha"
type textarea "x"
type textarea "does auto record mean that"
type textarea "x"
type textarea "does auto record mean that"
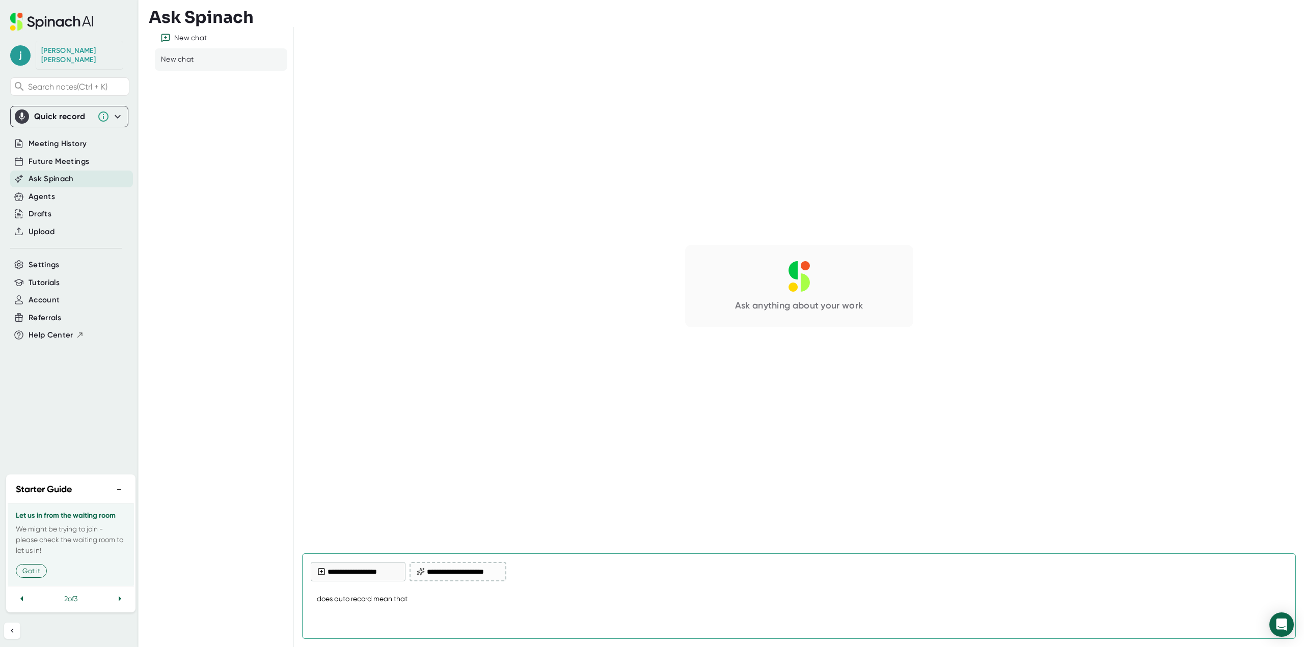
type textarea "x"
type textarea "does auto record mean that s"
type textarea "x"
type textarea "does auto record mean that sp"
type textarea "x"
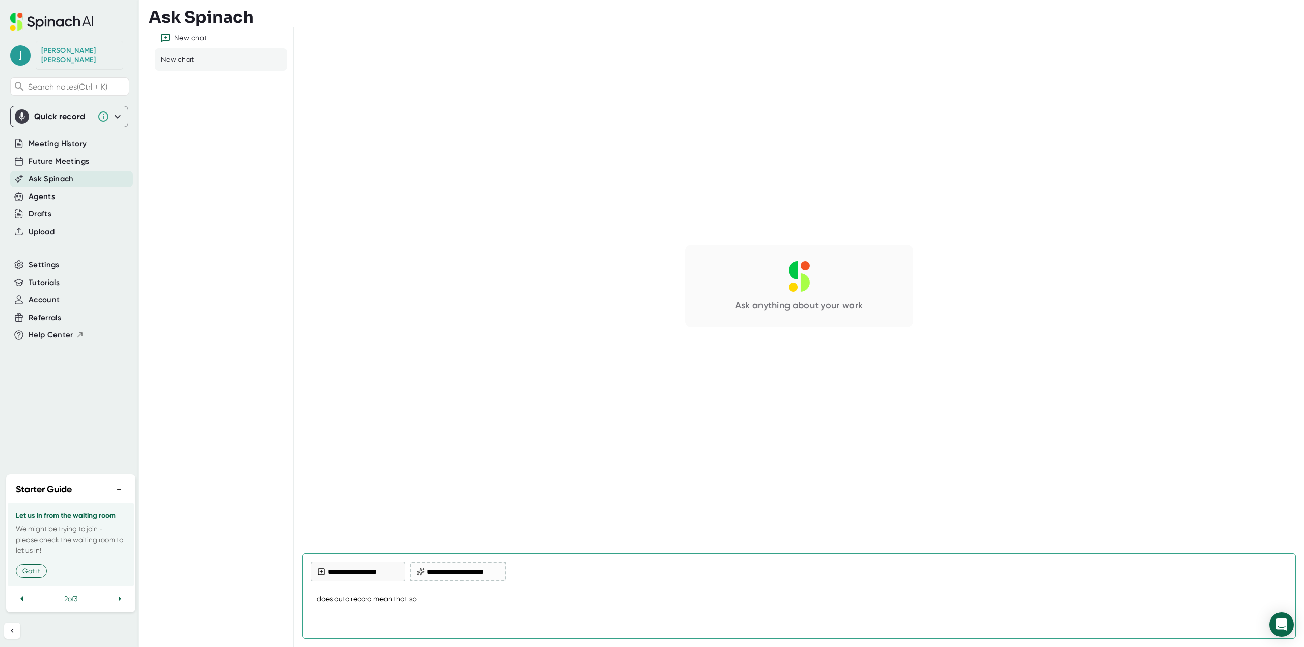
type textarea "does auto record mean that spi"
type textarea "x"
type textarea "does auto record mean that spin"
type textarea "x"
type textarea "does auto record mean that [PERSON_NAME]"
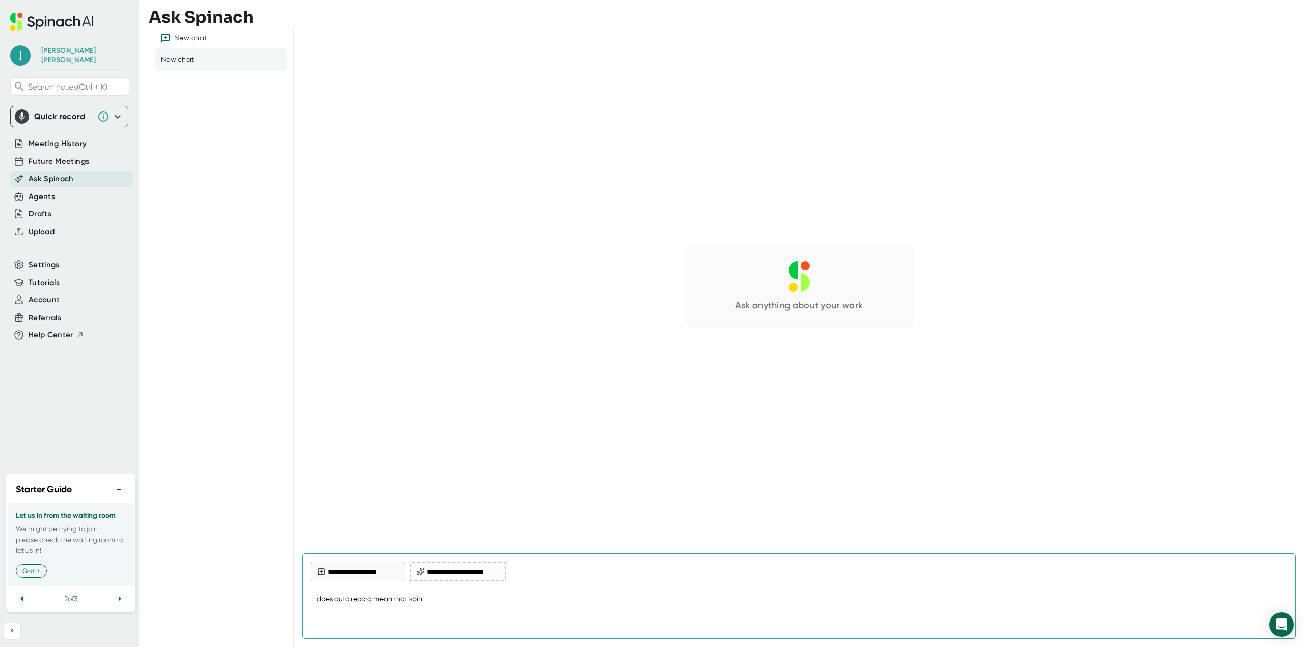
type textarea "x"
type textarea "does auto record mean that spinac"
type textarea "x"
type textarea "does auto record mean that spinach"
type textarea "x"
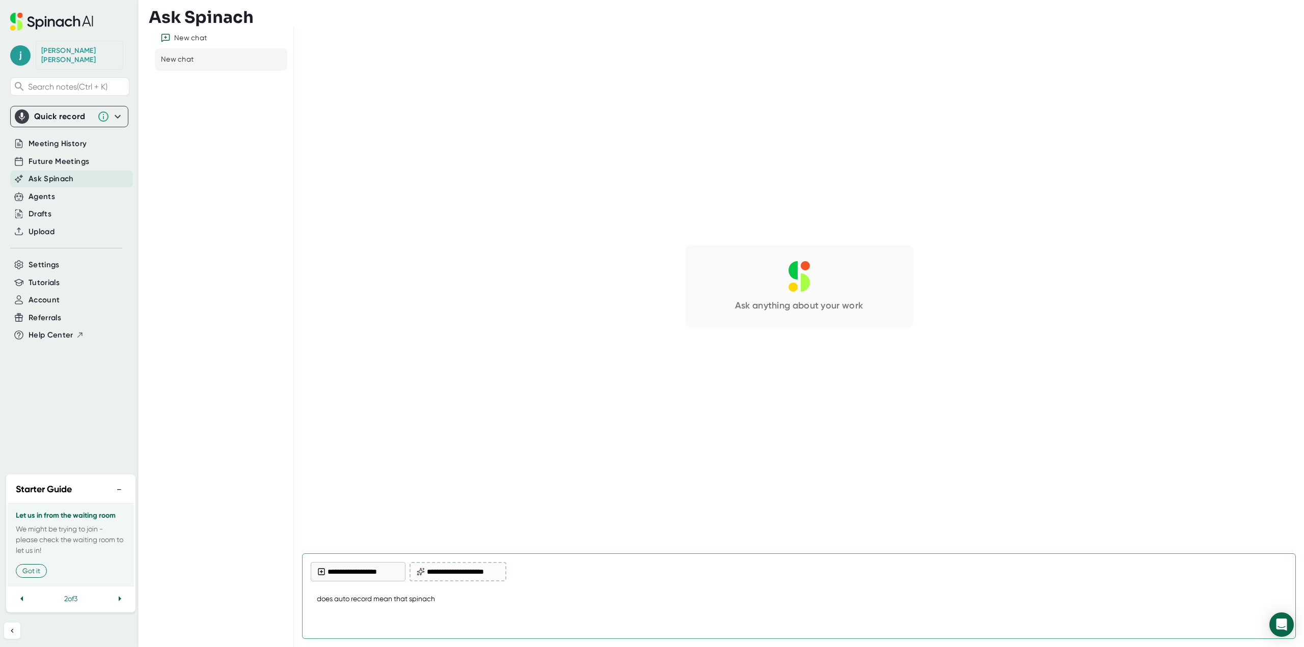
type textarea "does auto record mean that spinach"
type textarea "x"
type textarea "does auto record mean that spinach r"
type textarea "x"
type textarea "does auto record mean that spinach re"
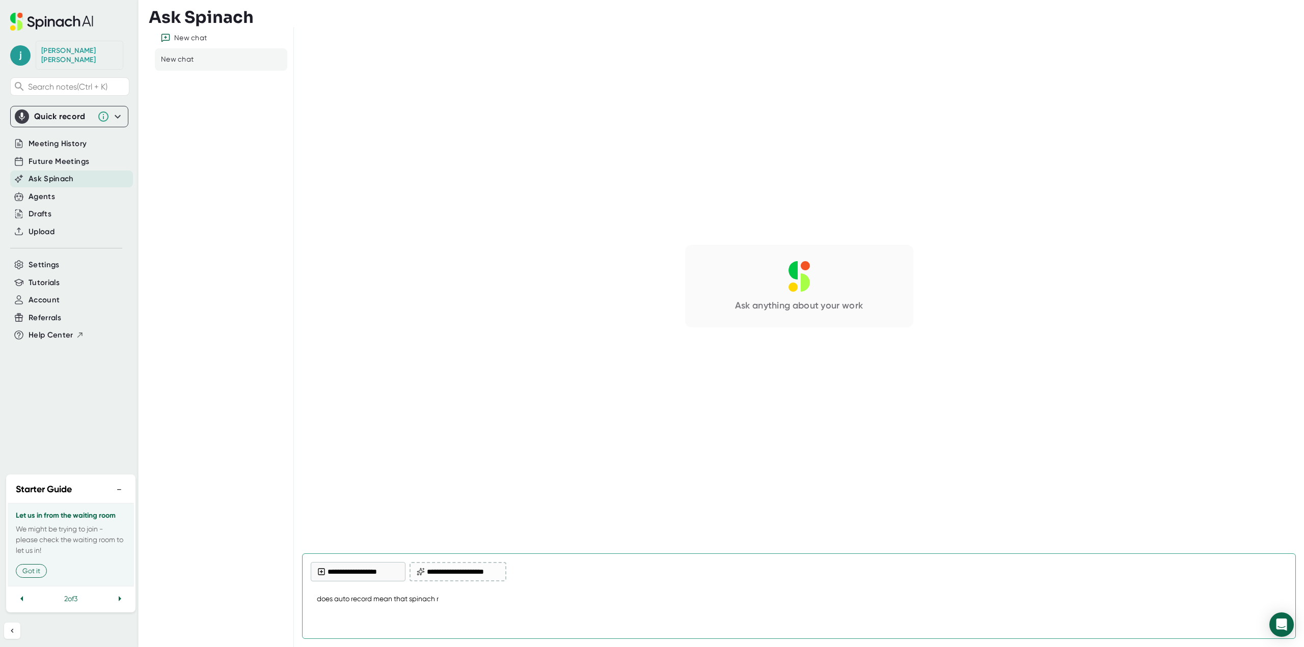
type textarea "x"
type textarea "does auto record mean that spinach rec"
type textarea "x"
type textarea "does auto record mean that spinach reco"
type textarea "x"
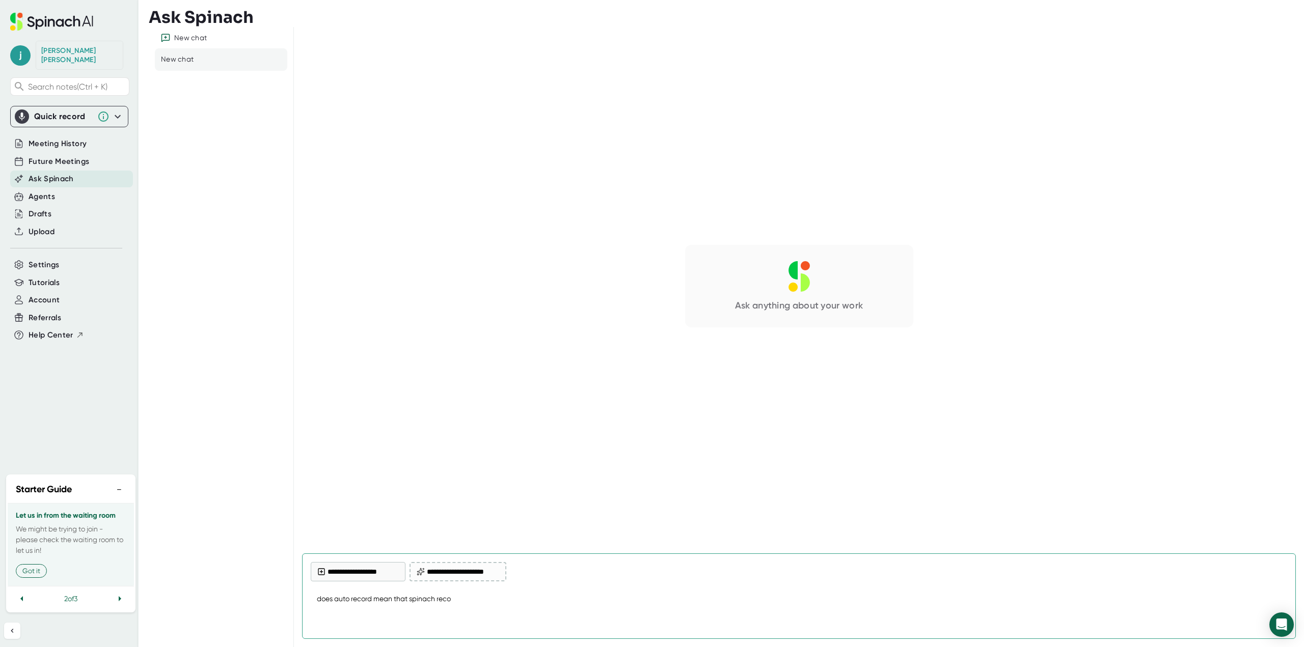
type textarea "does auto record mean that spinach recor"
type textarea "x"
type textarea "does auto record mean that spinach record"
type textarea "x"
type textarea "does auto record mean that spinach records"
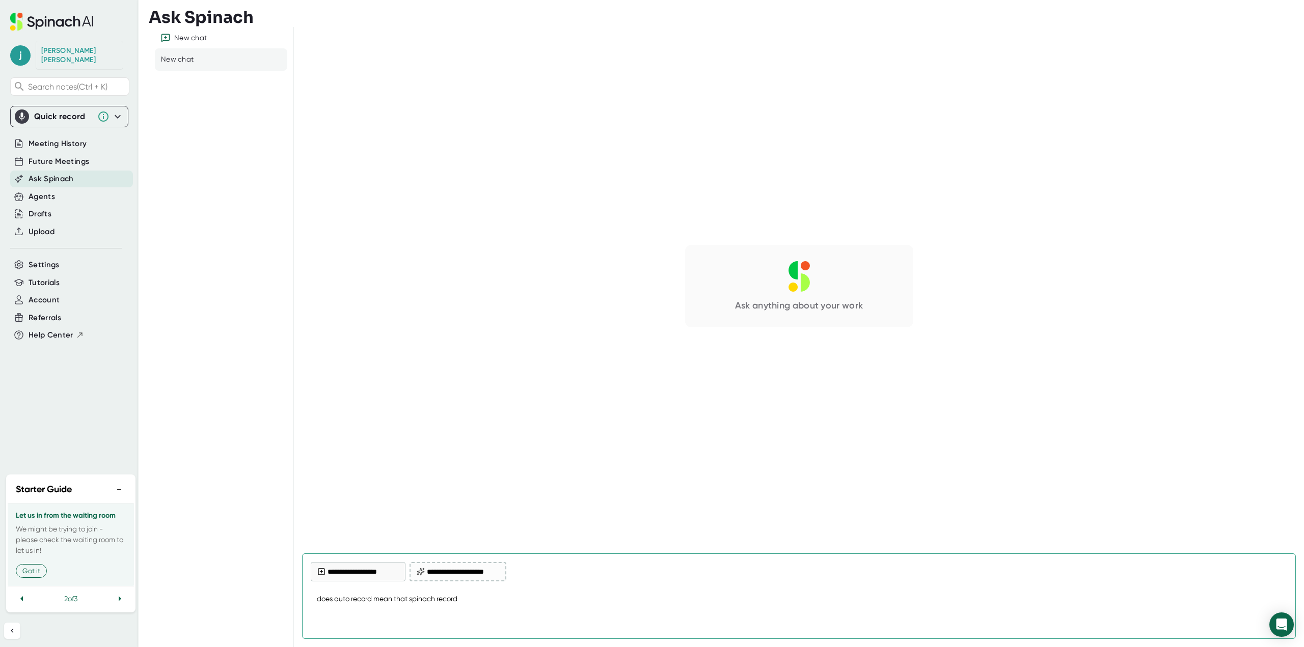
type textarea "x"
type textarea "does auto record mean that spinach records"
type textarea "x"
type textarea "does auto record mean that spinach records e"
type textarea "x"
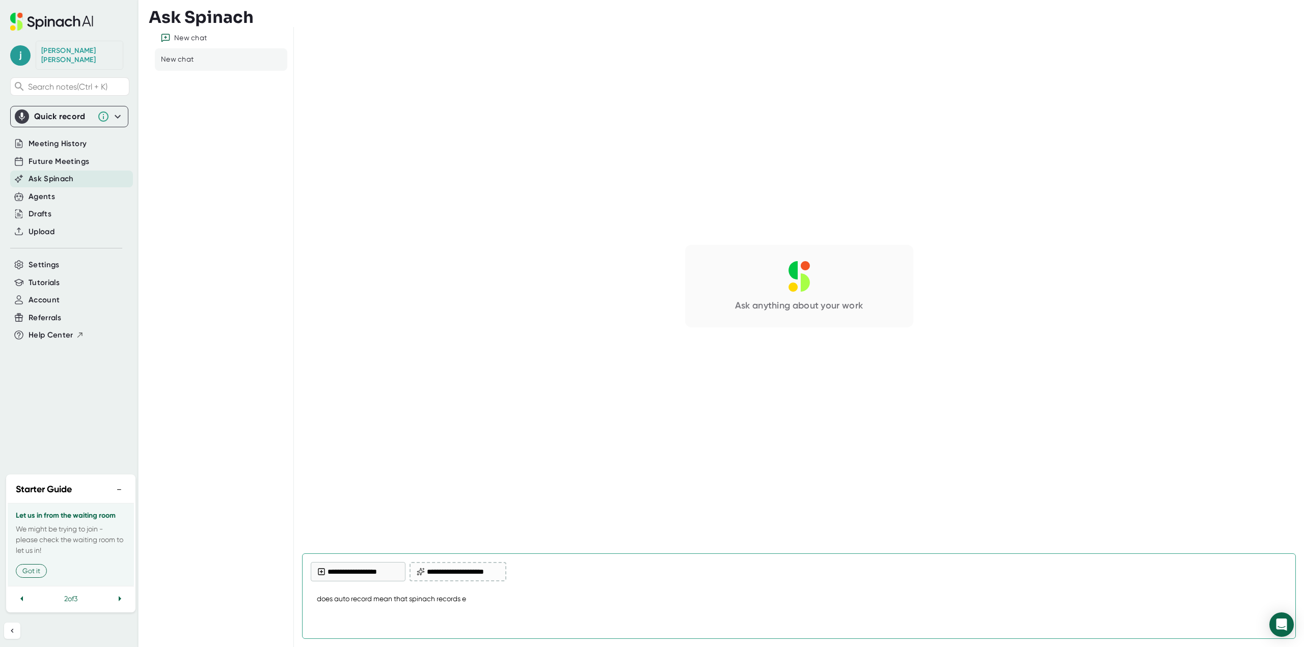
type textarea "does auto record mean that spinach records ev"
type textarea "x"
type textarea "does auto record mean that spinach records eve"
type textarea "x"
type textarea "does auto record mean that spinach records ever"
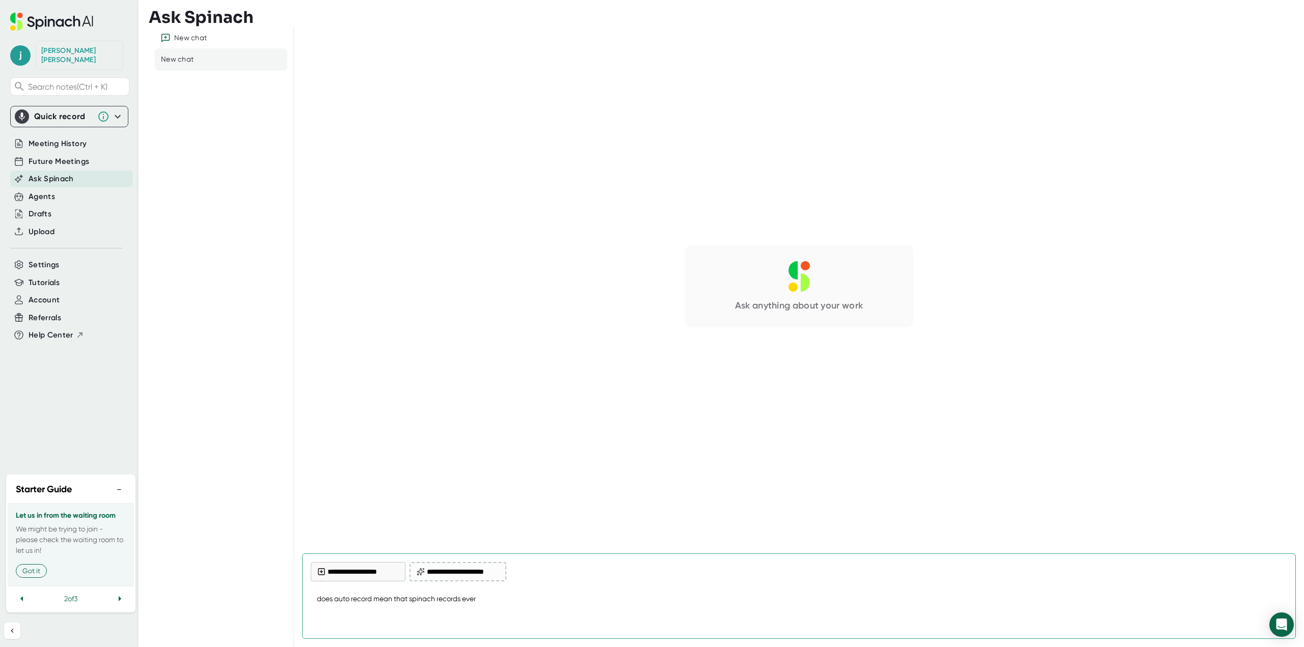
type textarea "x"
type textarea "does auto record mean that spinach records every"
type textarea "x"
type textarea "does auto record mean that spinach records every"
type textarea "x"
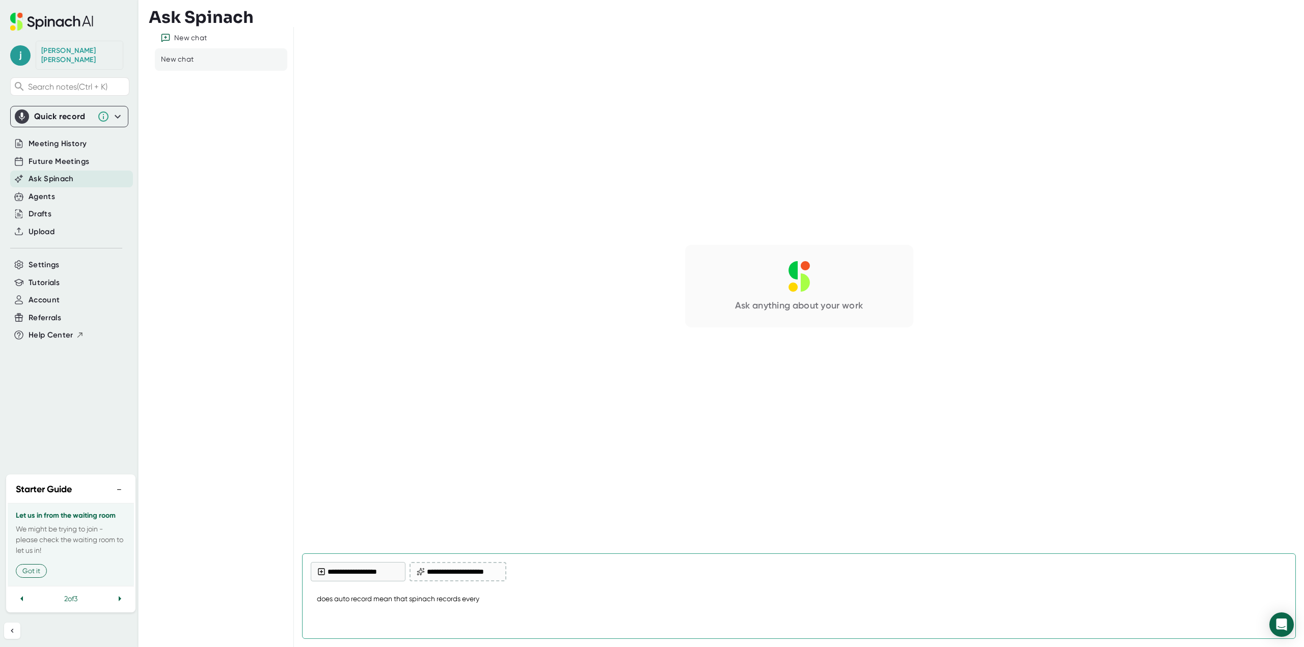
type textarea "does auto record mean that spinach records every m"
type textarea "x"
type textarea "does auto record mean that spinach records every me"
type textarea "x"
type textarea "does auto record mean that spinach records every mee"
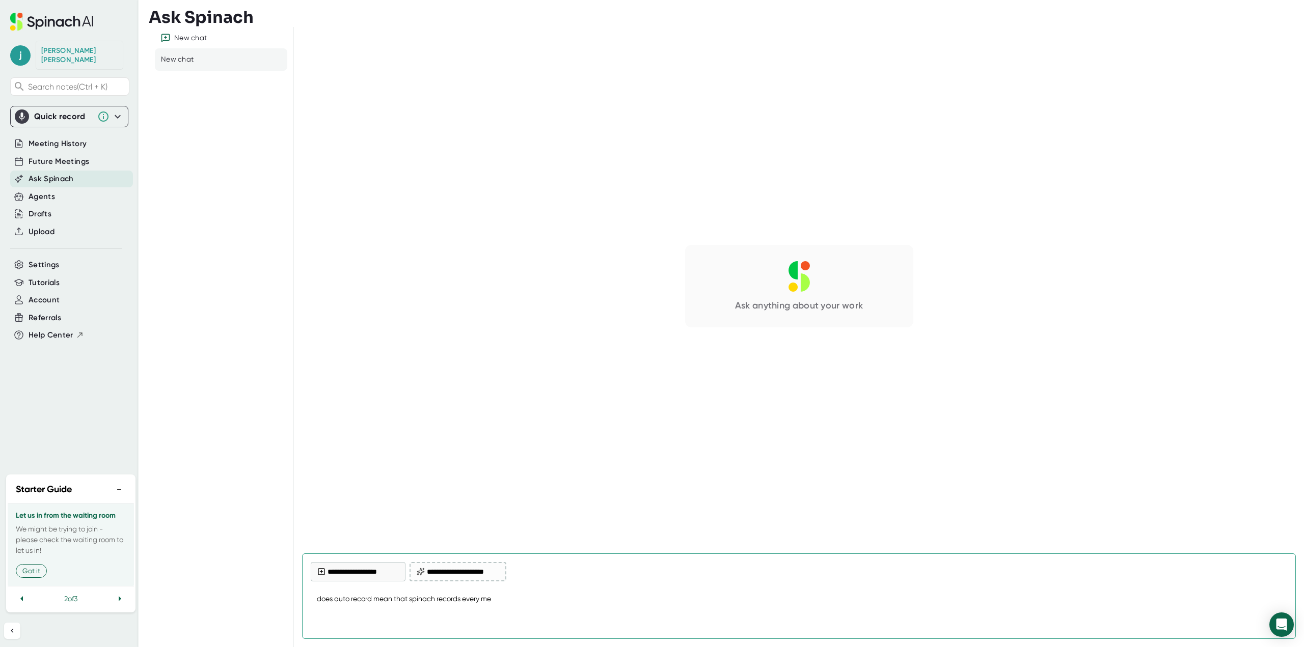
type textarea "x"
type textarea "does auto record mean that spinach records every meet"
type textarea "x"
type textarea "does auto record mean that spinach records every meeti"
type textarea "x"
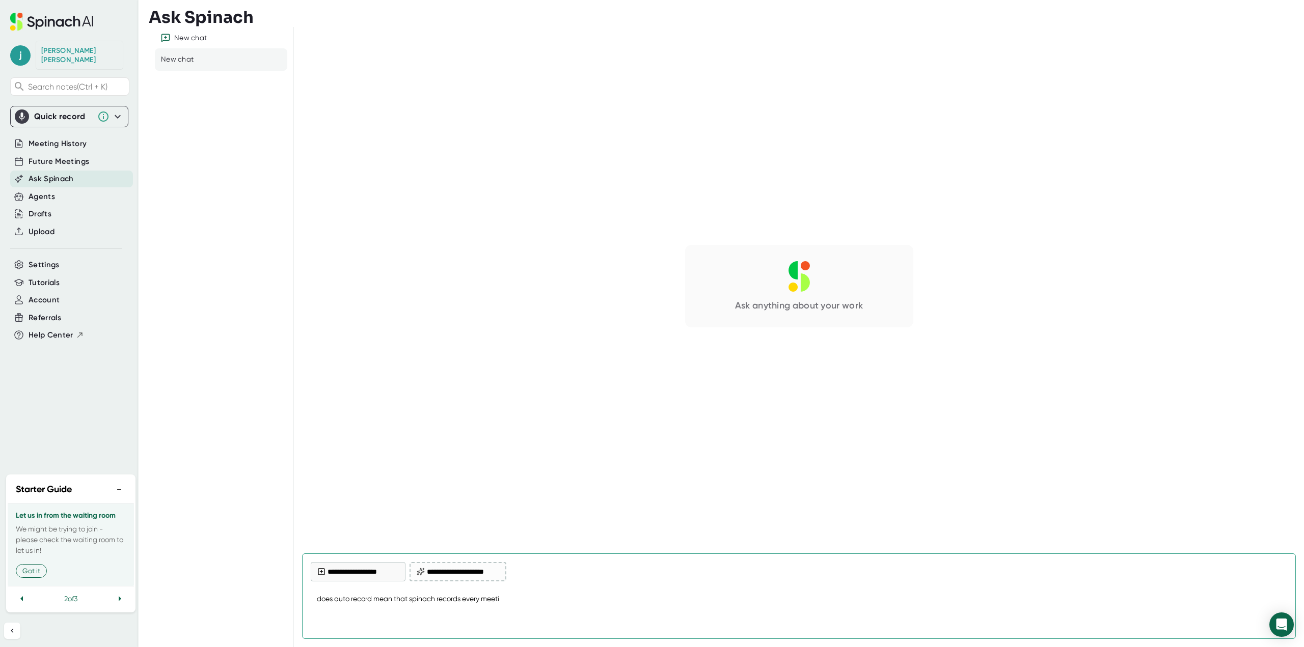
type textarea "does auto record mean that spinach records every meetin"
type textarea "x"
type textarea "does auto record mean that spinach records every meeting"
type textarea "x"
type textarea "does auto record mean that spinach records every meeting"
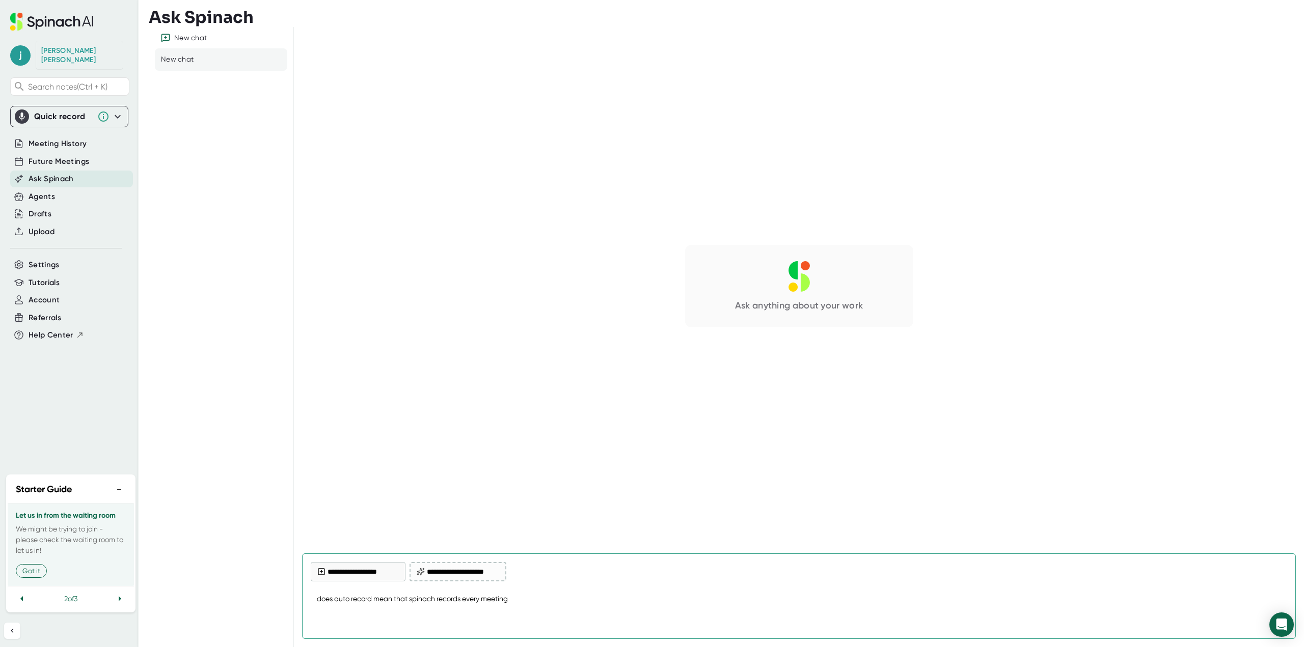
type textarea "x"
type textarea "does auto record mean that spinach records every meeting e"
type textarea "x"
type textarea "does auto record mean that spinach records every meeting ev"
type textarea "x"
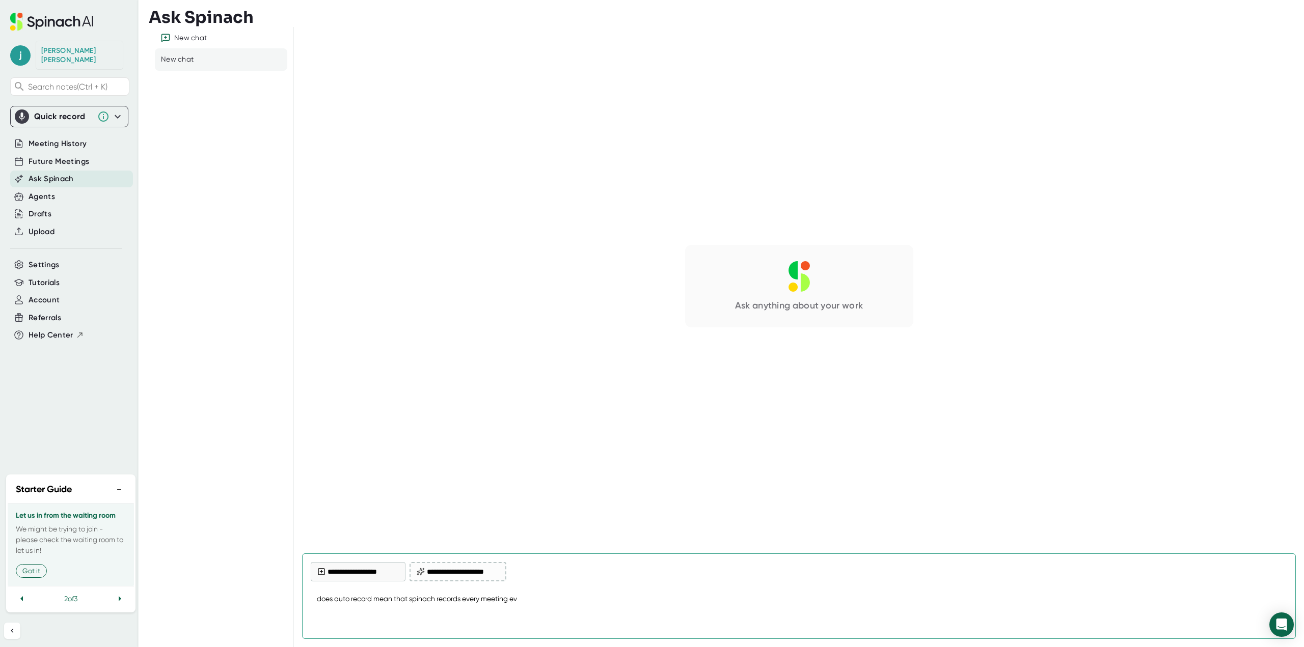
type textarea "does auto record mean that spinach records every meeting eve"
type textarea "x"
type textarea "does auto record mean that spinach records every meeting even"
type textarea "x"
type textarea "does auto record mean that spinach records every meeting even"
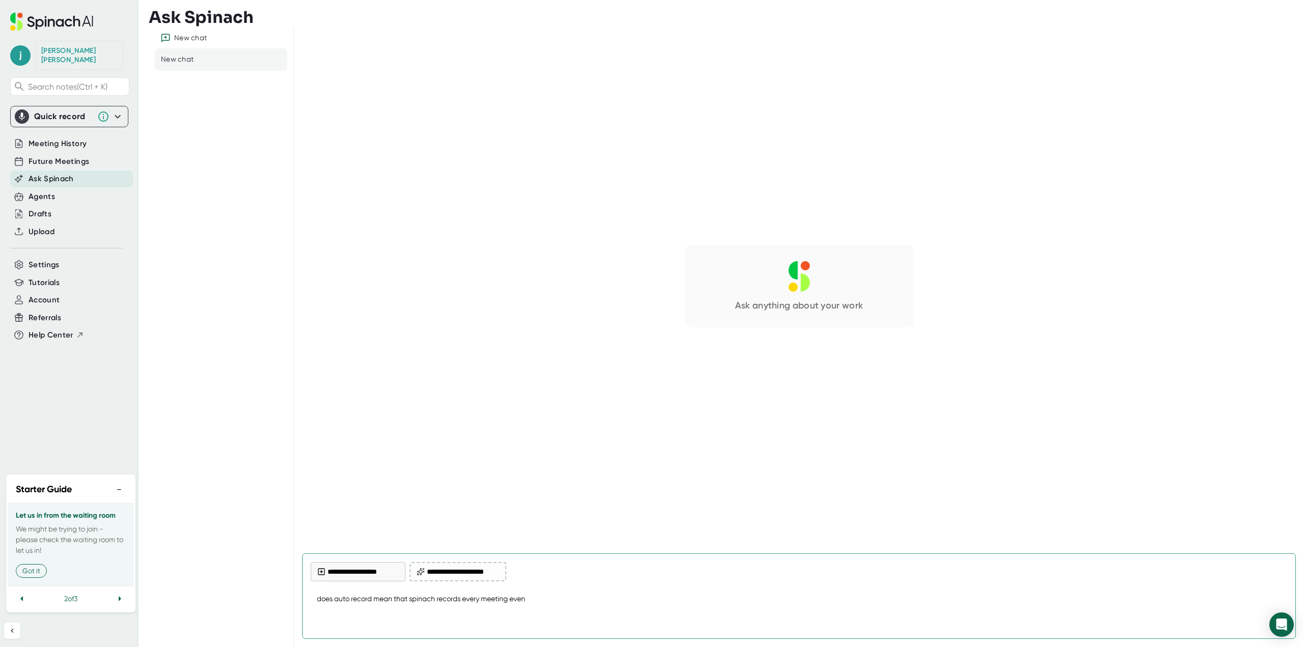
type textarea "x"
type textarea "does auto record mean that spinach records every meeting even i"
type textarea "x"
type textarea "does auto record mean that spinach records every meeting even if"
type textarea "x"
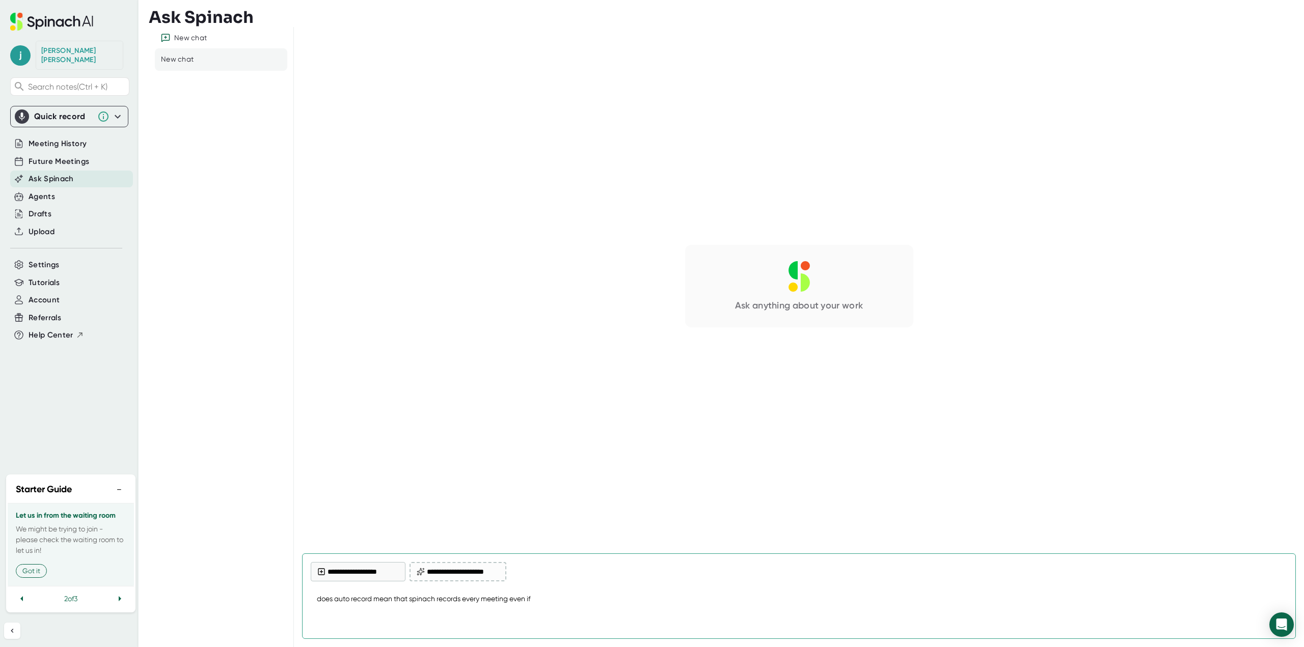
type textarea "does auto record mean that spinach records every meeting even if"
type textarea "x"
type textarea "does auto record mean that spinach records every meeting even if i"
type textarea "x"
type textarea "does auto record mean that spinach records every meeting even if i"
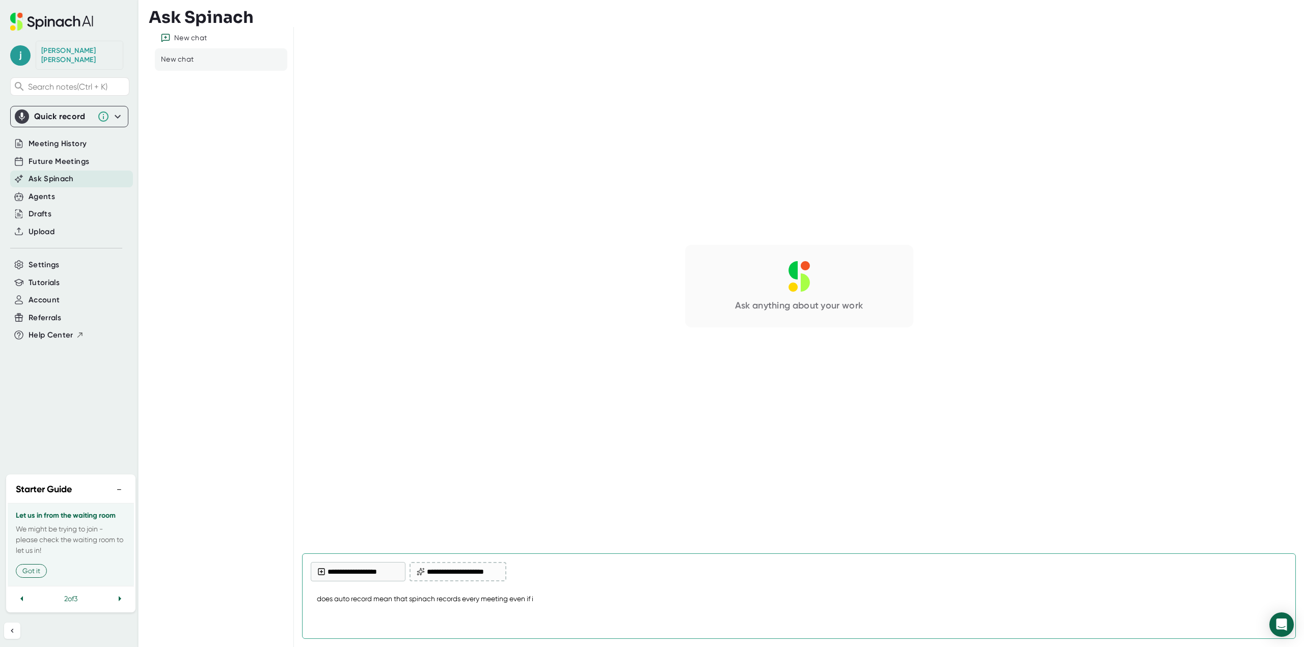
type textarea "x"
type textarea "does auto record mean that spinach records every meeting even if i d"
type textarea "x"
type textarea "does auto record mean that spinach records every meeting even if i do"
type textarea "x"
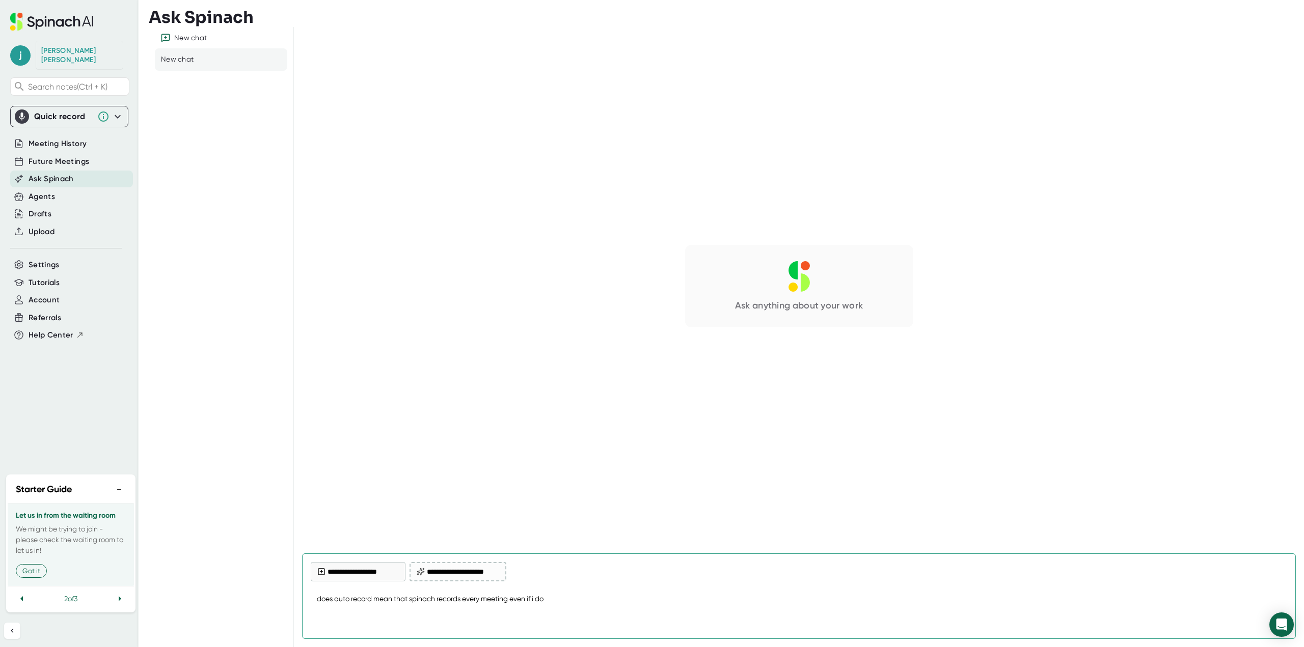
type textarea "does auto record mean that spinach records every meeting even if i don"
type textarea "x"
type textarea "does auto record mean that spinach records every meeting even if i dont"
type textarea "x"
type textarea "does auto record mean that spinach records every meeting even if i dont"
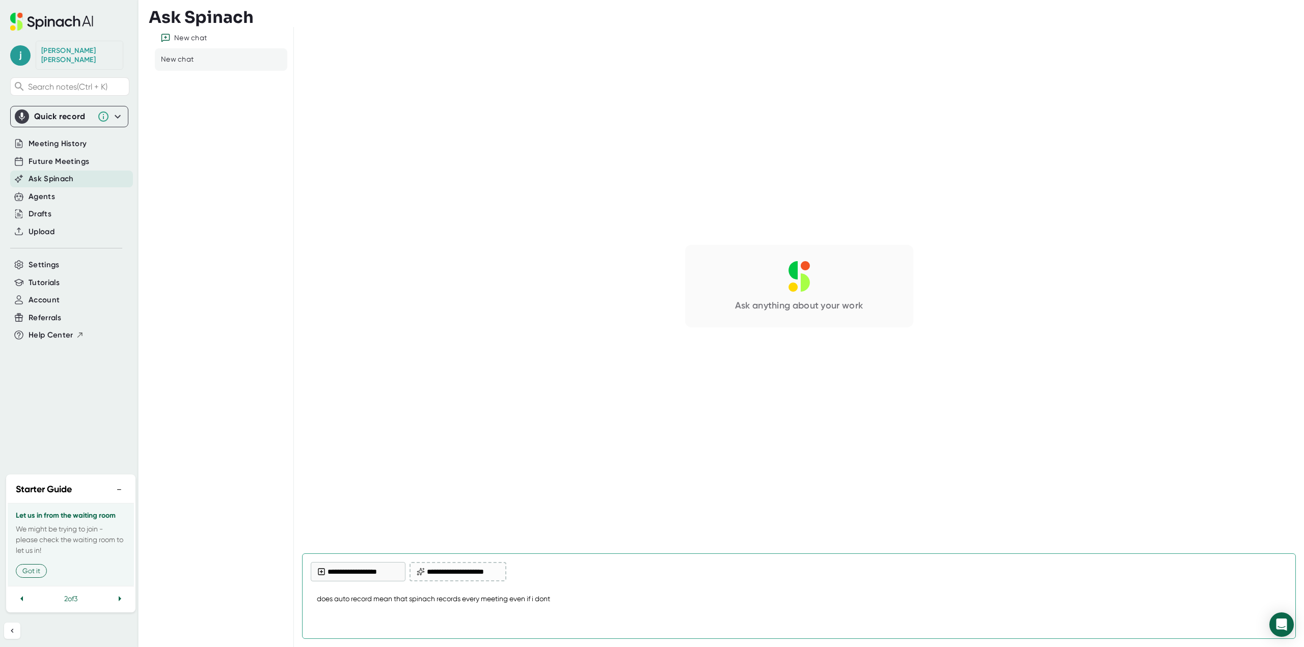
type textarea "x"
type textarea "does auto record mean that spinach records every meeting even if i dont h"
type textarea "x"
type textarea "does auto record mean that spinach records every meeting even if i dont ha"
type textarea "x"
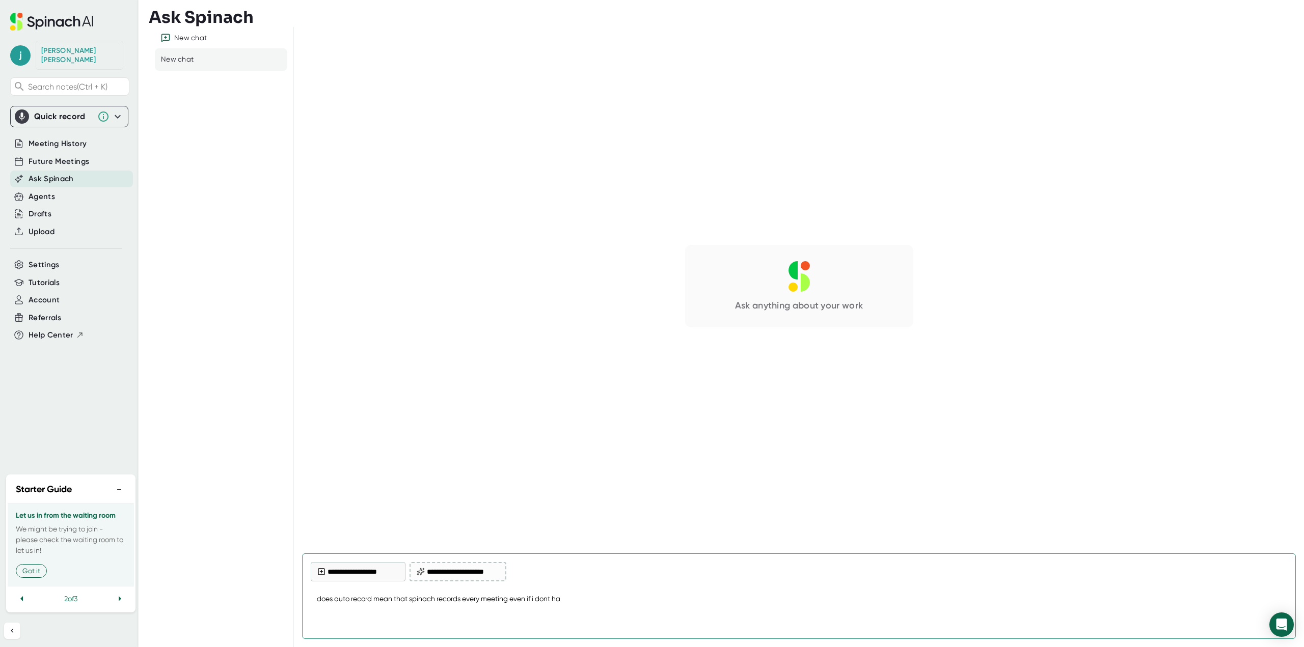
type textarea "does auto record mean that spinach records every meeting even if i dont hav"
type textarea "x"
type textarea "does auto record mean that spinach records every meeting even if i dont have"
type textarea "x"
type textarea "does auto record mean that spinach records every meeting even if i dont have"
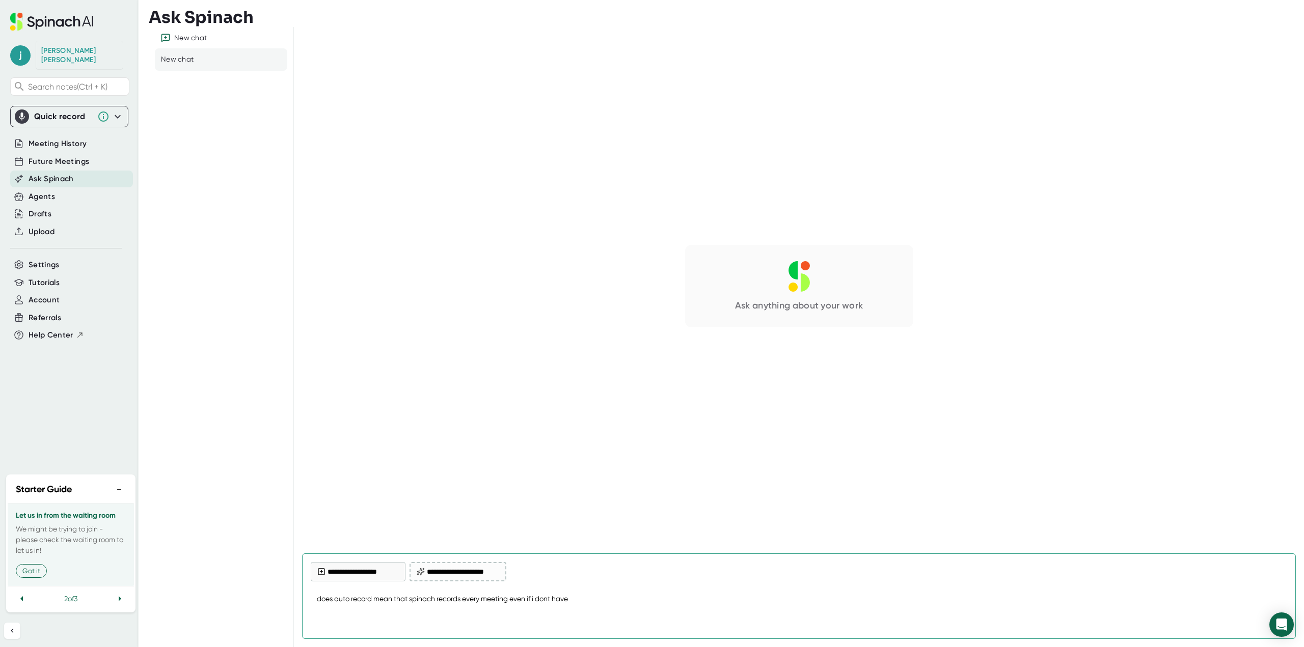
type textarea "x"
type textarea "does auto record mean that spinach records every meeting even if i dont have a"
type textarea "x"
type textarea "does auto record mean that spinach records every meeting even if i dont have ap"
type textarea "x"
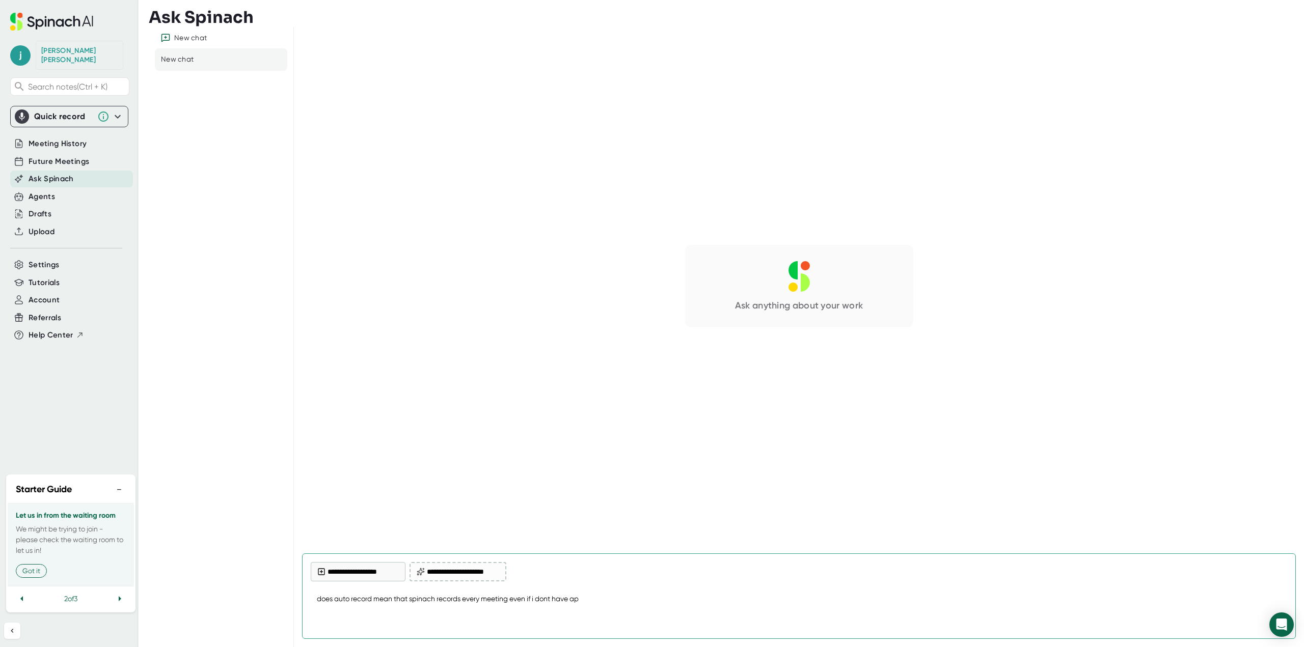
type textarea "does auto record mean that spinach records every meeting even if i dont have a"
type textarea "x"
type textarea "does auto record mean that spinach records every meeting even if i dont have"
type textarea "x"
type textarea "does auto record mean that spinach records every meeting even if i dont have s"
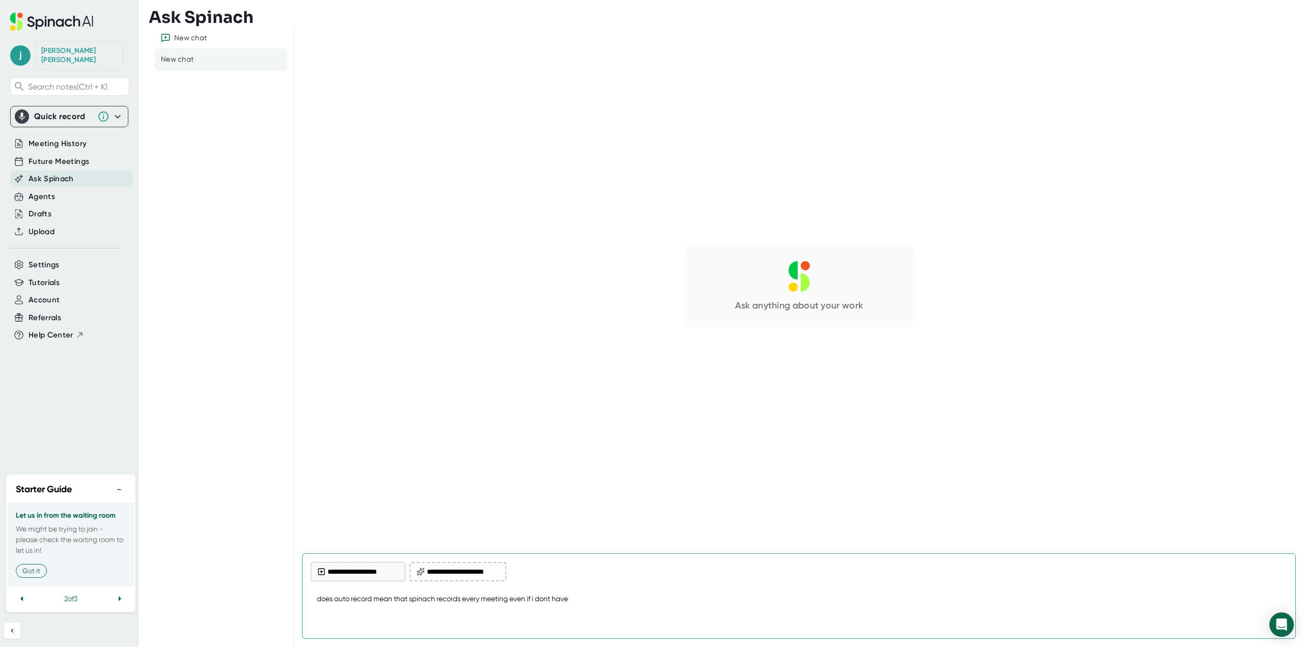
type textarea "x"
type textarea "does auto record mean that spinach records every meeting even if i dont have sp"
type textarea "x"
type textarea "does auto record mean that spinach records every meeting even if i dont have spi"
type textarea "x"
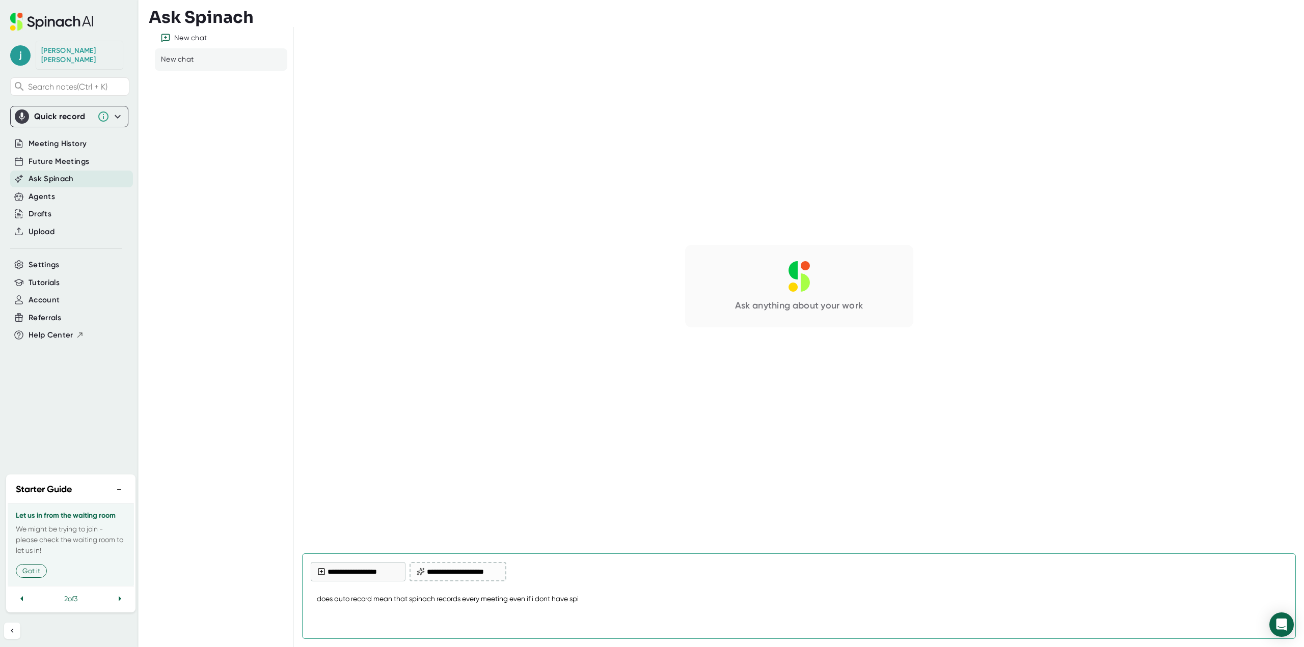
type textarea "does auto record mean that spinach records every meeting even if i dont have sp…"
type textarea "x"
type textarea "does auto record mean that spinach records every meeting even if i dont have [P…"
type textarea "x"
type textarea "does auto record mean that spinach records every meeting even if i dont have sp…"
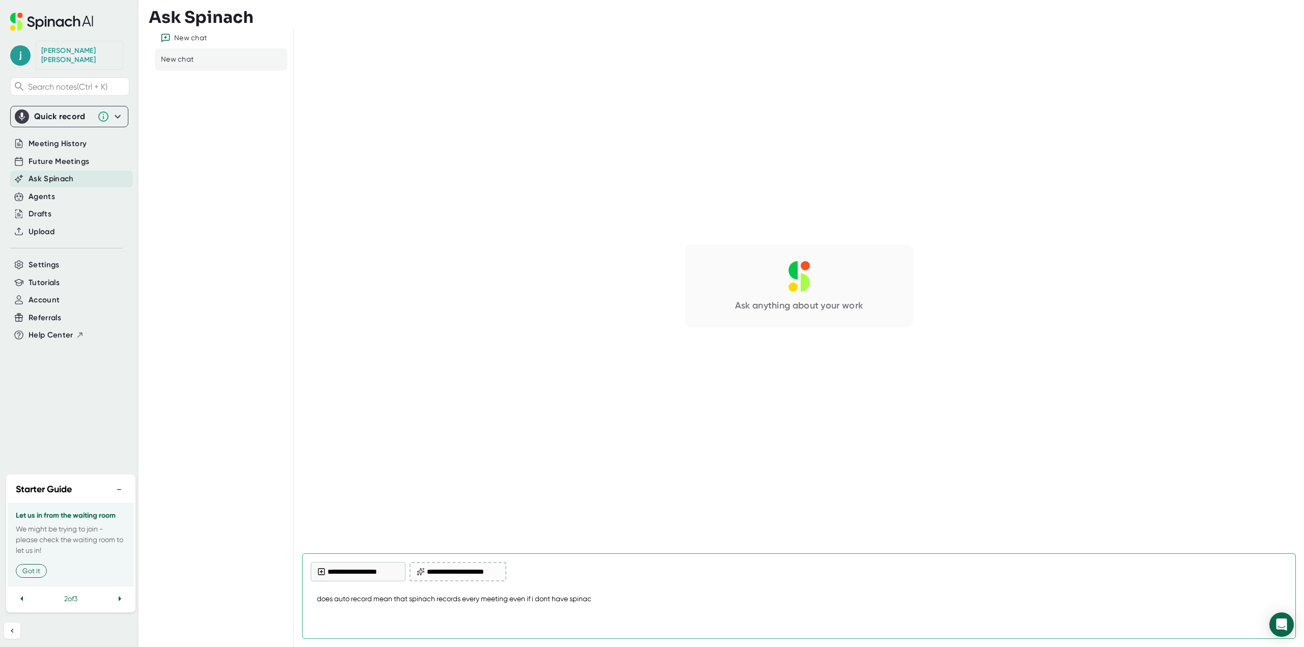
type textarea "x"
type textarea "does auto record mean that spinach records every meeting even if i dont have sp…"
type textarea "x"
type textarea "does auto record mean that spinach records every meeting even if i dont have sp…"
type textarea "x"
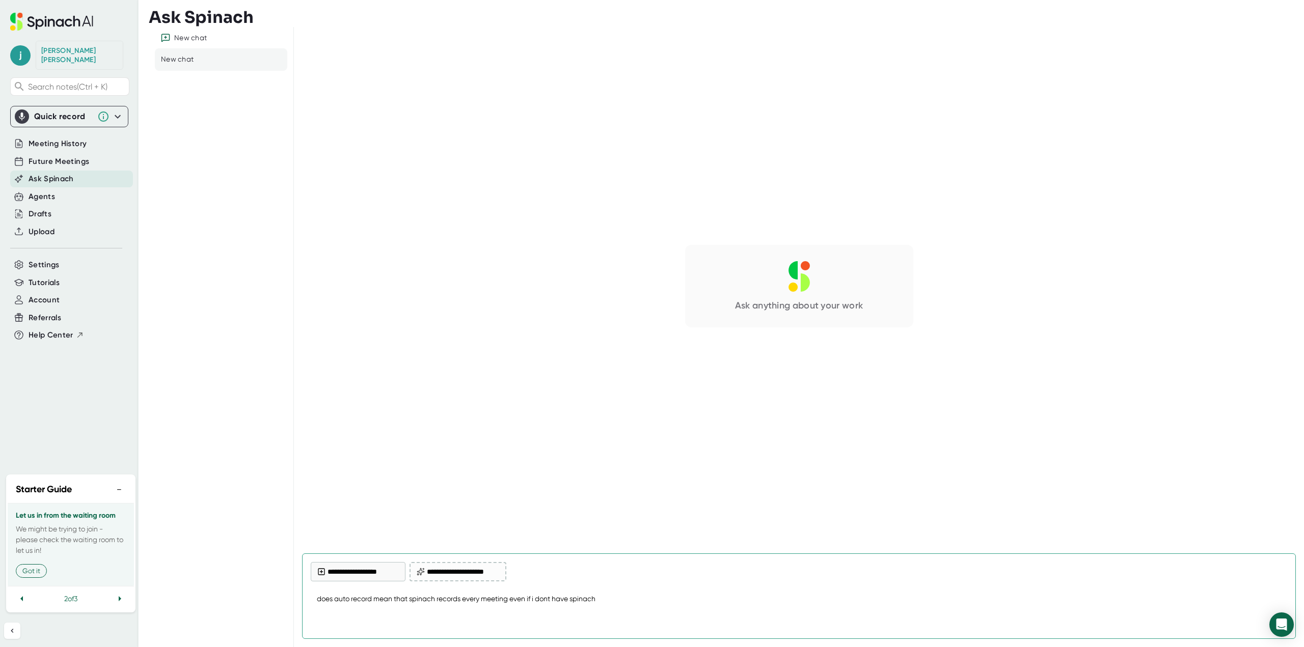
type textarea "does auto record mean that spinach records every meeting even if i dont have sp…"
type textarea "x"
type textarea "does auto record mean that spinach records every meeting even if i dont have sp…"
type textarea "x"
type textarea "does auto record mean that spinach records every meeting even if i dont have sp…"
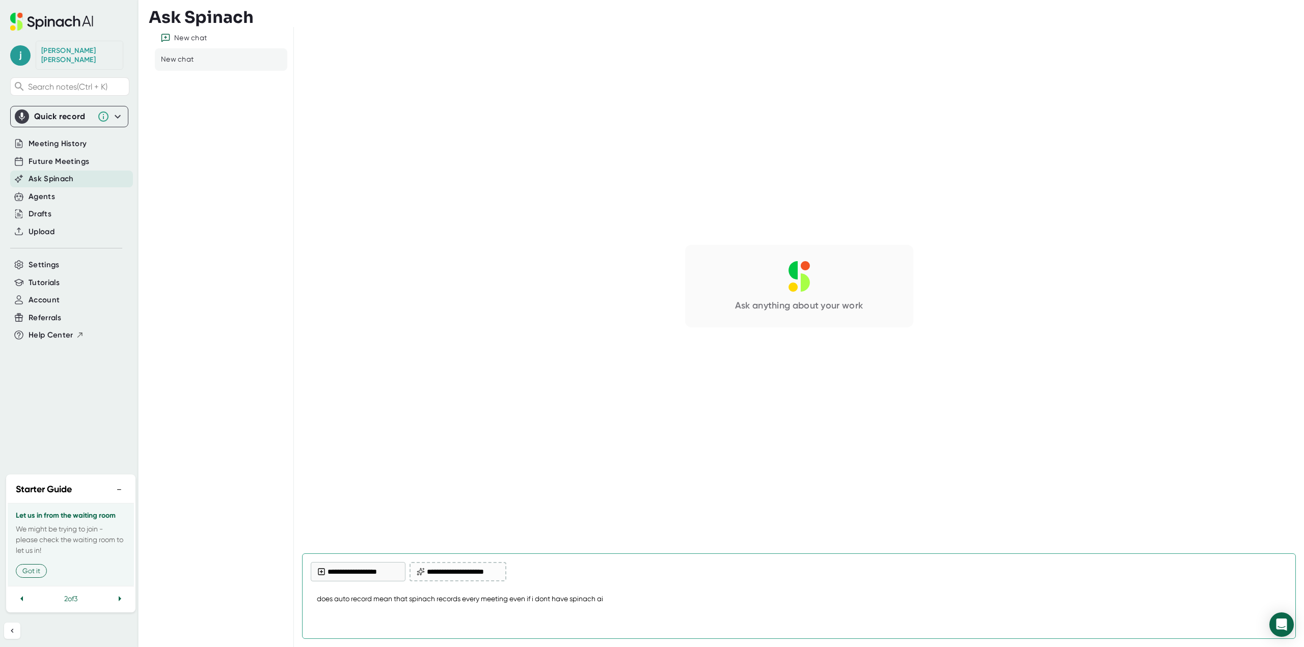
type textarea "x"
type textarea "does auto record mean that spinach records every meeting even if i dont have sp…"
type textarea "x"
type textarea "does auto record mean that spinach records every meeting even if i dont have sp…"
type textarea "x"
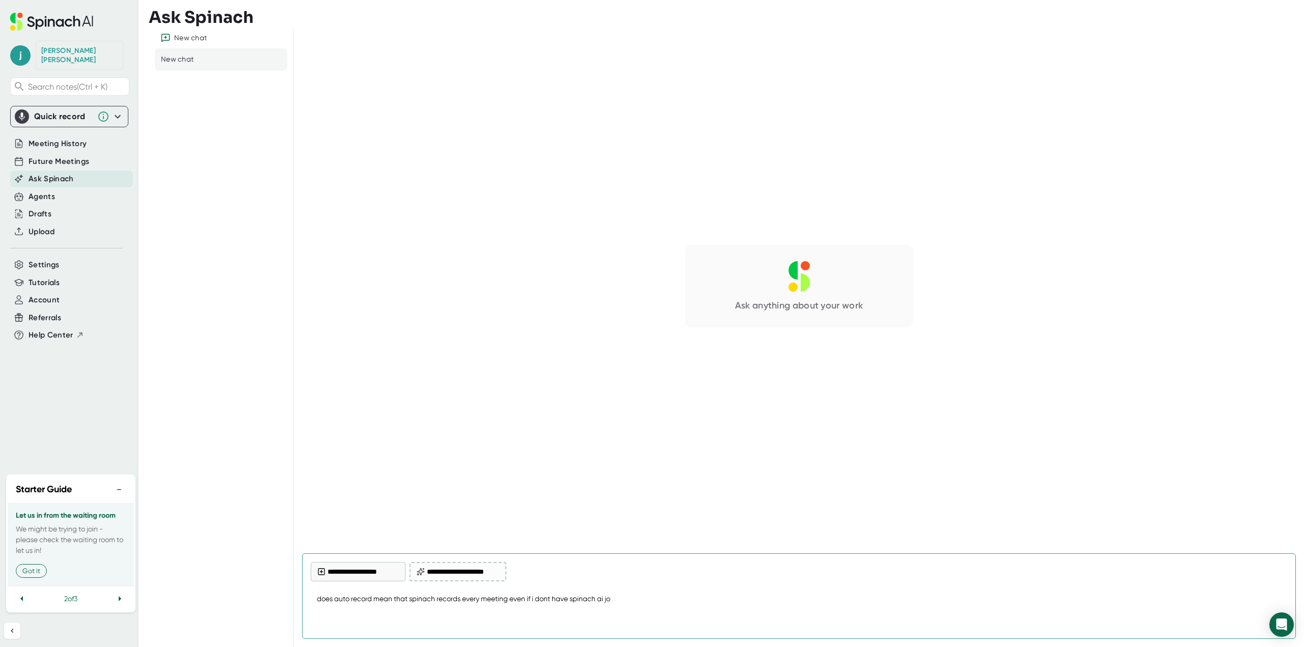
type textarea "does auto record mean that spinach records every meeting even if i dont have sp…"
type textarea "x"
type textarea "does auto record mean that spinach records every meeting even if i dont have sp…"
type textarea "x"
type textarea "does auto record mean that spinach records every meeting even if i dont have sp…"
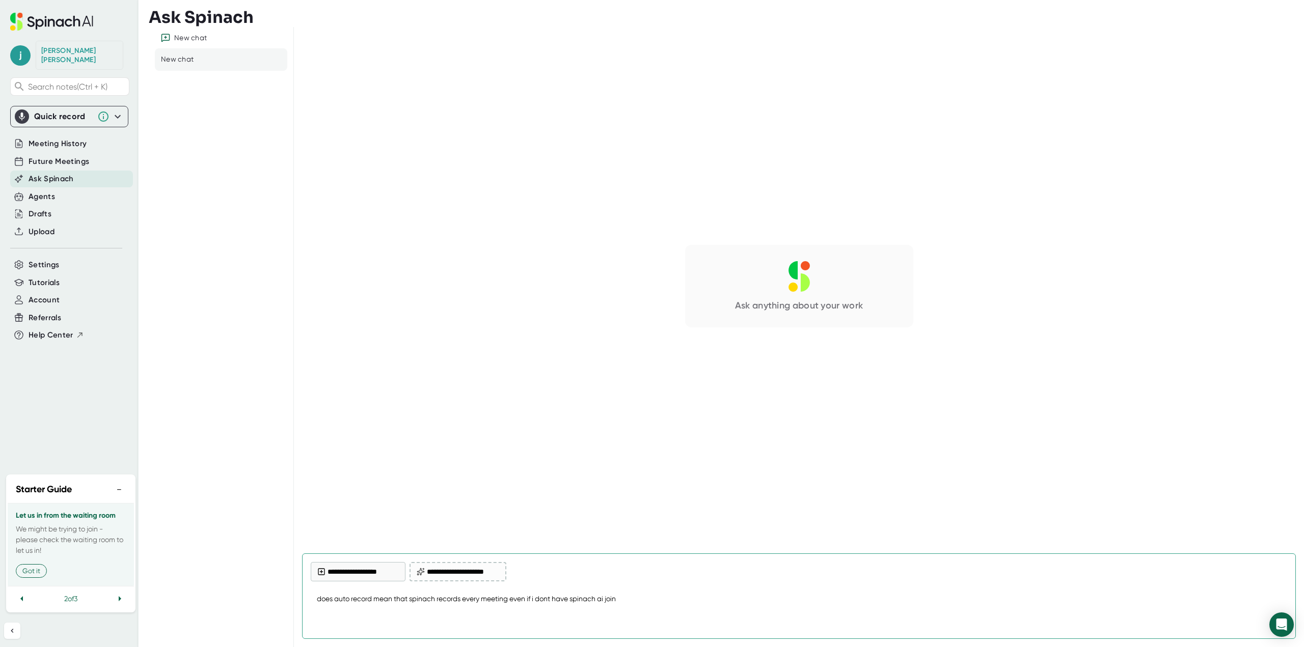
type textarea "x"
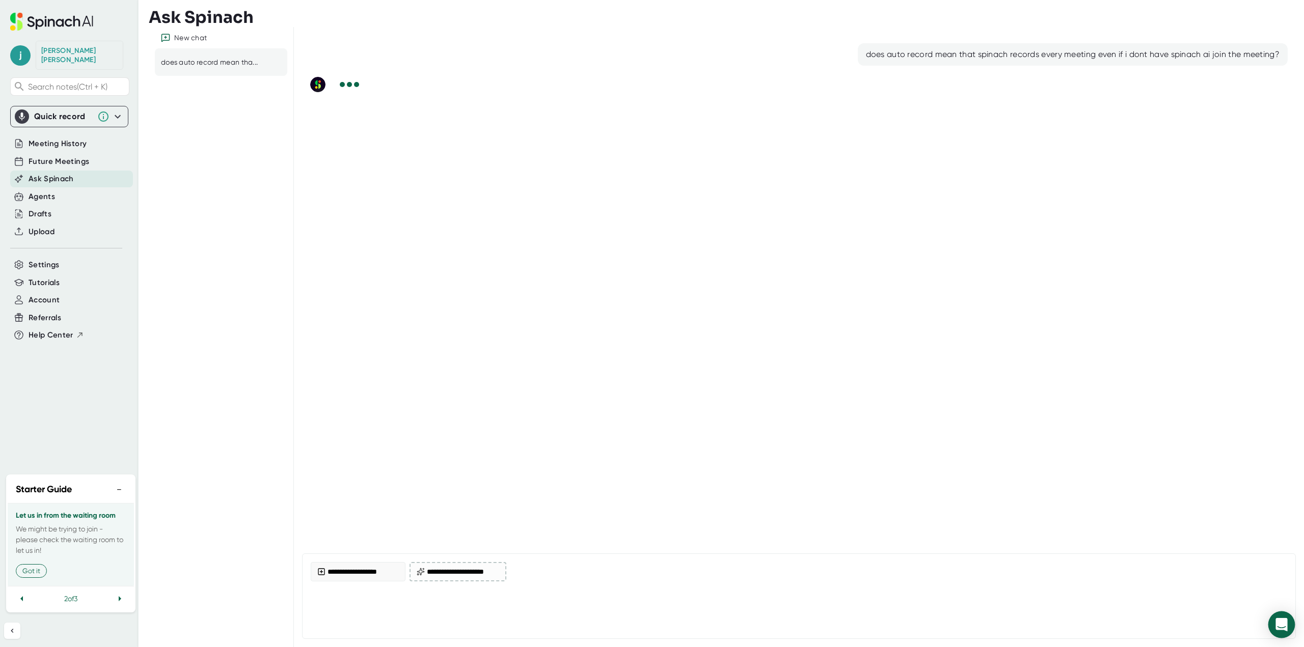
click at [1282, 634] on div "Open Intercom Messenger" at bounding box center [1281, 625] width 27 height 27
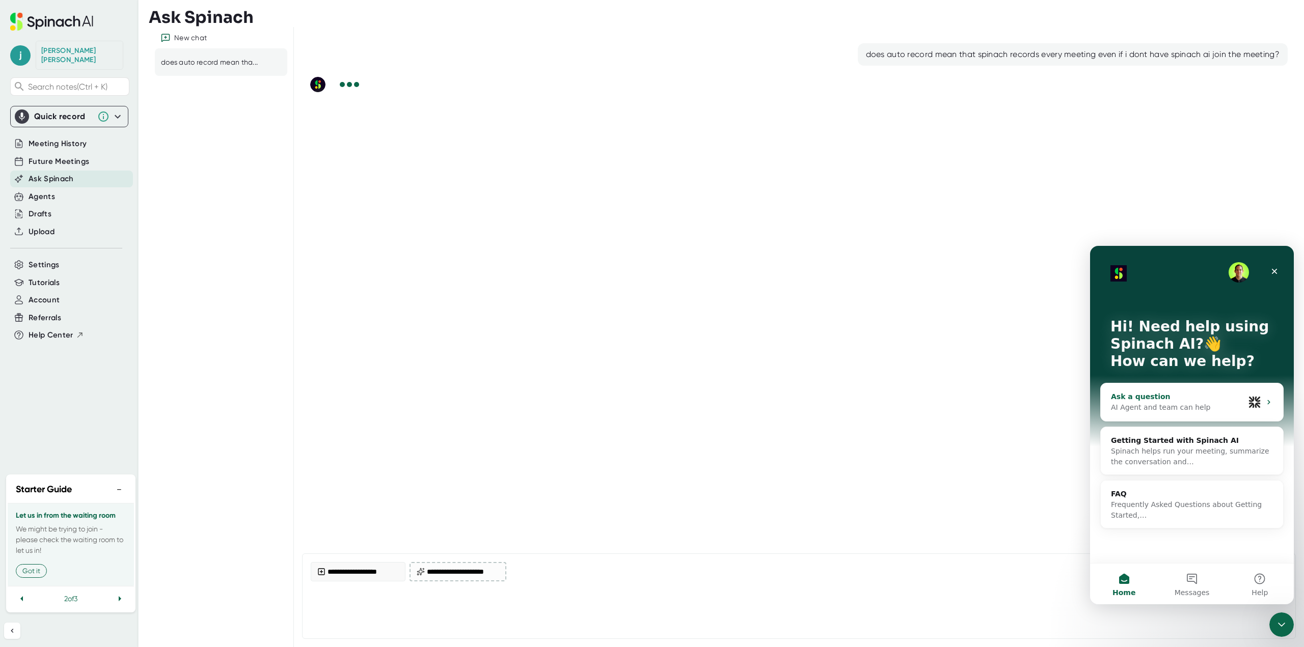
click at [1270, 399] on icon "Intercom messenger" at bounding box center [1268, 402] width 8 height 8
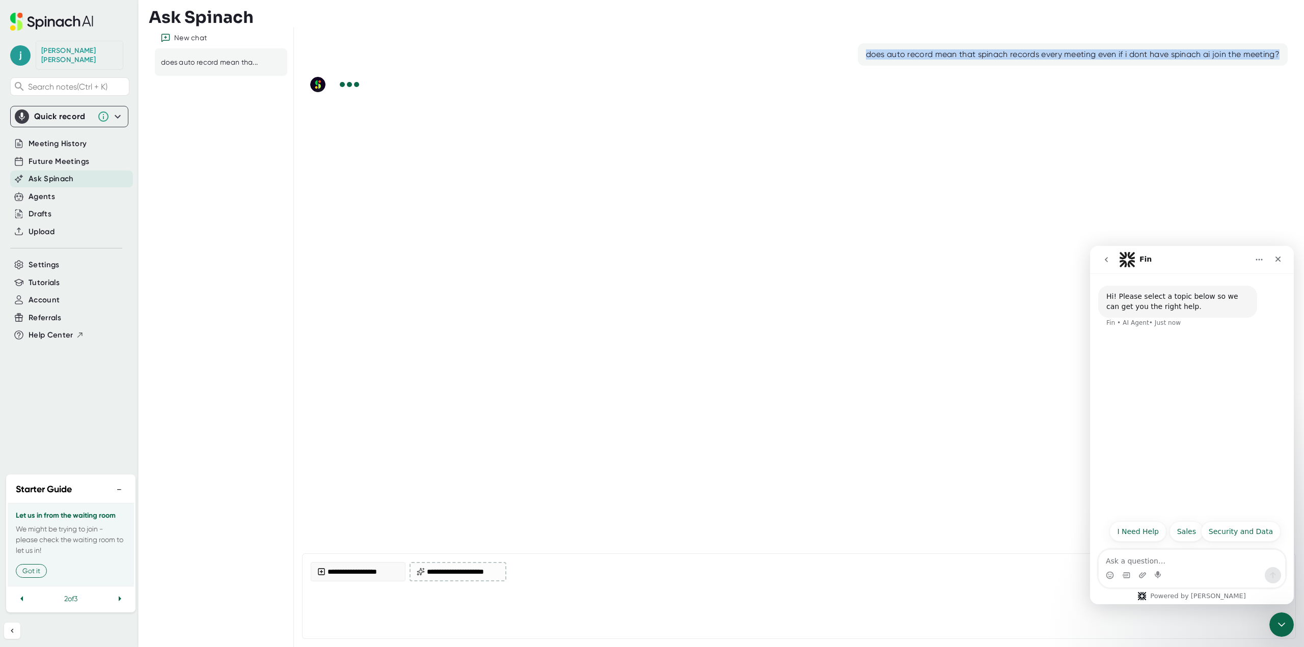
drag, startPoint x: 883, startPoint y: 50, endPoint x: 1290, endPoint y: 40, distance: 407.5
click at [1290, 40] on div "does auto record mean that spinach records every meeting even if i dont have sp…" at bounding box center [798, 286] width 993 height 502
copy div "does auto record mean that spinach records every meeting even if i dont have sp…"
click at [1233, 568] on div "Intercom messenger" at bounding box center [1191, 575] width 186 height 16
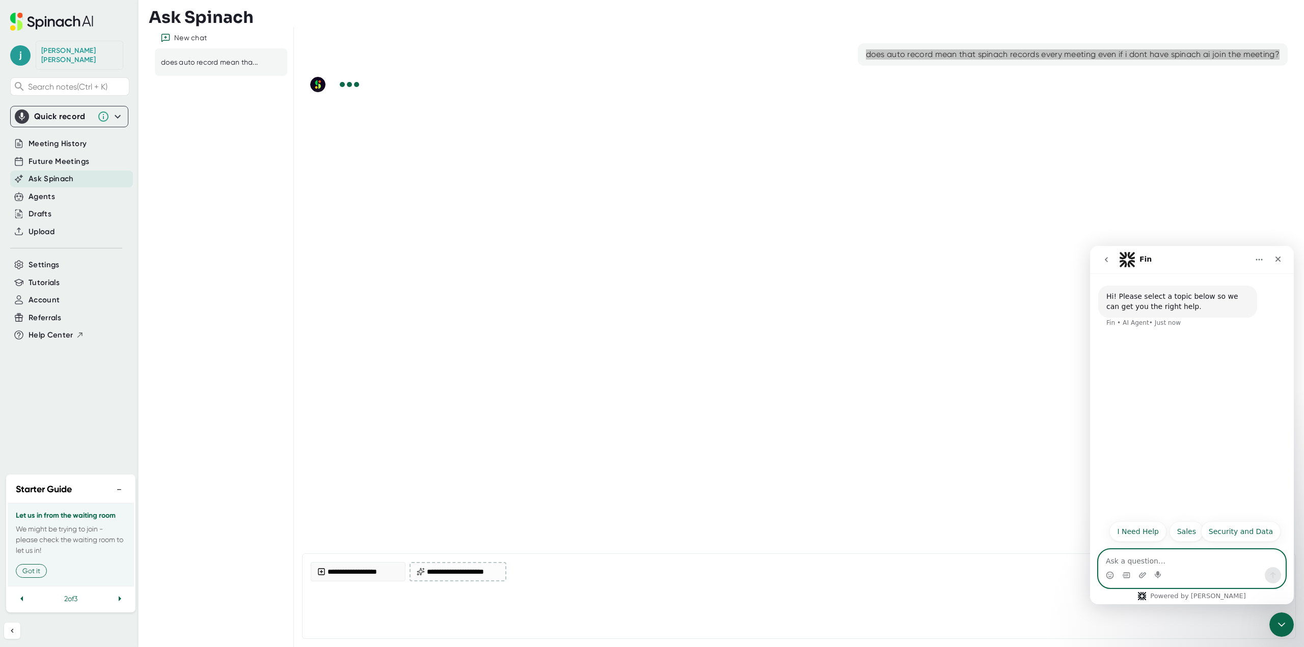
click at [1182, 559] on textarea "Ask a question…" at bounding box center [1191, 558] width 186 height 17
paste textarea "does auto record mean that spinach records every meeting even if i dont have sp…"
click at [1270, 570] on button "Send a message…" at bounding box center [1272, 575] width 16 height 16
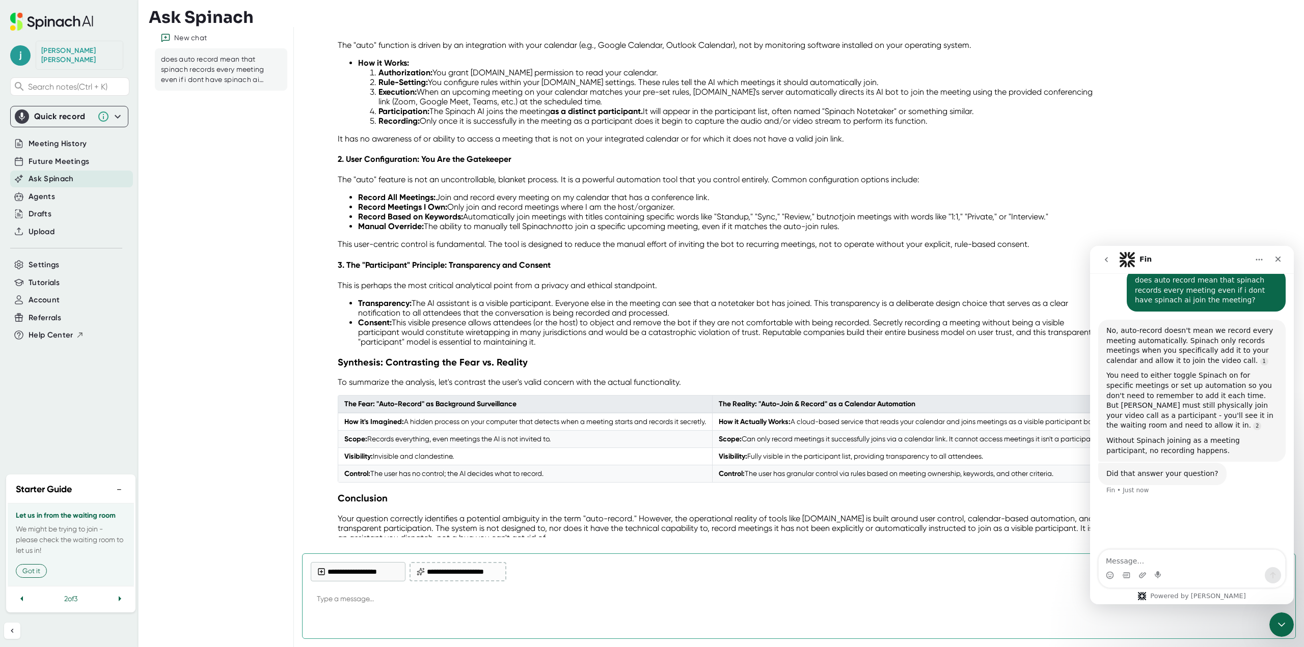
scroll to position [269, 0]
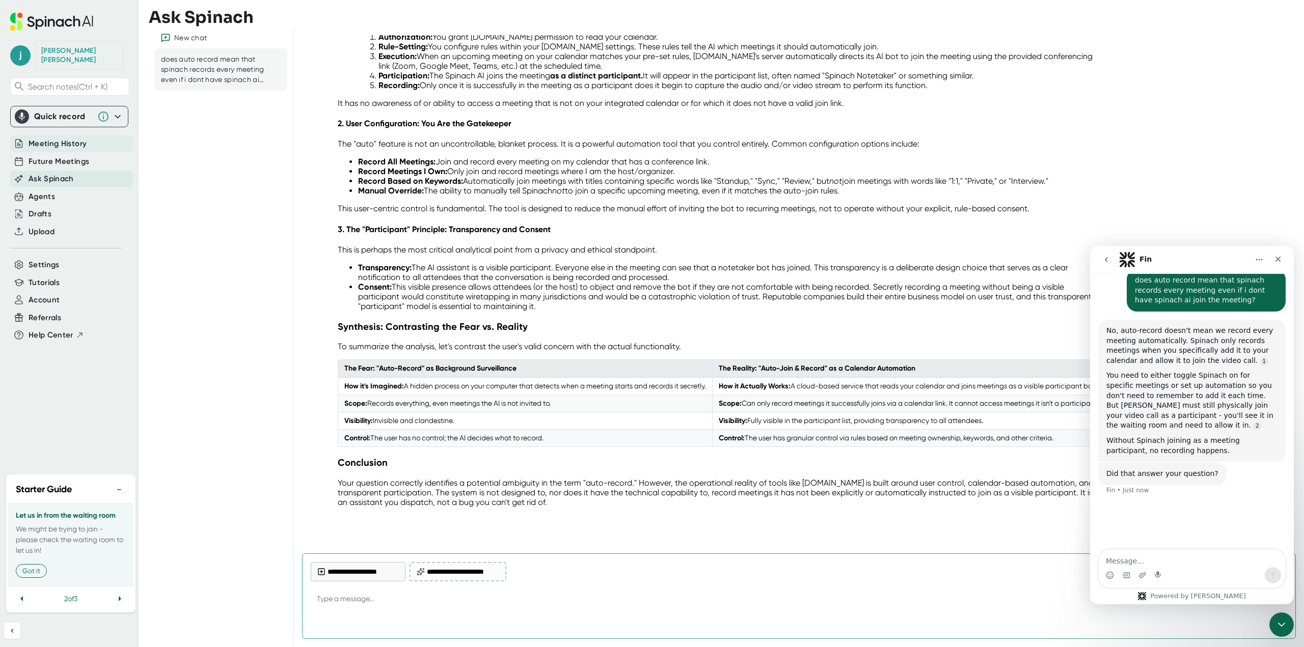
click at [69, 138] on span "Meeting History" at bounding box center [58, 144] width 58 height 12
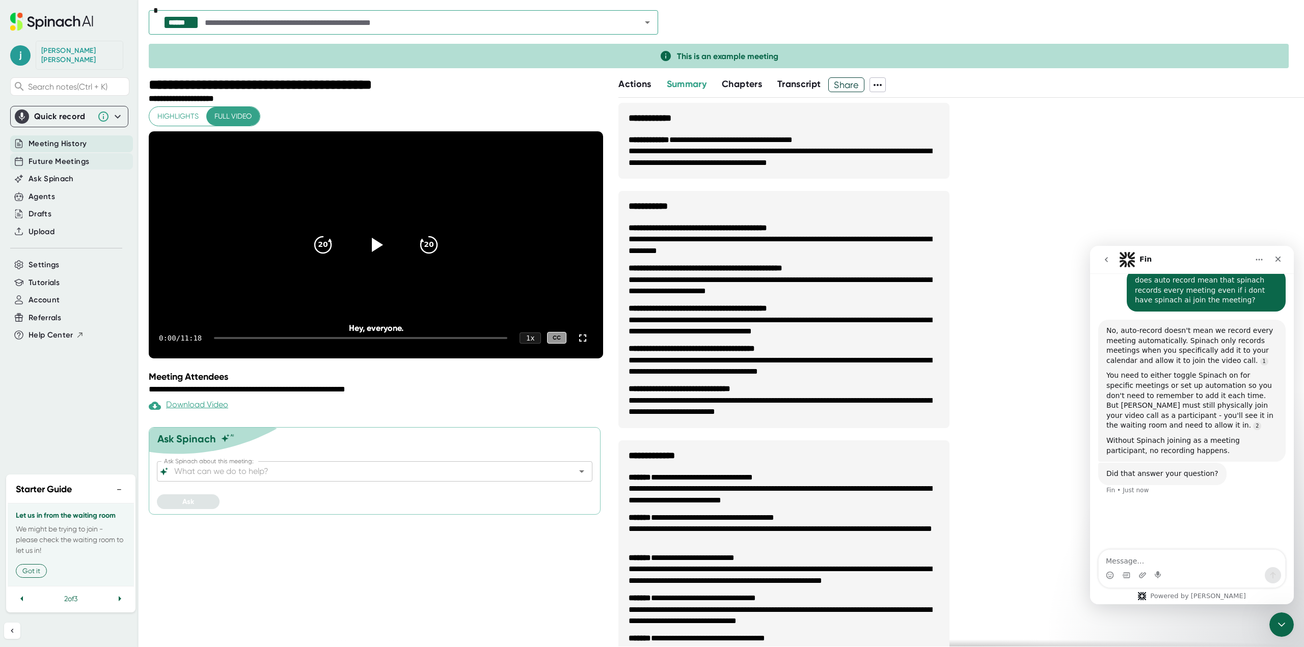
click at [74, 156] on span "Future Meetings" at bounding box center [59, 162] width 61 height 12
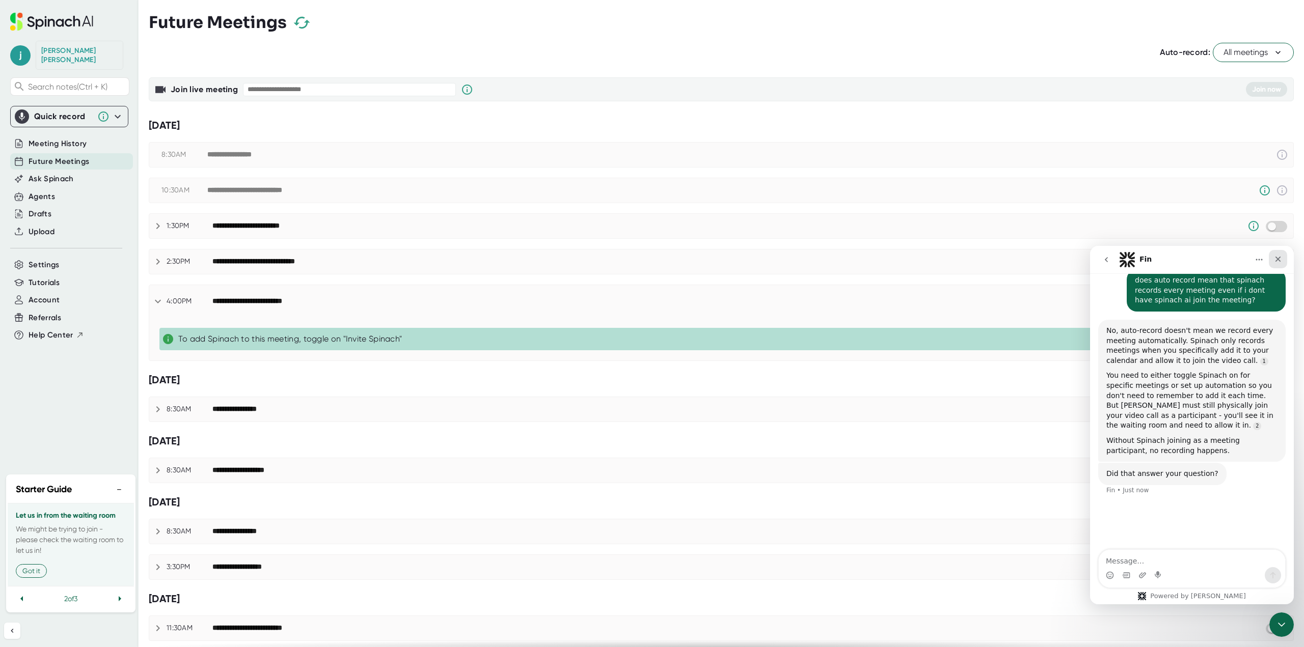
click at [1280, 259] on icon "Close" at bounding box center [1278, 259] width 8 height 8
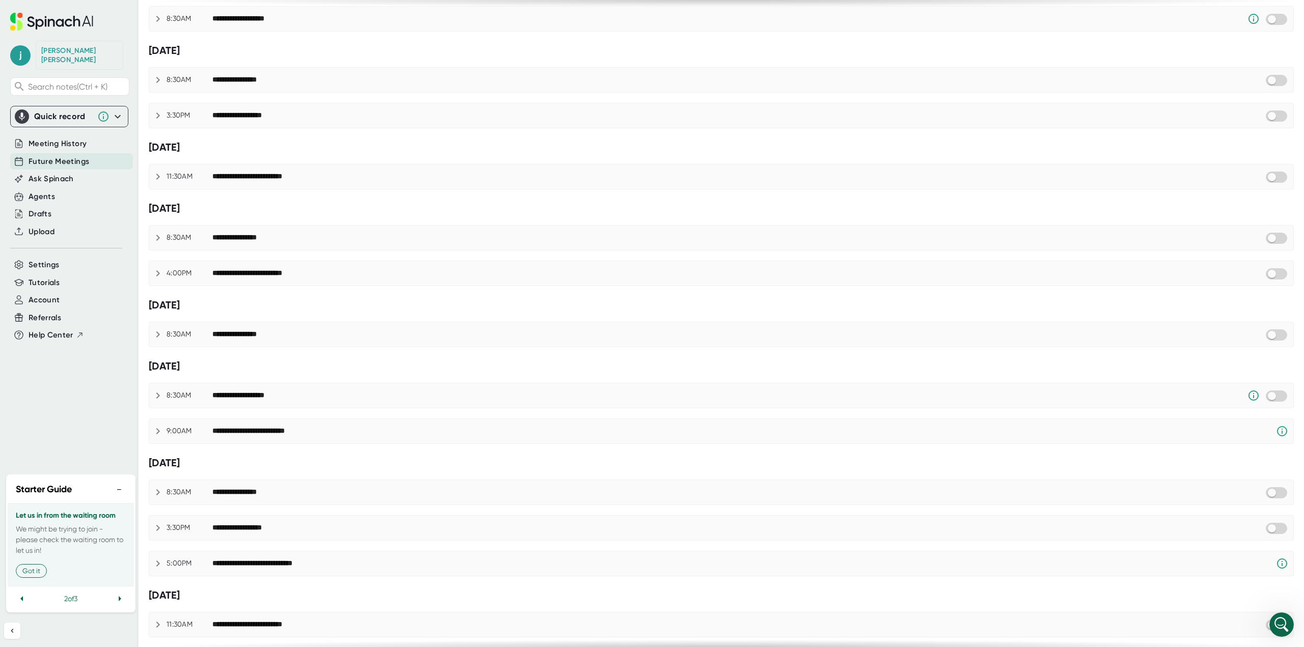
scroll to position [541, 0]
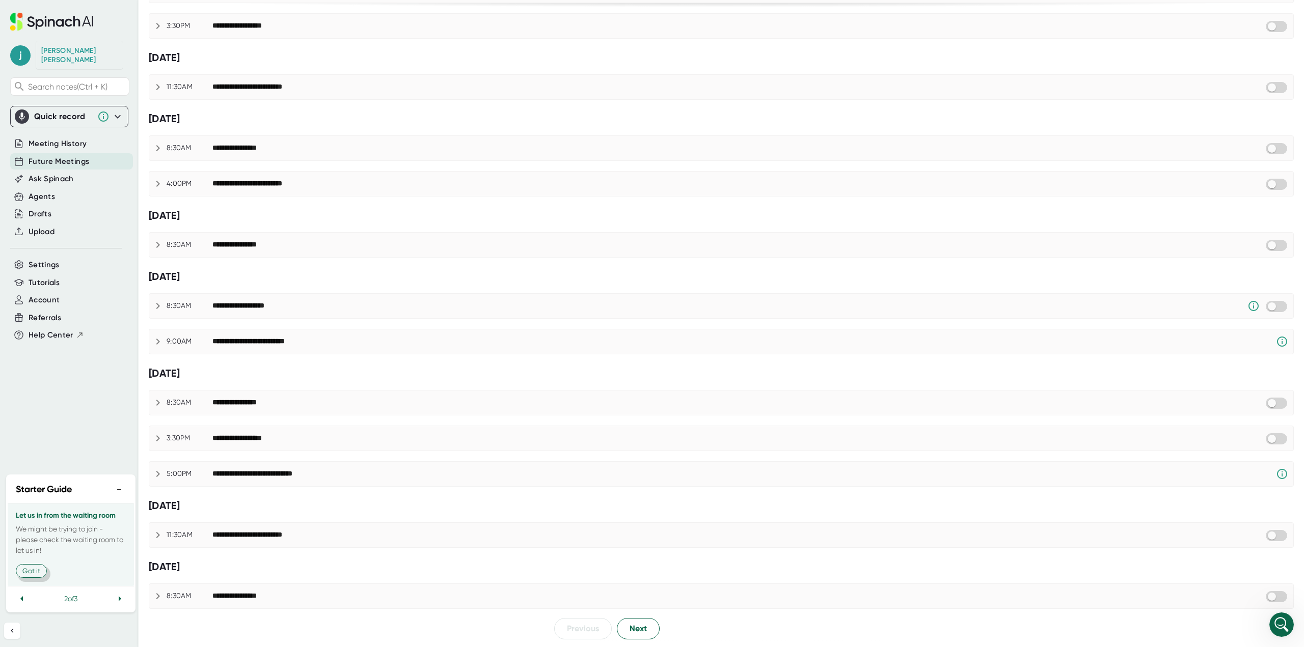
click at [40, 570] on button "Got it" at bounding box center [31, 571] width 31 height 14
click at [65, 573] on button "View your settings" at bounding box center [50, 571] width 69 height 14
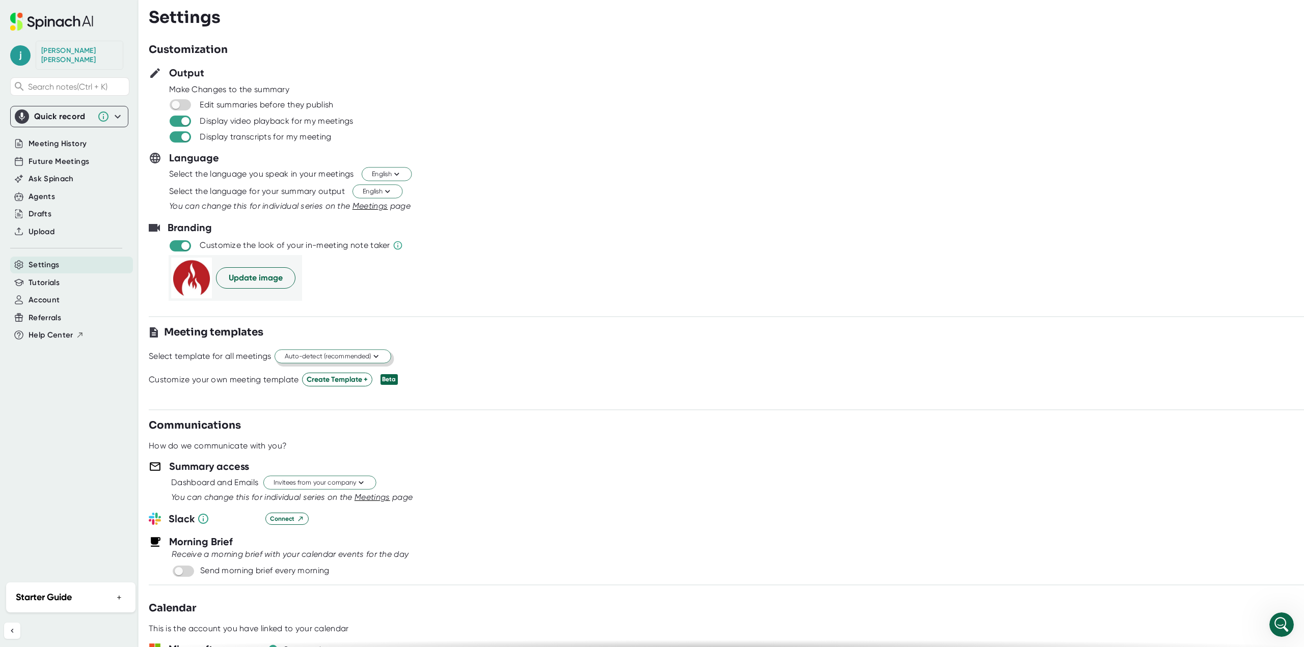
click at [352, 355] on span "Auto-detect (recommended)" at bounding box center [333, 357] width 96 height 10
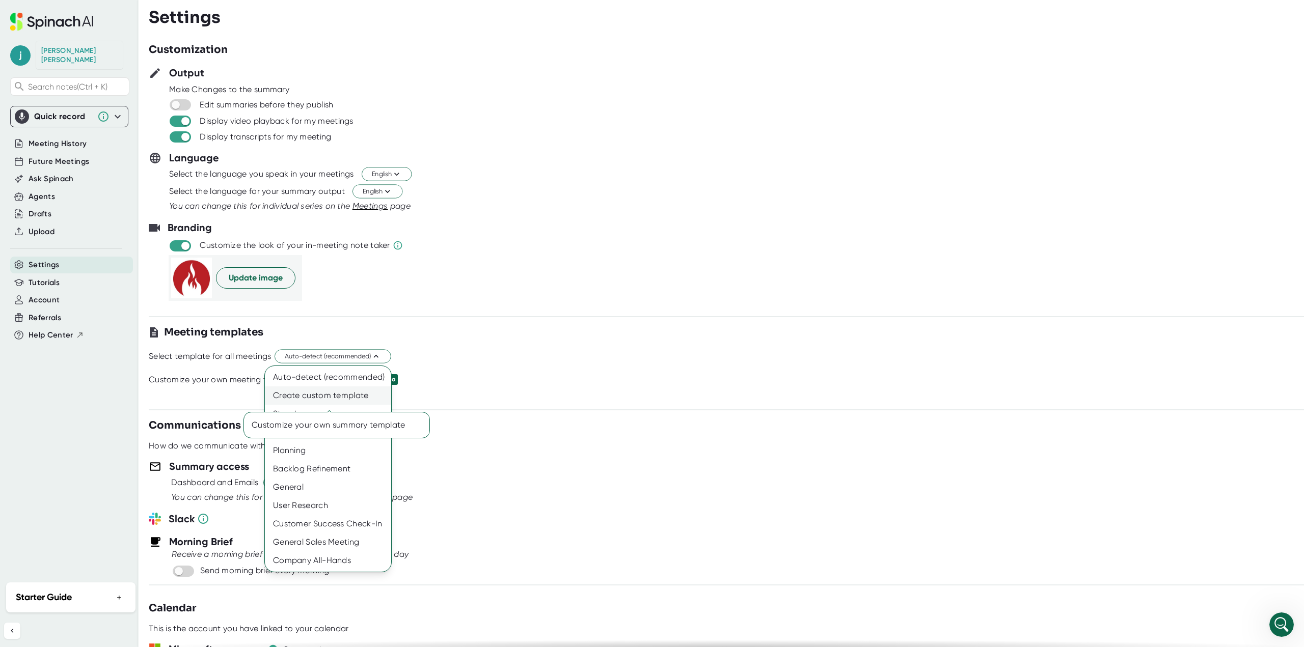
click at [345, 396] on div "Create custom template" at bounding box center [328, 395] width 126 height 18
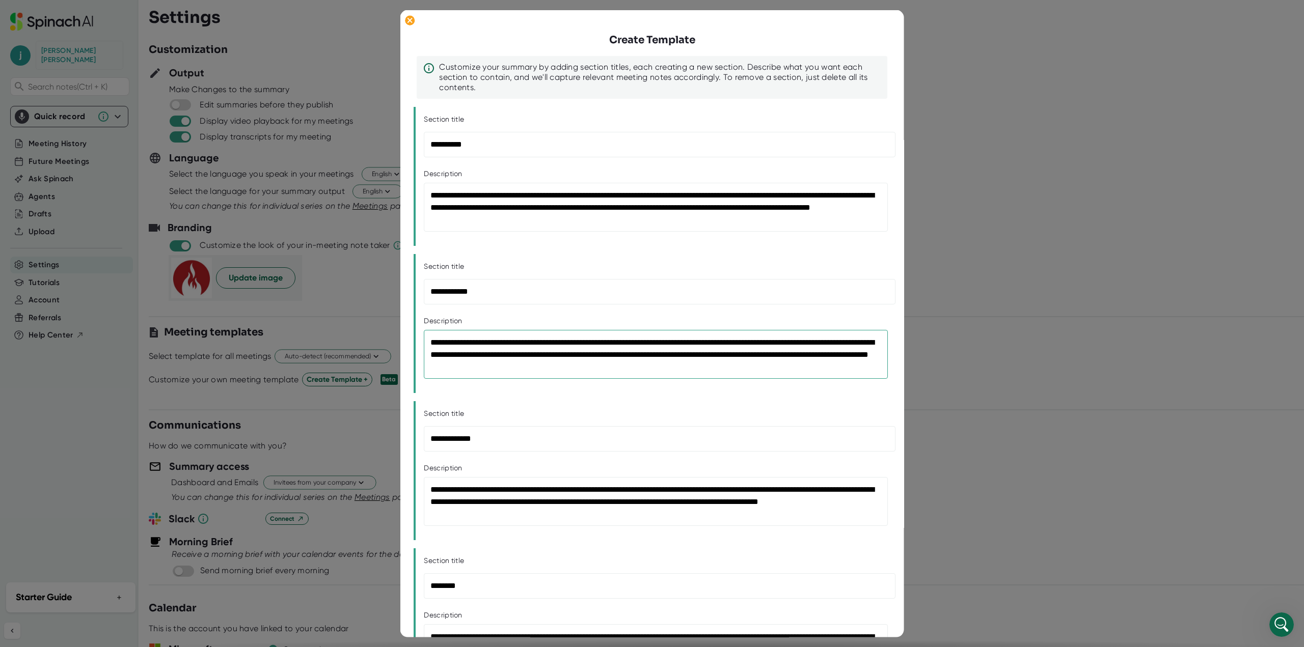
drag, startPoint x: 598, startPoint y: 374, endPoint x: 391, endPoint y: 332, distance: 212.0
click at [391, 332] on div "**********" at bounding box center [652, 323] width 1304 height 647
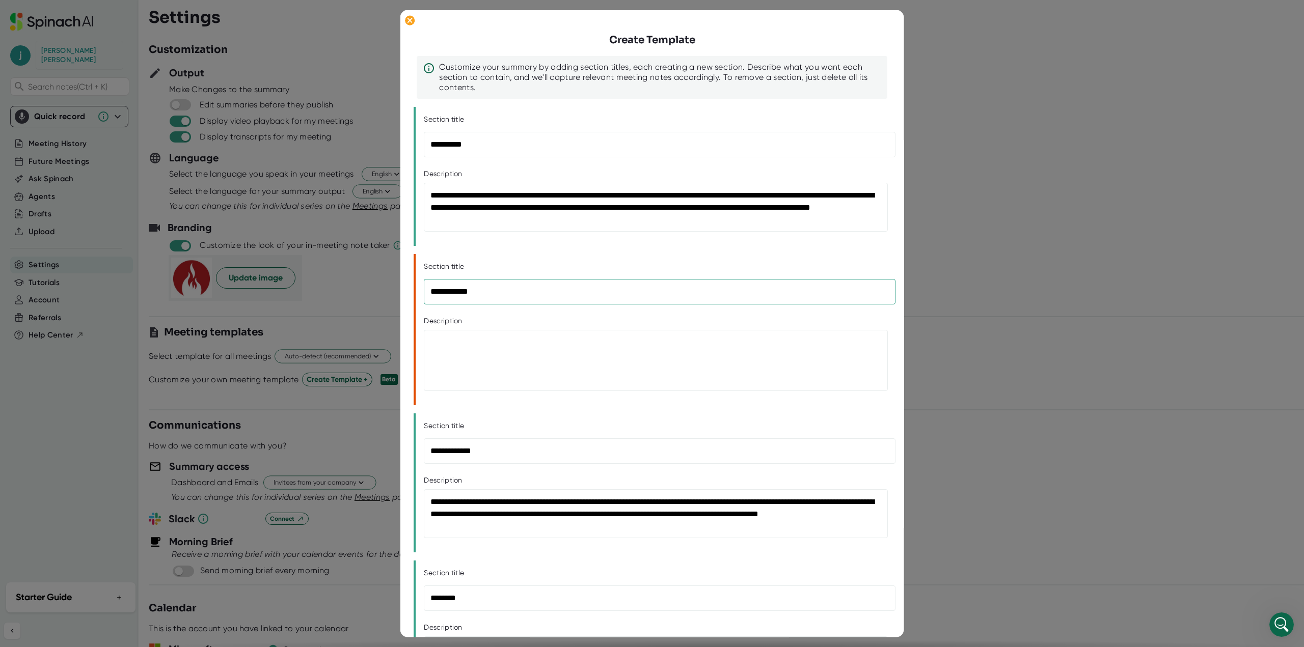
drag, startPoint x: 499, startPoint y: 293, endPoint x: 404, endPoint y: 294, distance: 94.2
click at [404, 294] on div "**********" at bounding box center [652, 324] width 504 height 628
click at [530, 243] on div "**********" at bounding box center [651, 176] width 477 height 139
click at [407, 22] on ellipse at bounding box center [410, 20] width 10 height 10
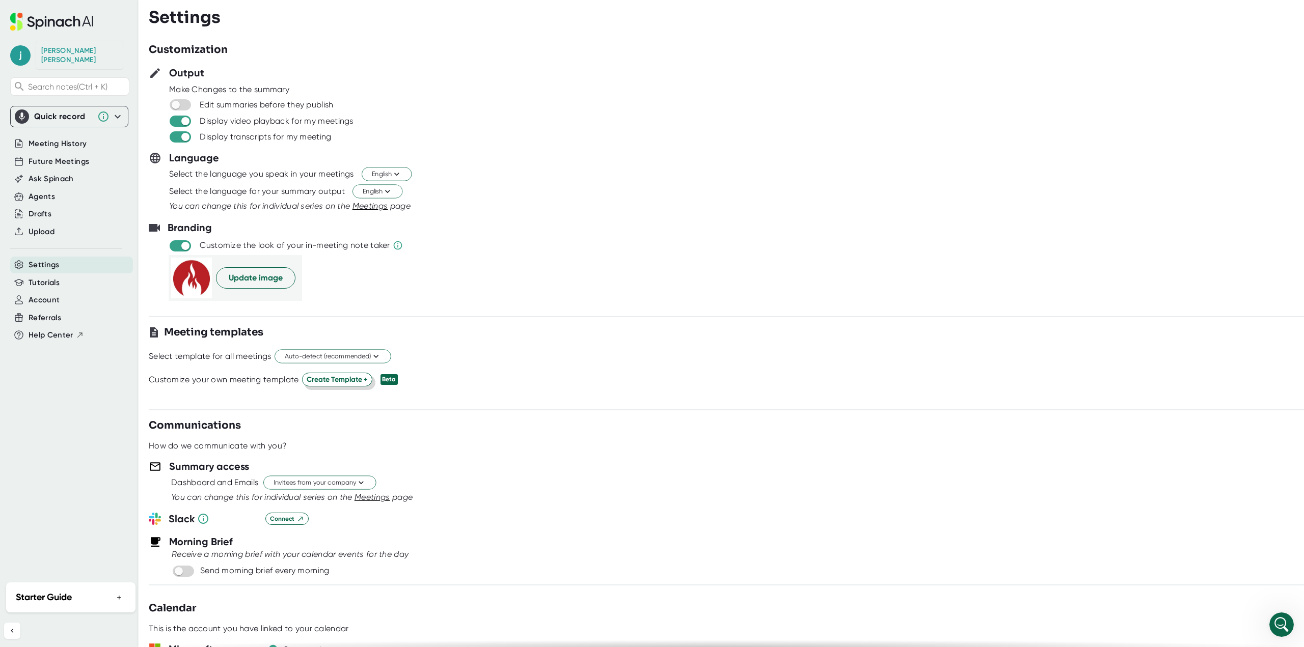
click at [347, 375] on span "Create Template +" at bounding box center [337, 379] width 61 height 11
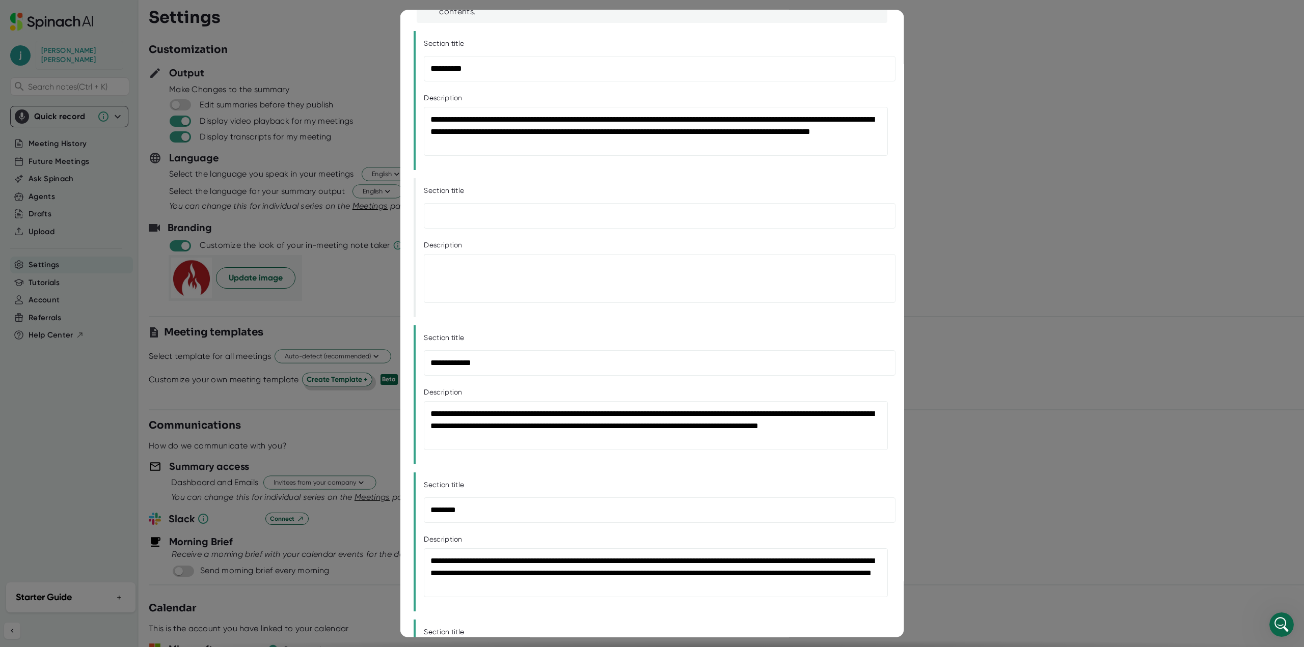
scroll to position [248, 0]
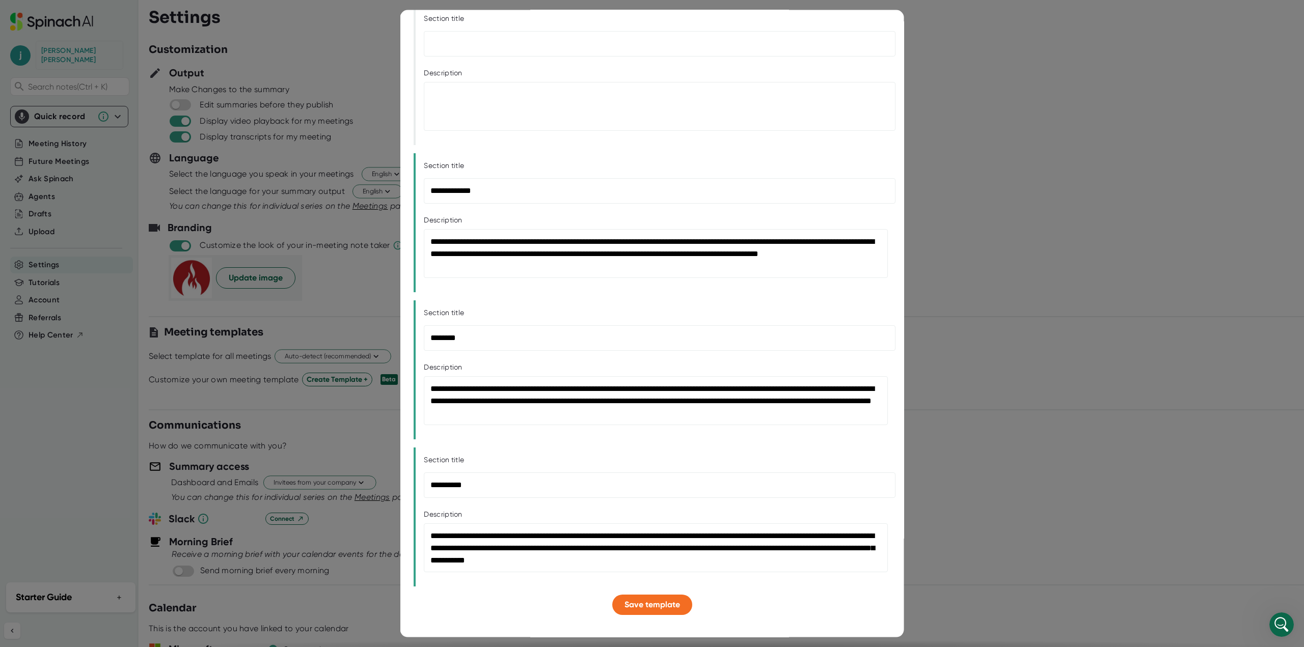
click at [1003, 161] on div at bounding box center [652, 323] width 1304 height 647
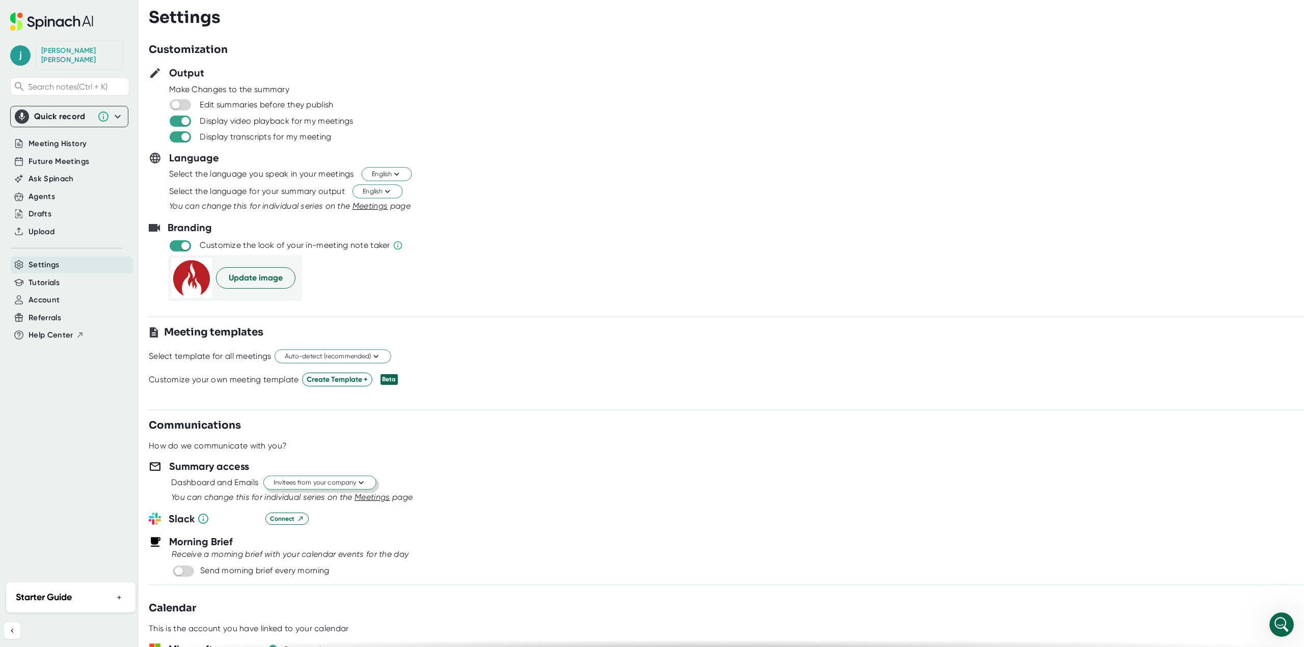
click at [309, 486] on span "Invitees from your company" at bounding box center [319, 483] width 93 height 10
click at [308, 484] on div at bounding box center [652, 323] width 1304 height 647
click at [311, 482] on span "Invitees from your company" at bounding box center [319, 483] width 93 height 10
click at [350, 485] on div at bounding box center [652, 323] width 1304 height 647
click at [350, 485] on span "Invitees from your company" at bounding box center [319, 483] width 93 height 10
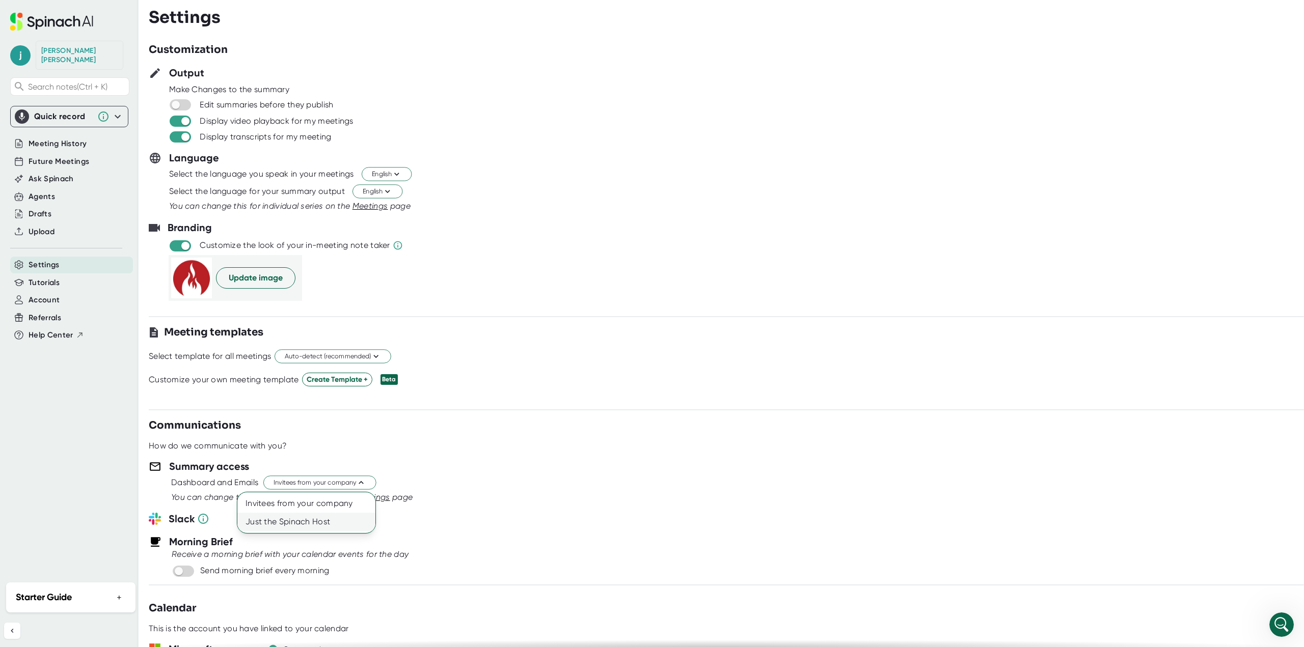
click at [325, 524] on div "Just the Spinach Host" at bounding box center [306, 522] width 138 height 18
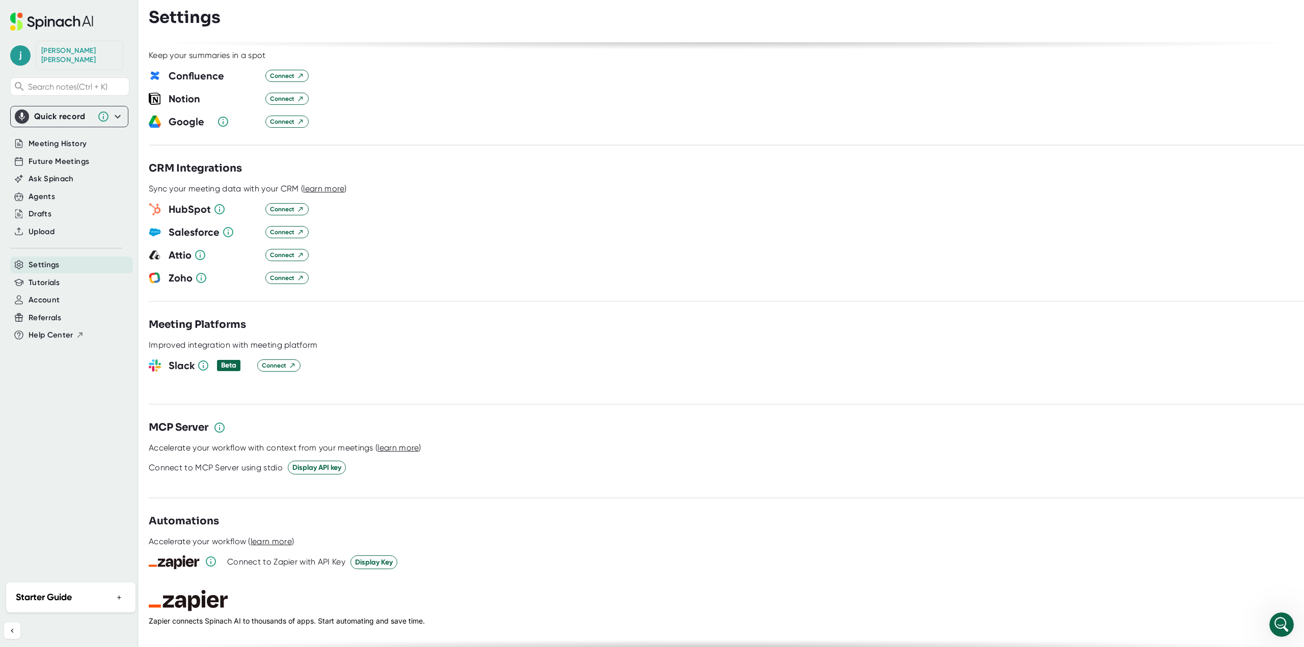
scroll to position [1119, 0]
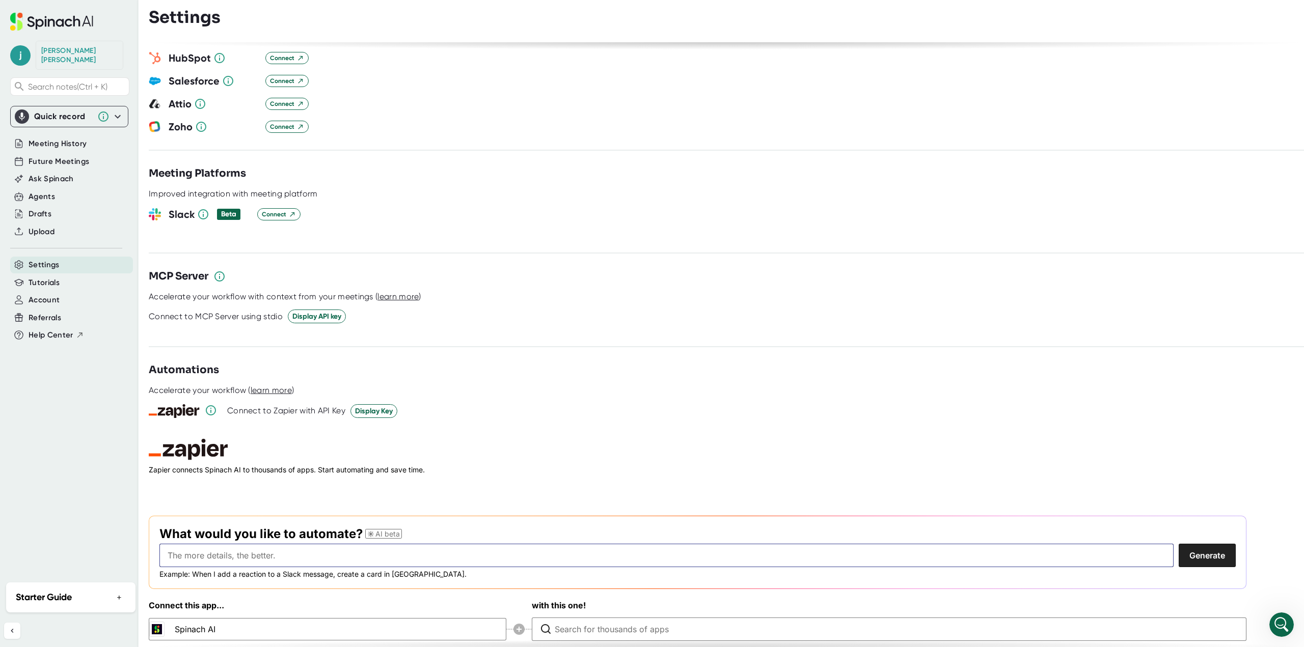
click at [324, 544] on input "text" at bounding box center [666, 555] width 1014 height 23
click at [1178, 544] on button "Generate" at bounding box center [1206, 555] width 57 height 23
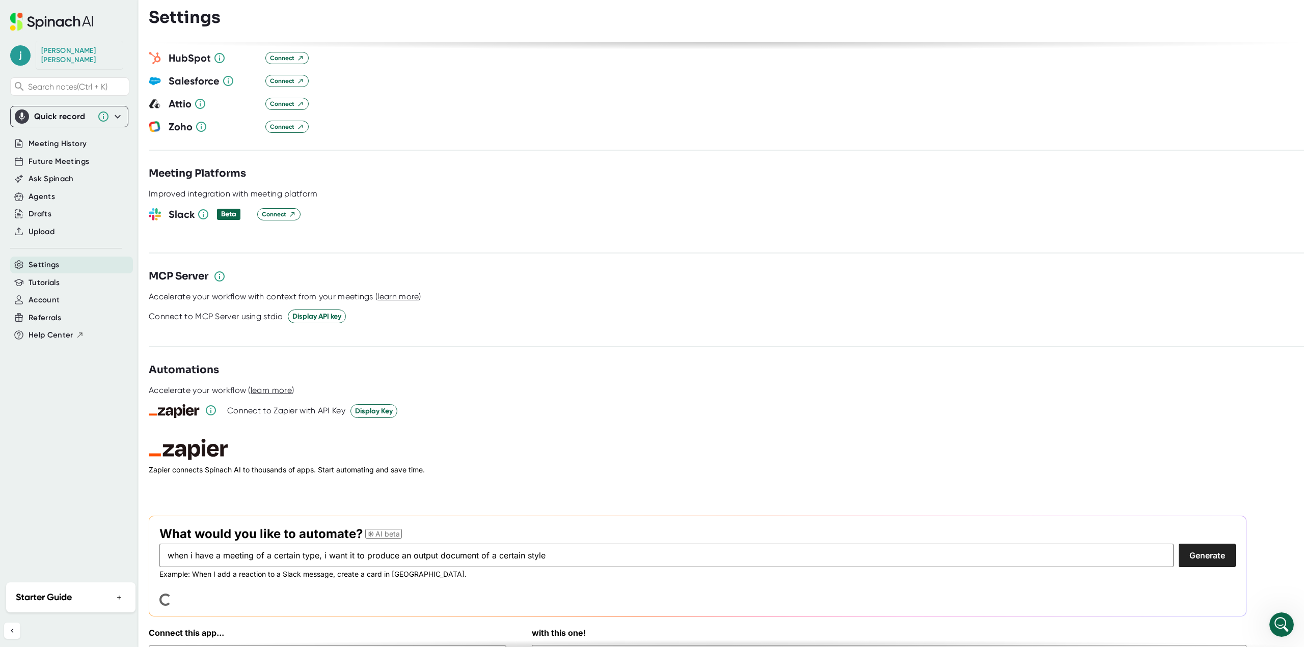
scroll to position [1146, 0]
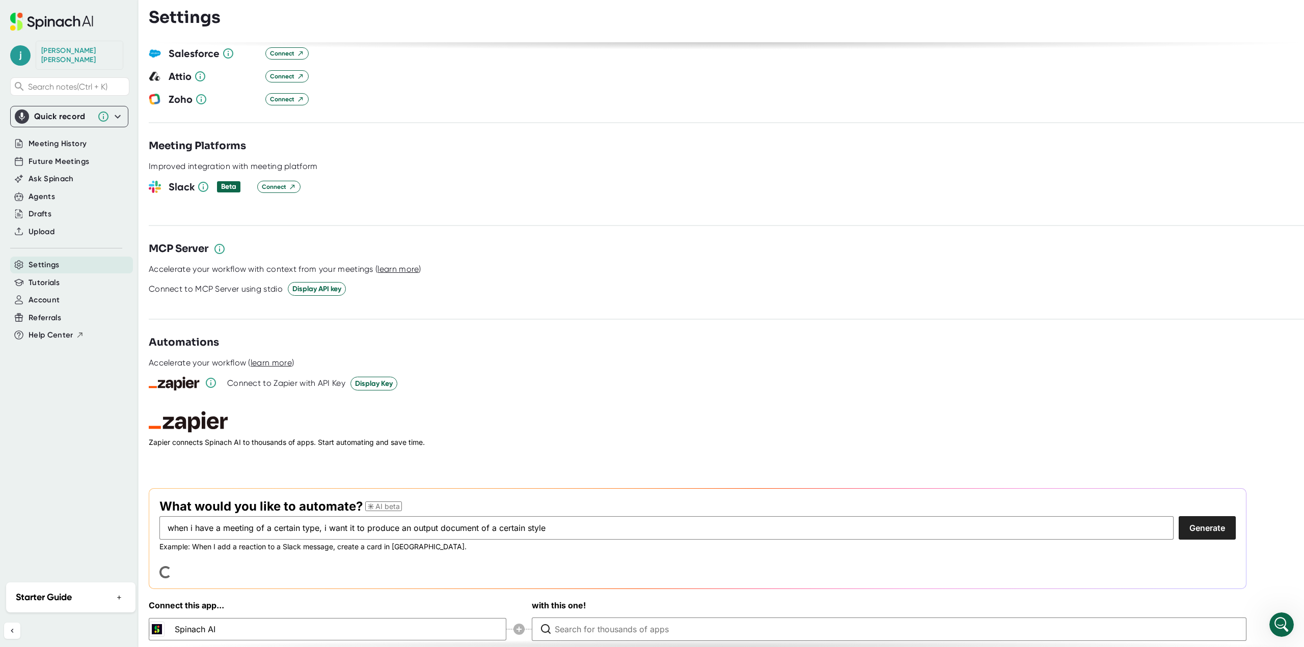
click at [439, 601] on div "Connect this app... Spinach AI with this one!" at bounding box center [697, 620] width 1097 height 43
click at [434, 615] on div "Connect this app... Spinach AI with this one!" at bounding box center [697, 620] width 1097 height 43
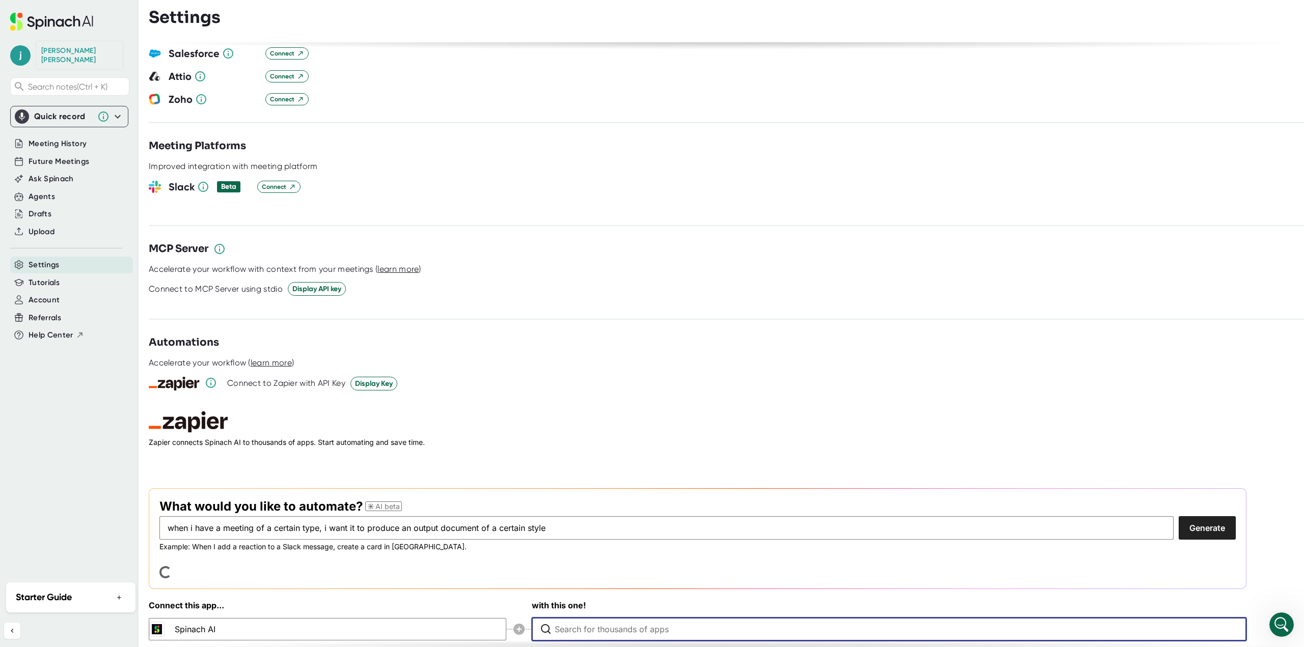
click at [609, 618] on input "Type to search for an app to connect" at bounding box center [892, 629] width 674 height 22
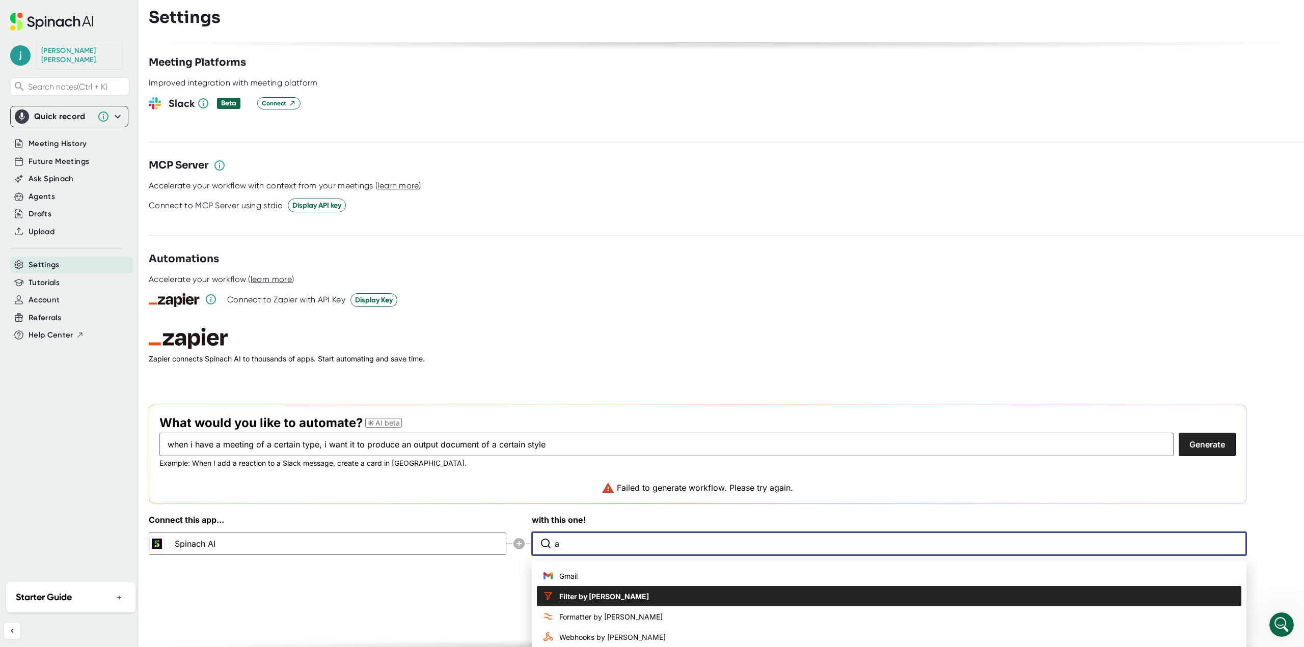
scroll to position [1281, 0]
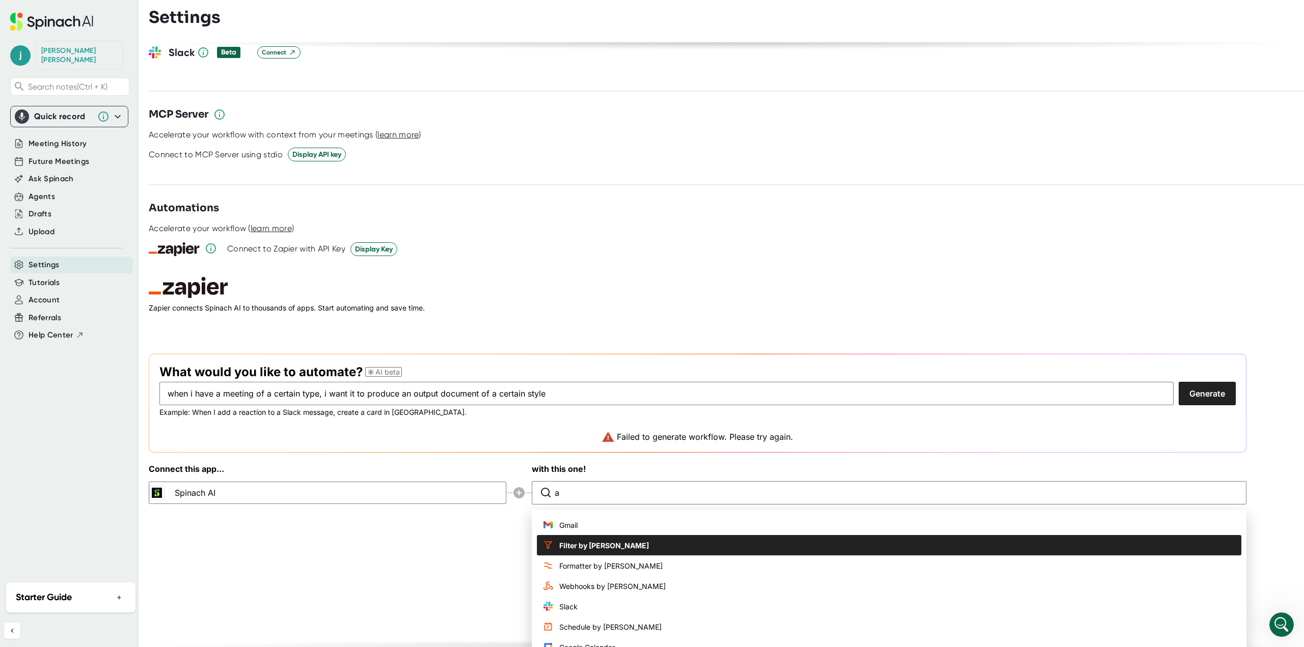
click at [457, 571] on div "Customization Output Make Changes to the summary Edit summaries before they pub…" at bounding box center [726, 344] width 1155 height 605
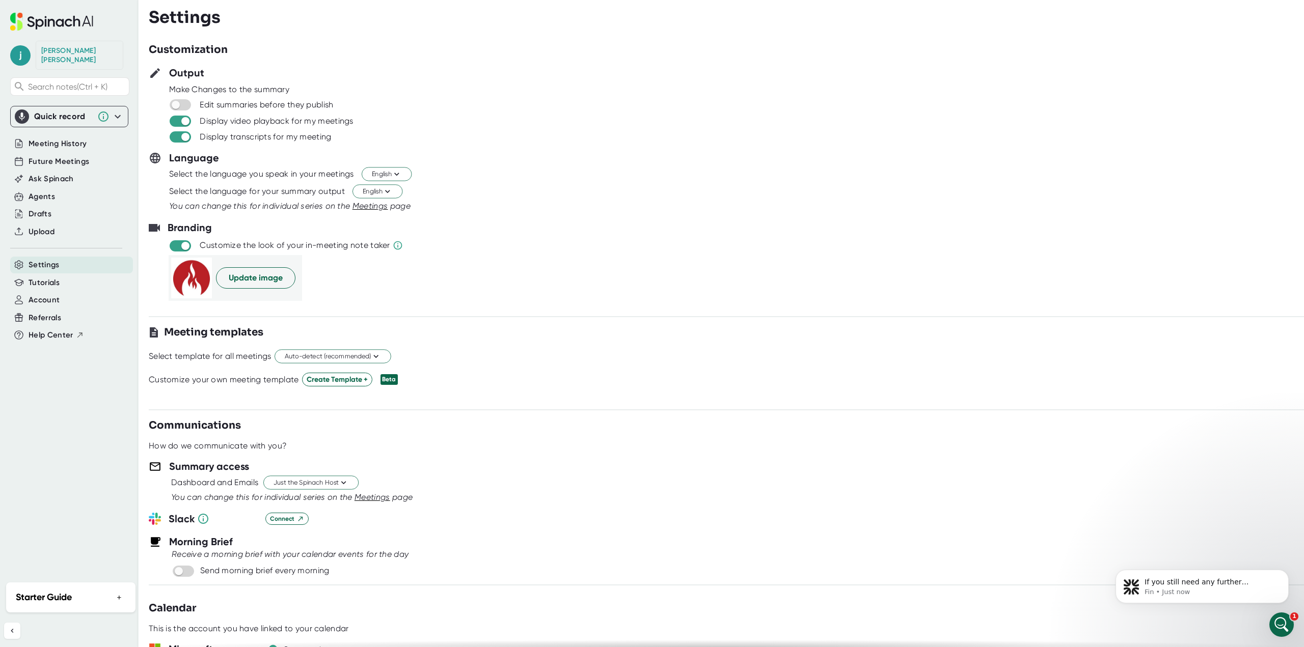
scroll to position [66, 0]
click at [75, 156] on span "Future Meetings" at bounding box center [59, 162] width 61 height 12
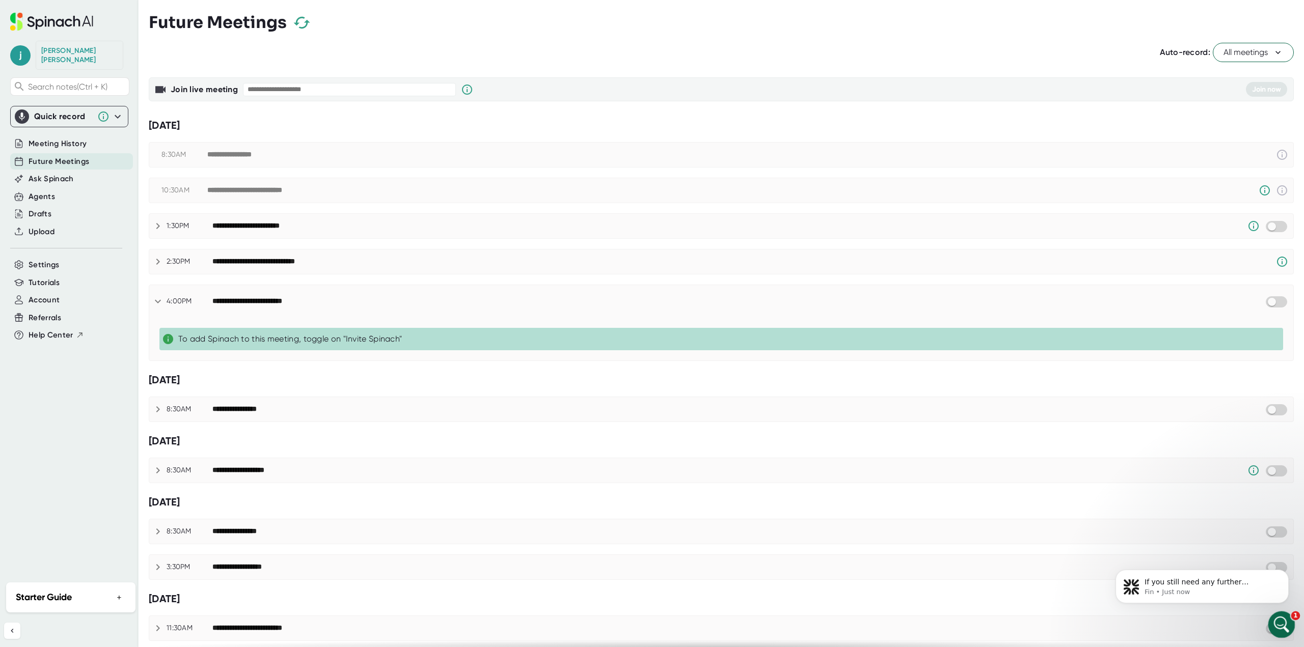
click at [1282, 618] on icon "Open Intercom Messenger" at bounding box center [1280, 623] width 17 height 17
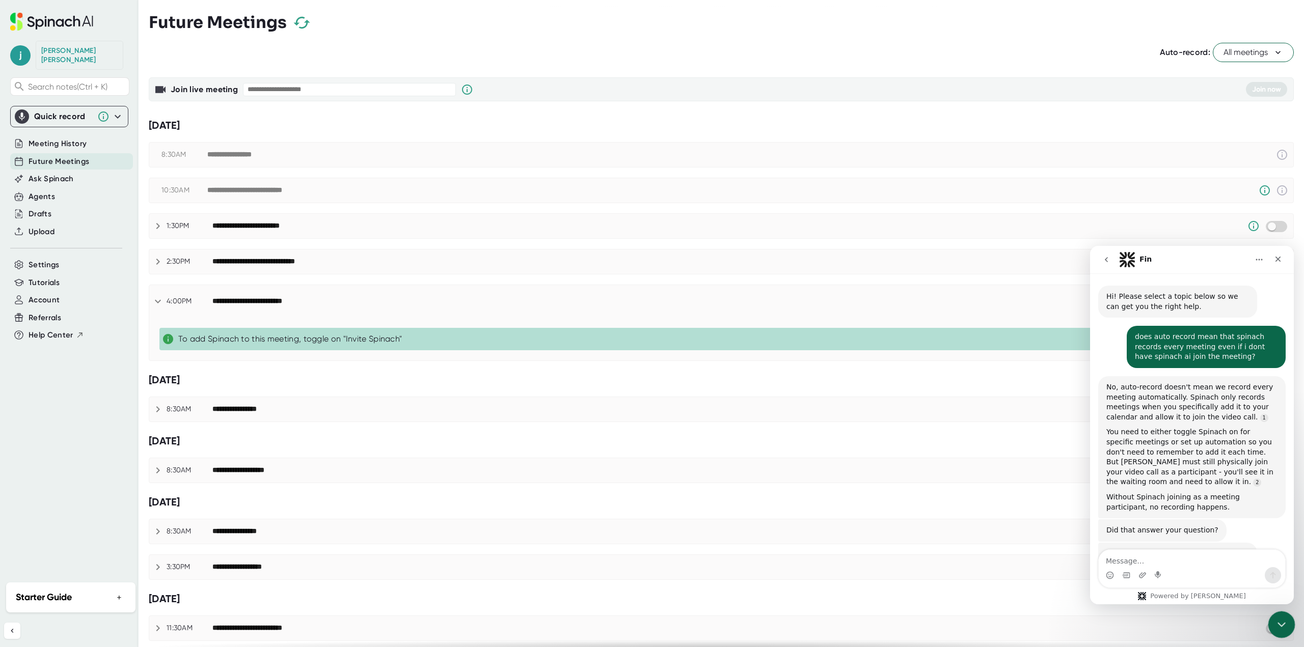
scroll to position [66, 0]
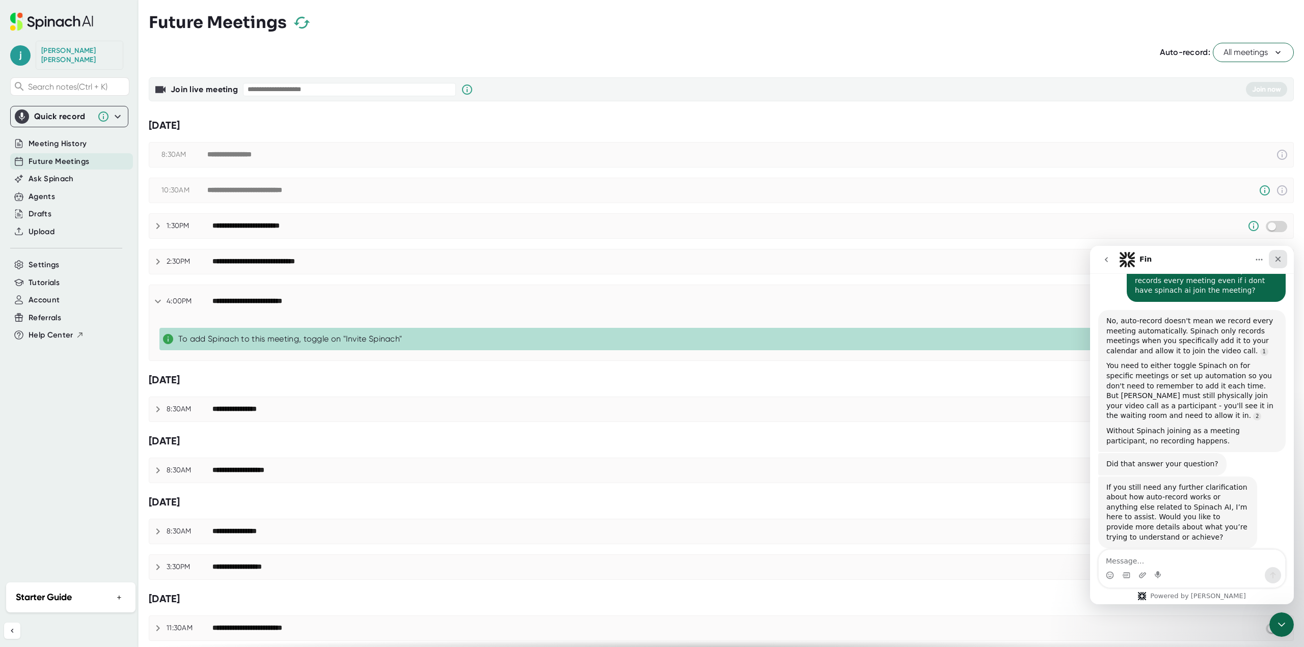
click at [1276, 257] on icon "Close" at bounding box center [1278, 260] width 6 height 6
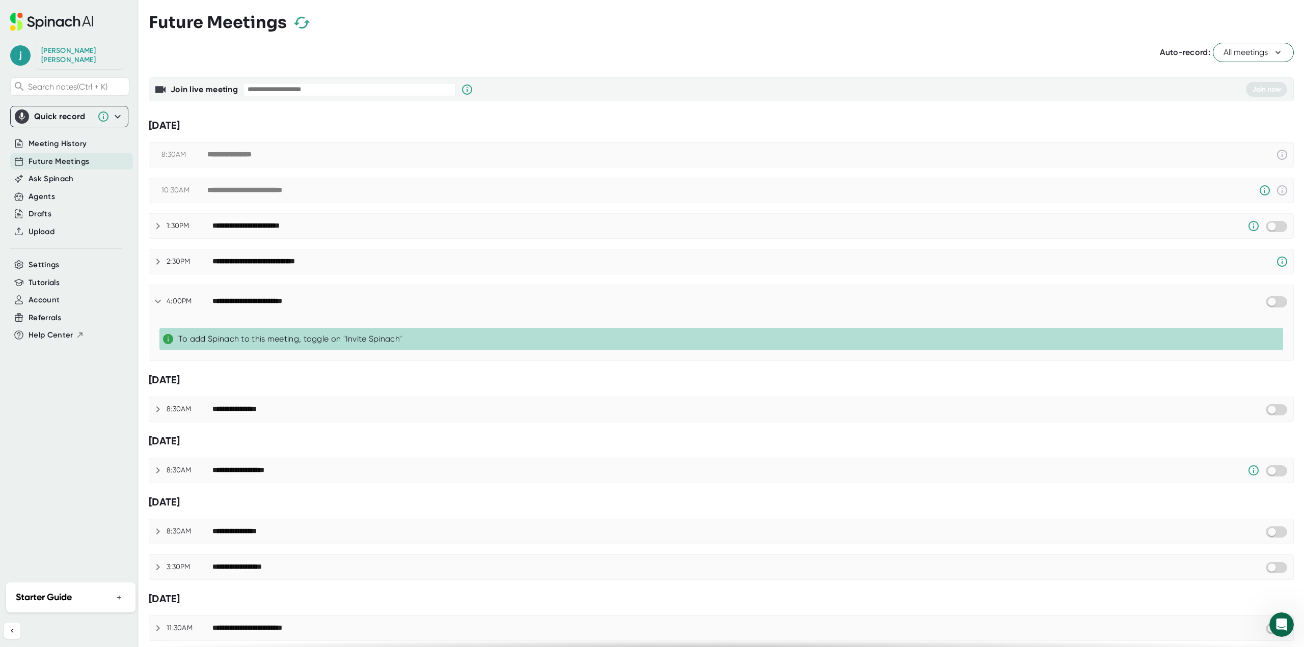
scroll to position [51, 0]
